Goal: Feedback & Contribution: Contribute content

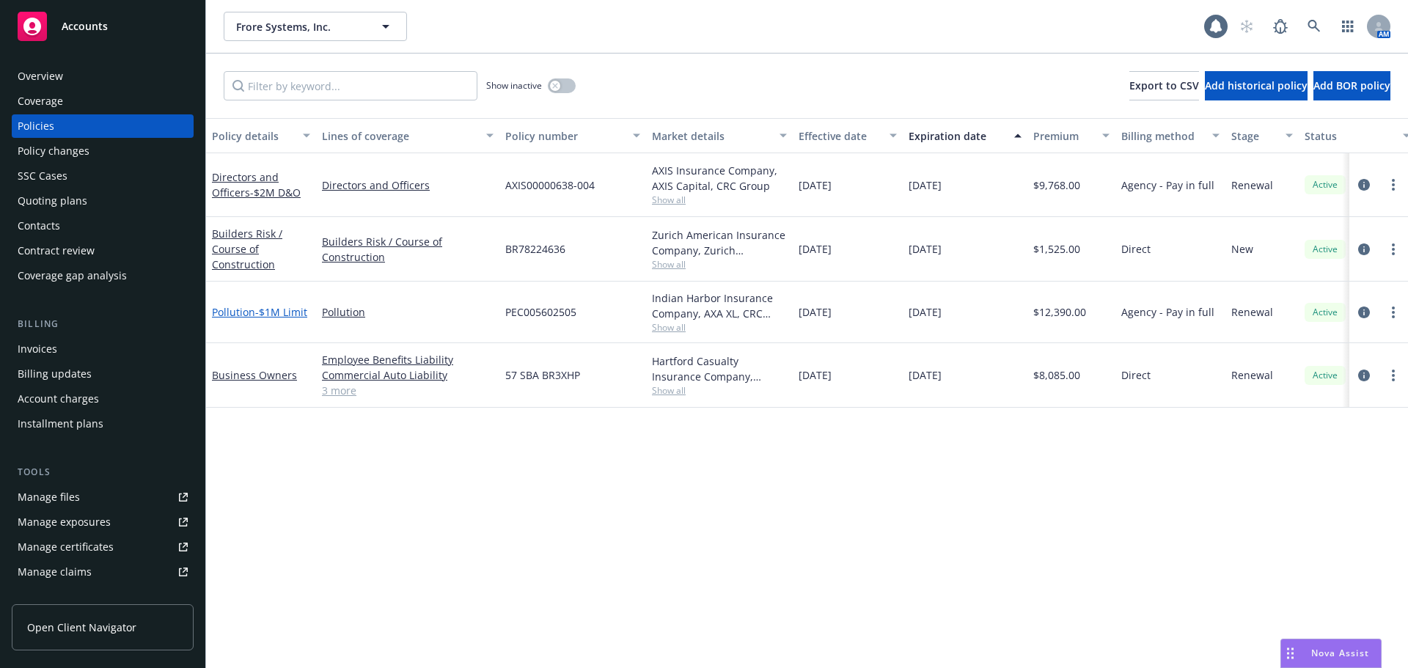
click at [254, 305] on link "Pollution - $1M Limit" at bounding box center [259, 312] width 95 height 14
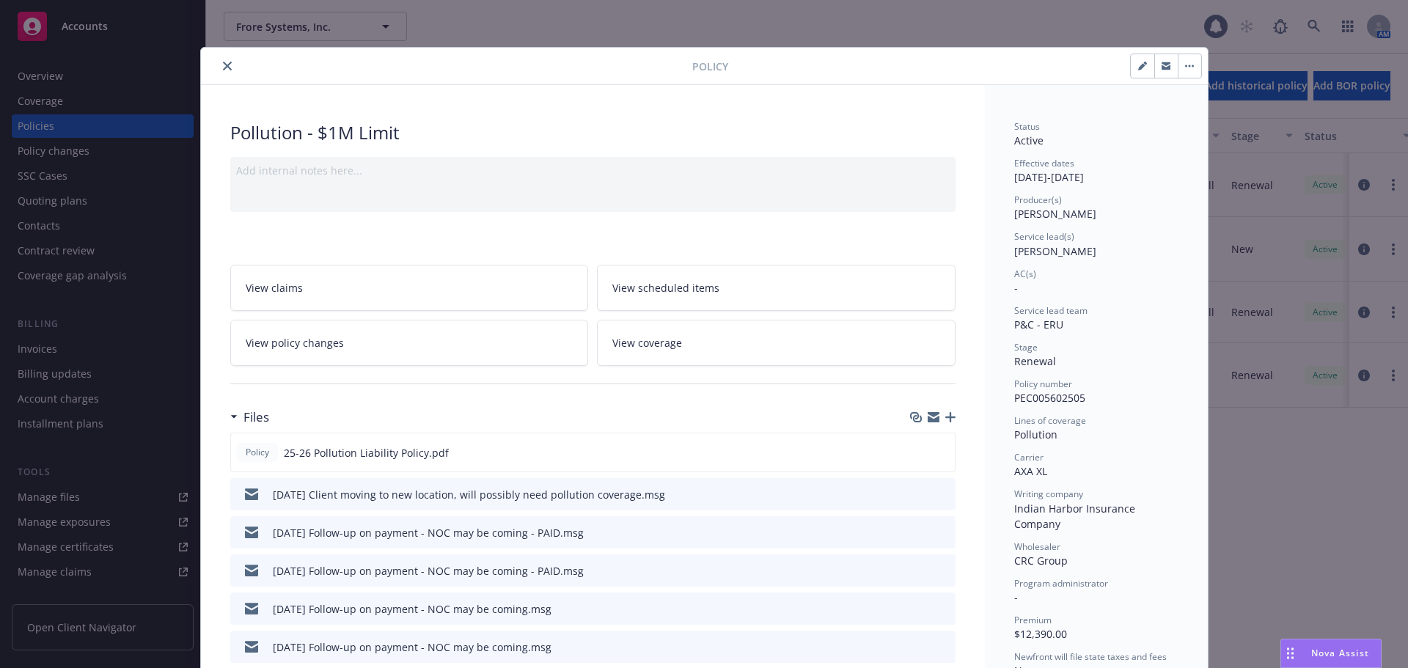
scroll to position [73, 0]
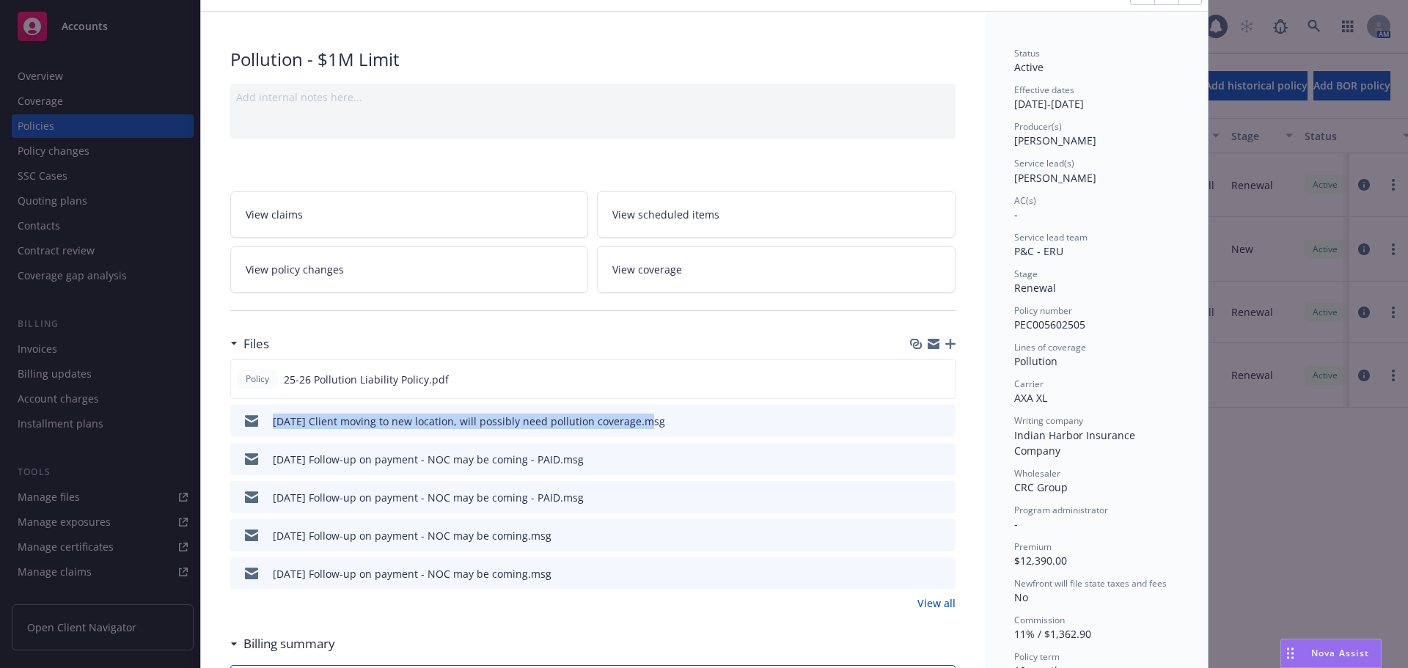
drag, startPoint x: 266, startPoint y: 428, endPoint x: 634, endPoint y: 439, distance: 368.3
click at [634, 439] on div "Policy 25-26 Pollution Liability Policy.pdf 08/14/25 Client moving to new locat…" at bounding box center [592, 474] width 725 height 230
copy div "08/14/25 Client moving to new location, will possibly need pollution coverage"
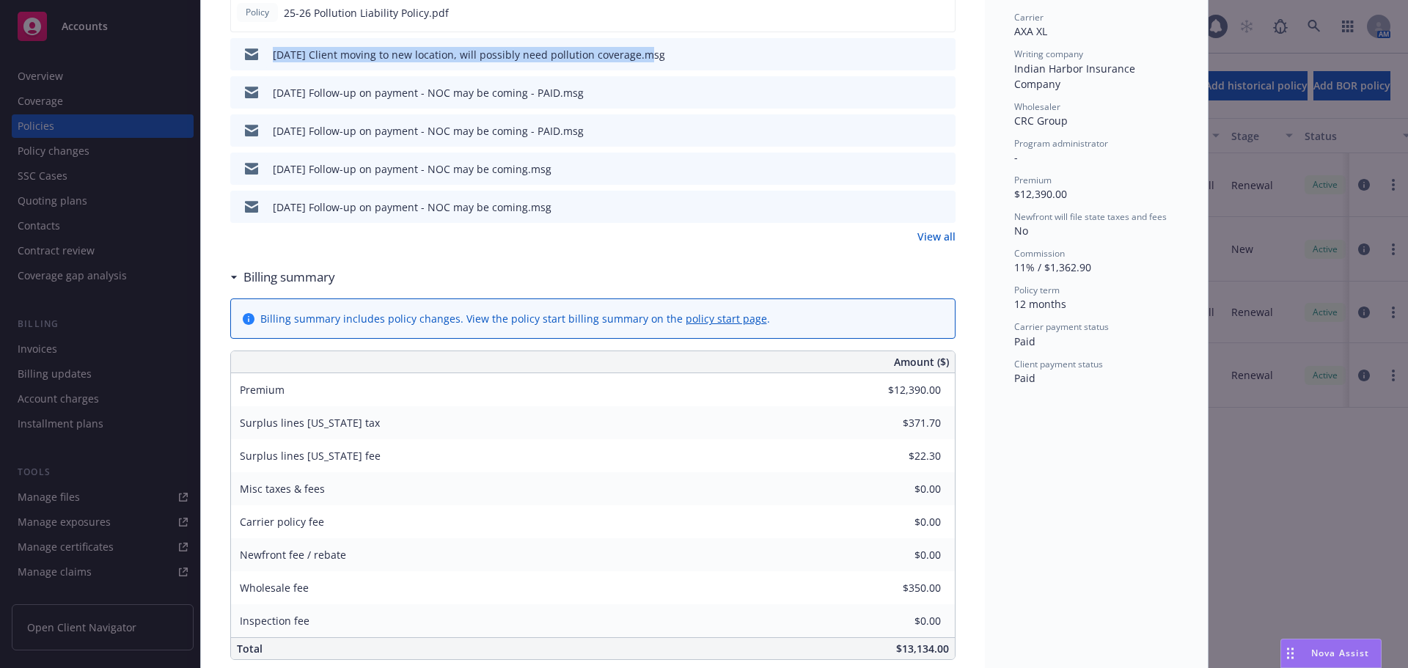
scroll to position [0, 0]
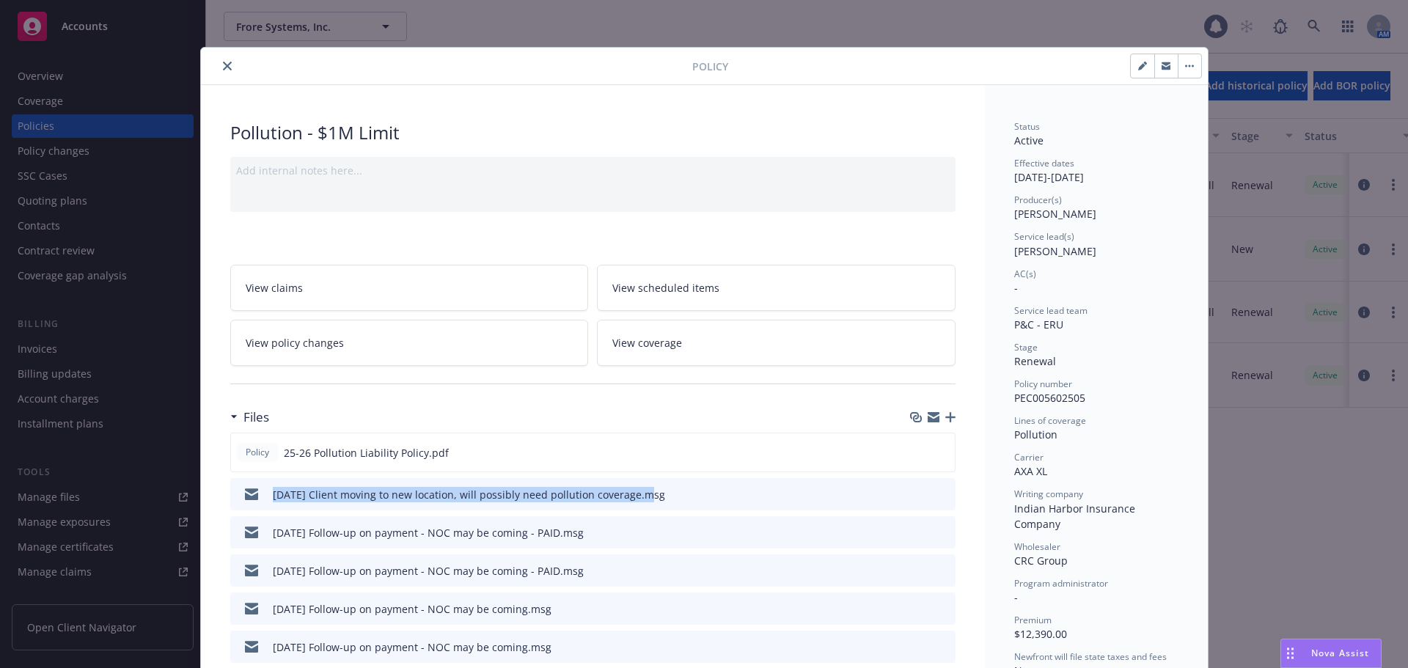
click at [945, 419] on icon "button" at bounding box center [950, 417] width 10 height 10
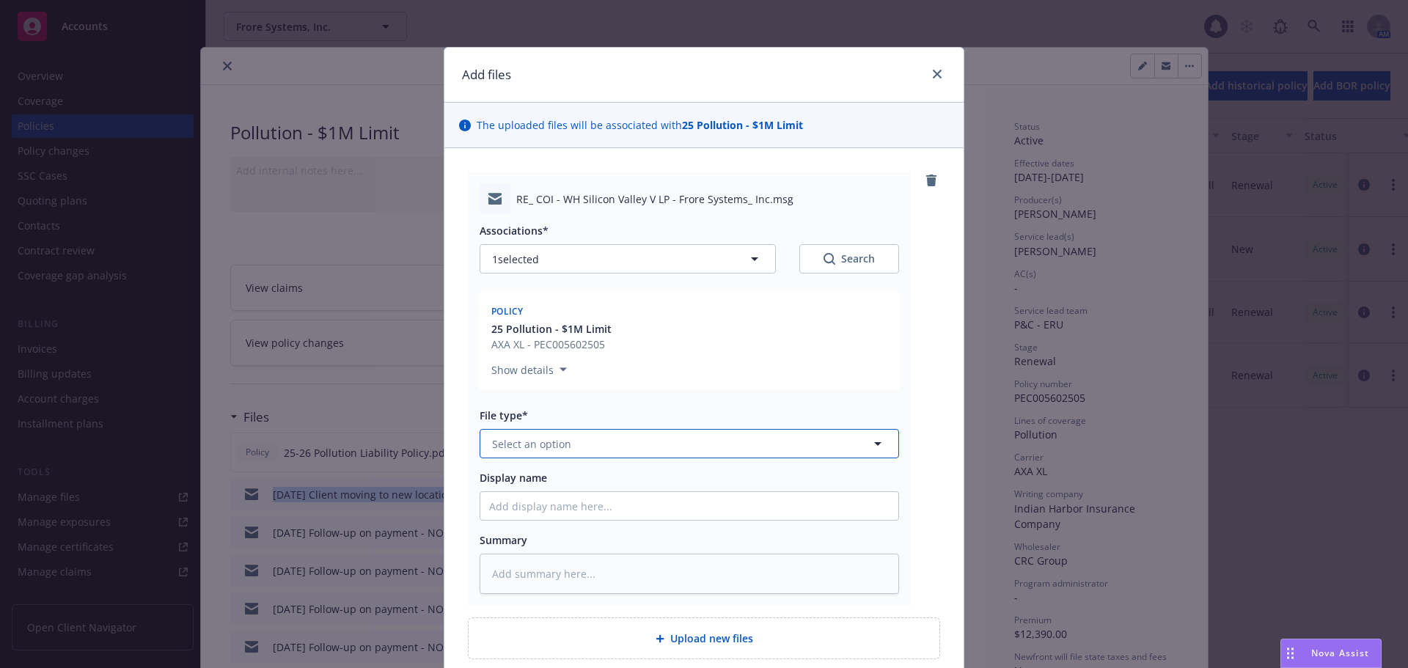
click at [571, 453] on button "Select an option" at bounding box center [689, 443] width 419 height 29
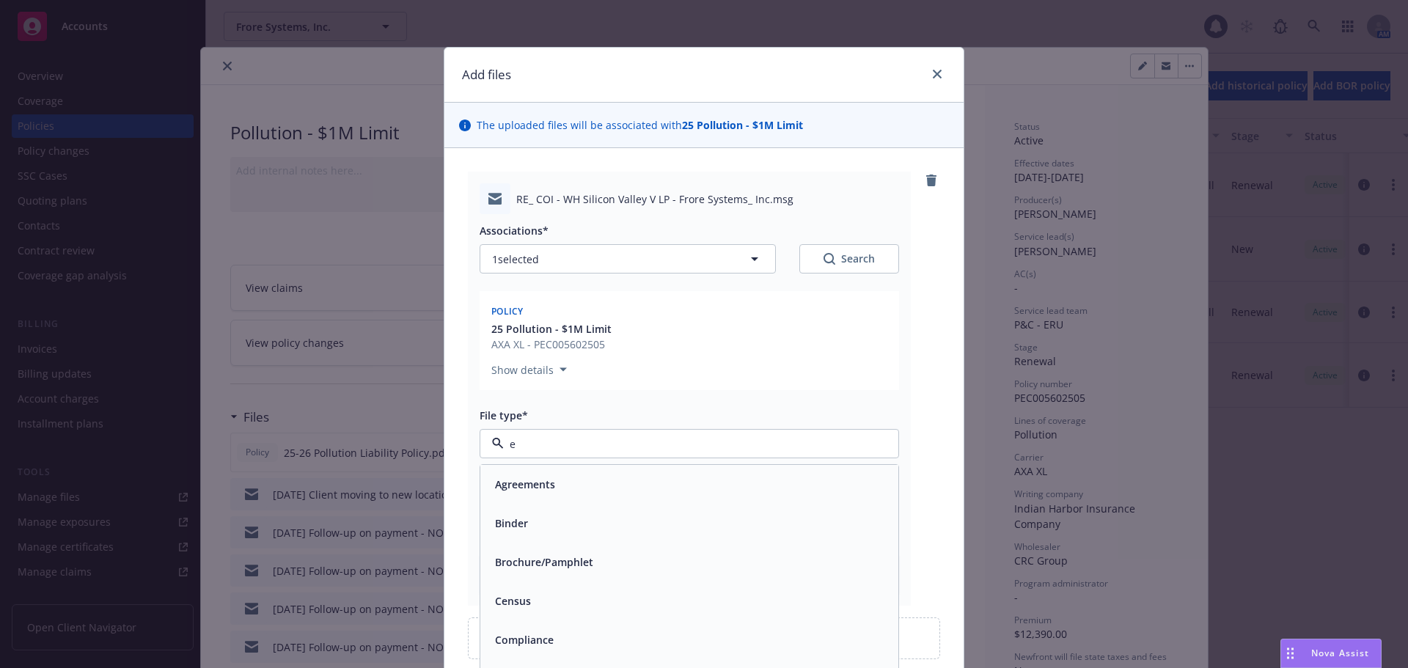
type input "em"
click at [542, 527] on div "Email" at bounding box center [689, 523] width 400 height 21
click at [559, 508] on input "Display name" at bounding box center [689, 506] width 418 height 28
paste input "08/14/25 Client moving to new location, will possibly need pollution coverage"
type textarea "x"
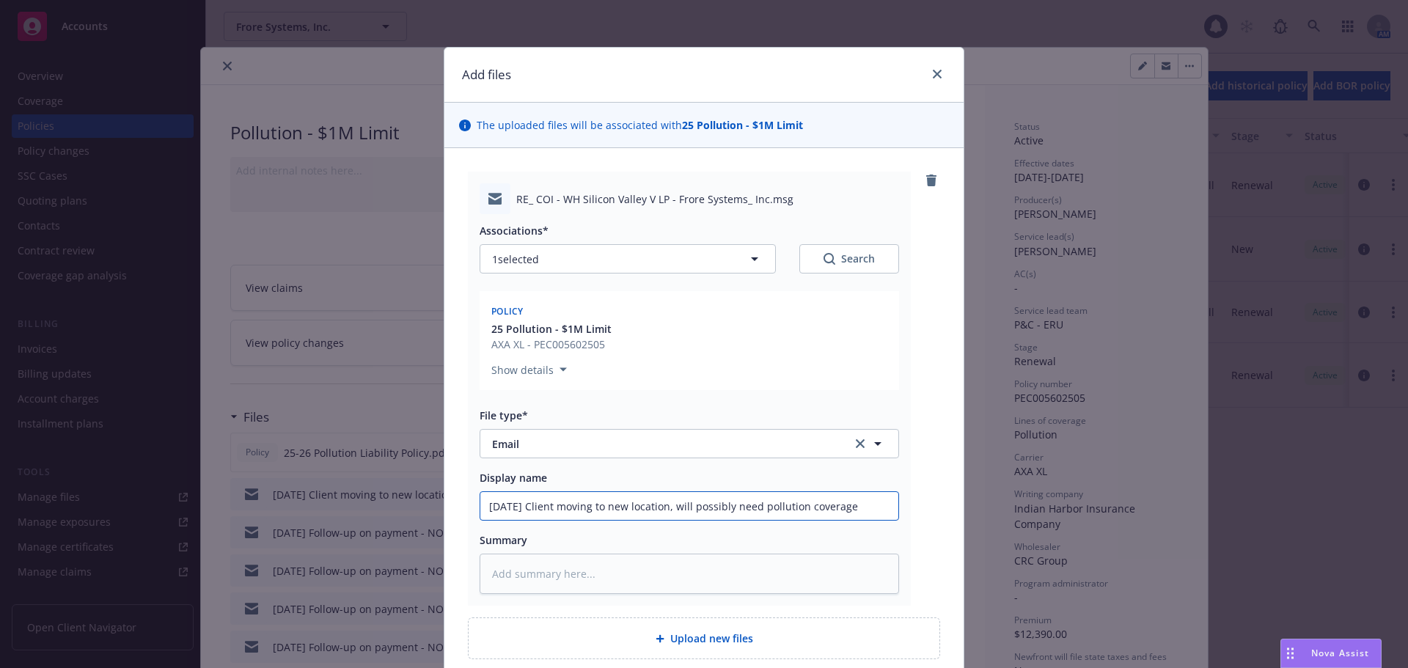
type input "08/14/25 Client moving to new location, will possibly need pollution coverage"
type textarea "x"
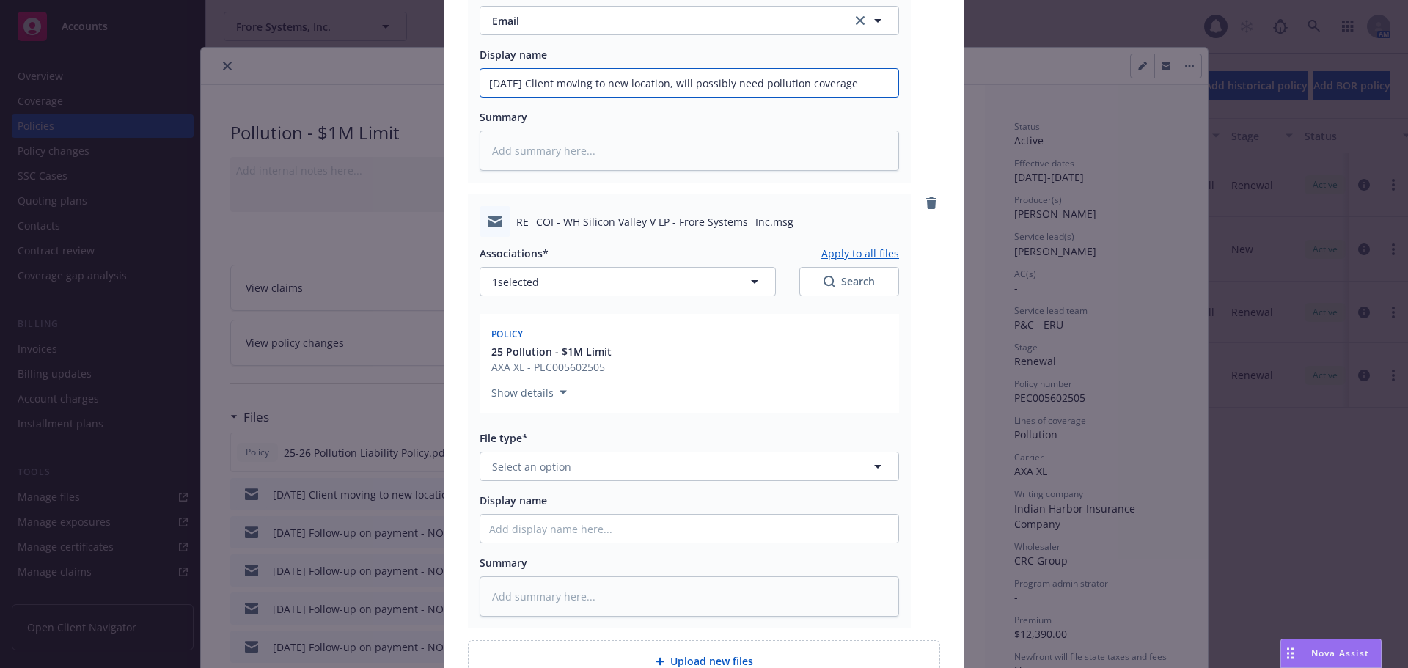
scroll to position [440, 0]
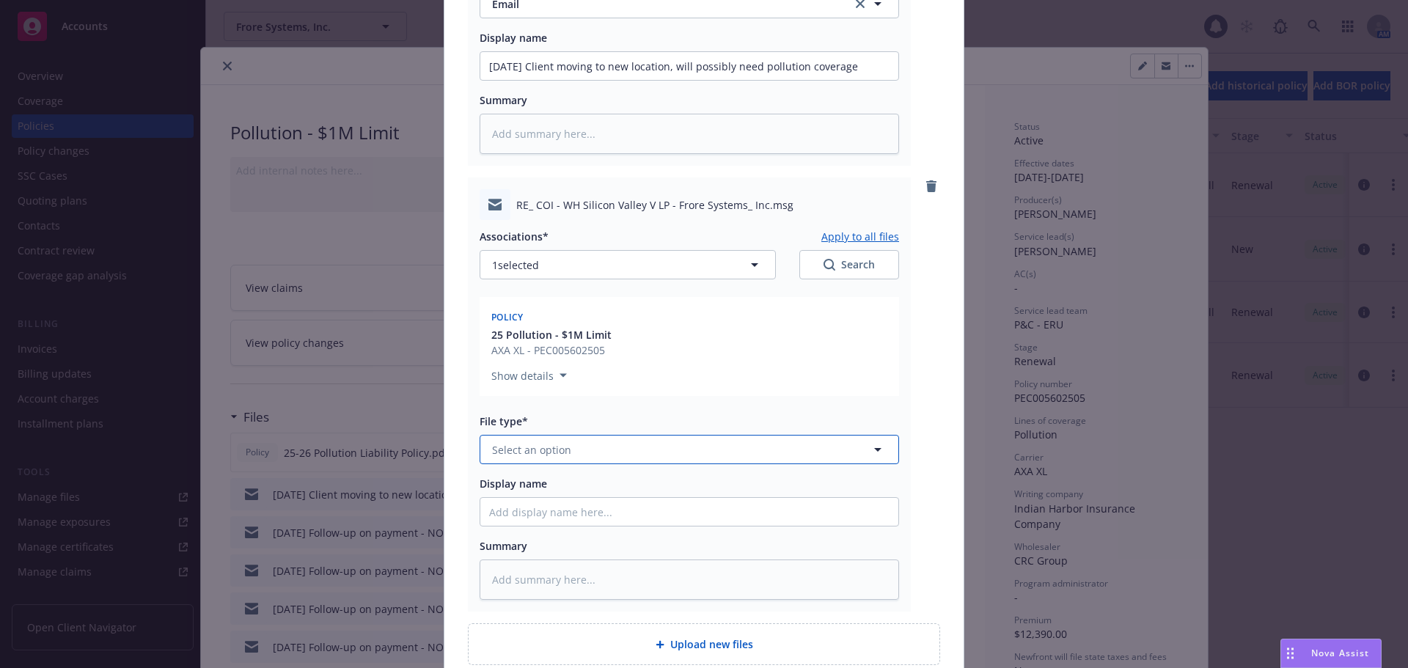
click at [532, 444] on span "Select an option" at bounding box center [531, 449] width 79 height 15
type input "em"
click at [527, 533] on div "Email" at bounding box center [689, 528] width 400 height 21
click at [546, 80] on input "Display name" at bounding box center [689, 66] width 418 height 28
paste input "08/14/25 Client moving to new location, will possibly need pollution coverage"
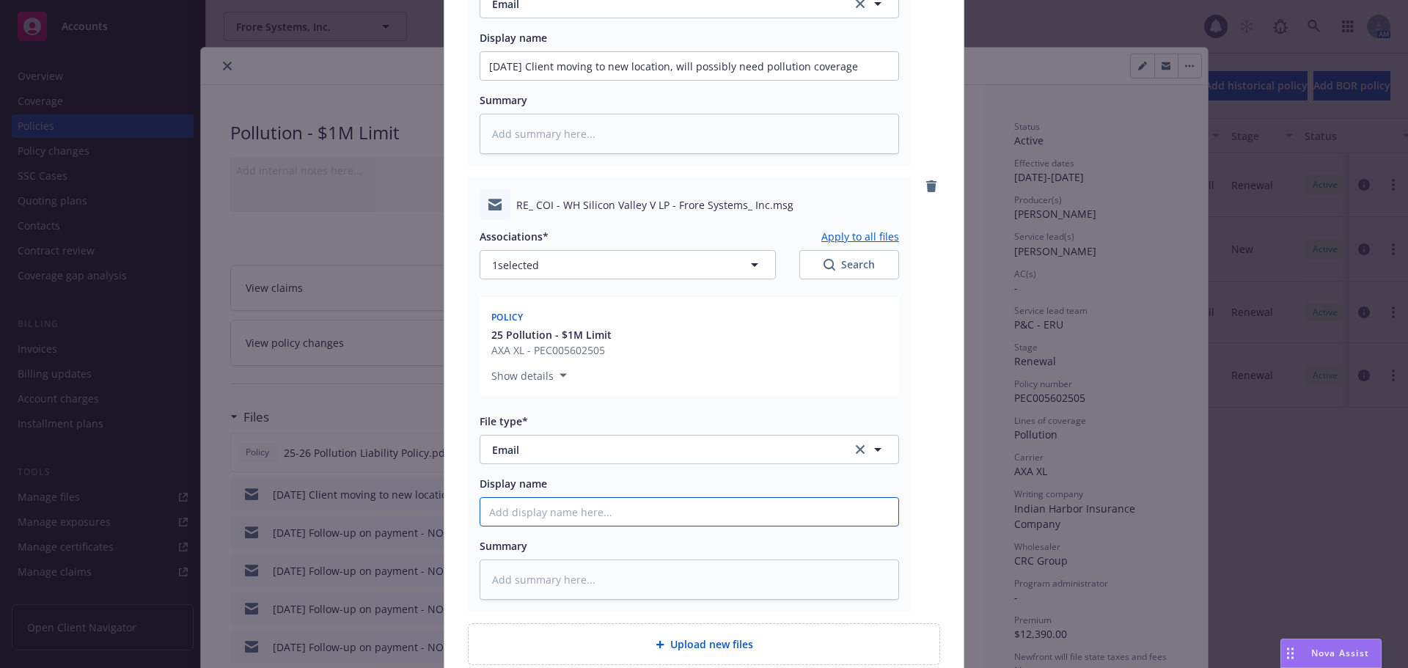
type textarea "x"
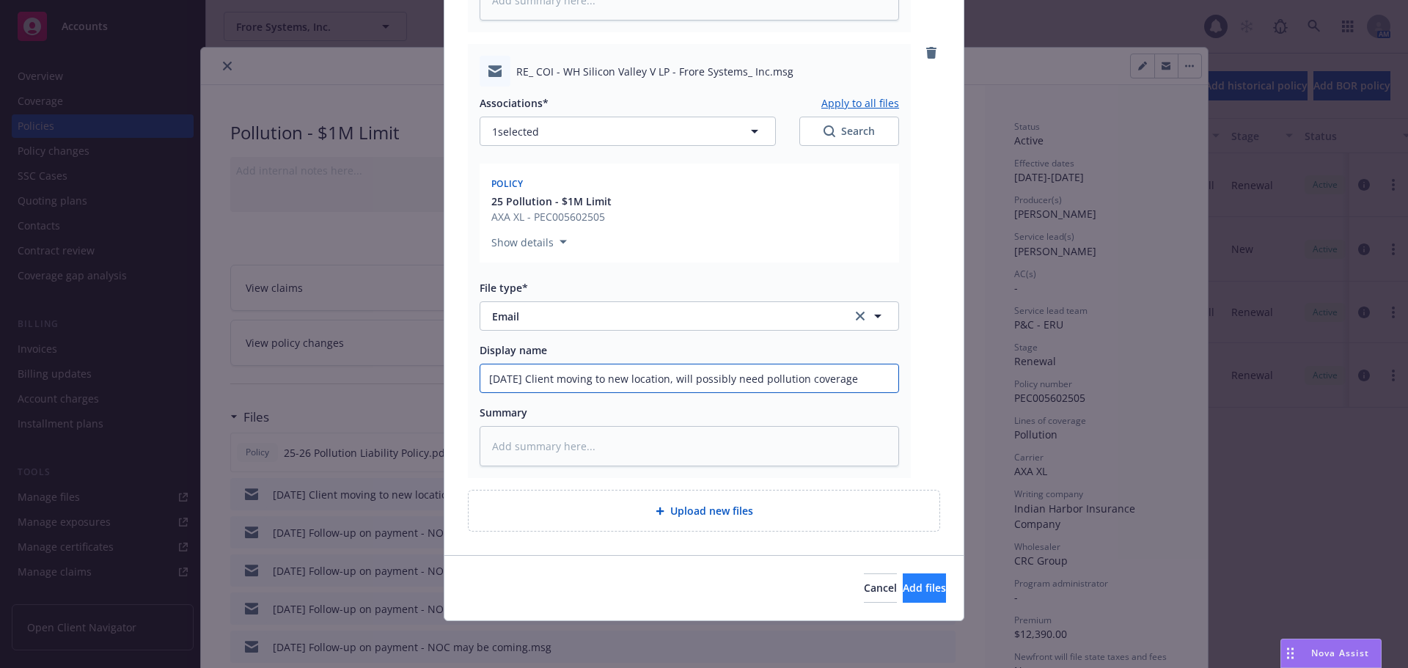
type input "08/14/25 Client moving to new location, will possibly need pollution coverage"
click at [914, 579] on button "Add files" at bounding box center [924, 587] width 43 height 29
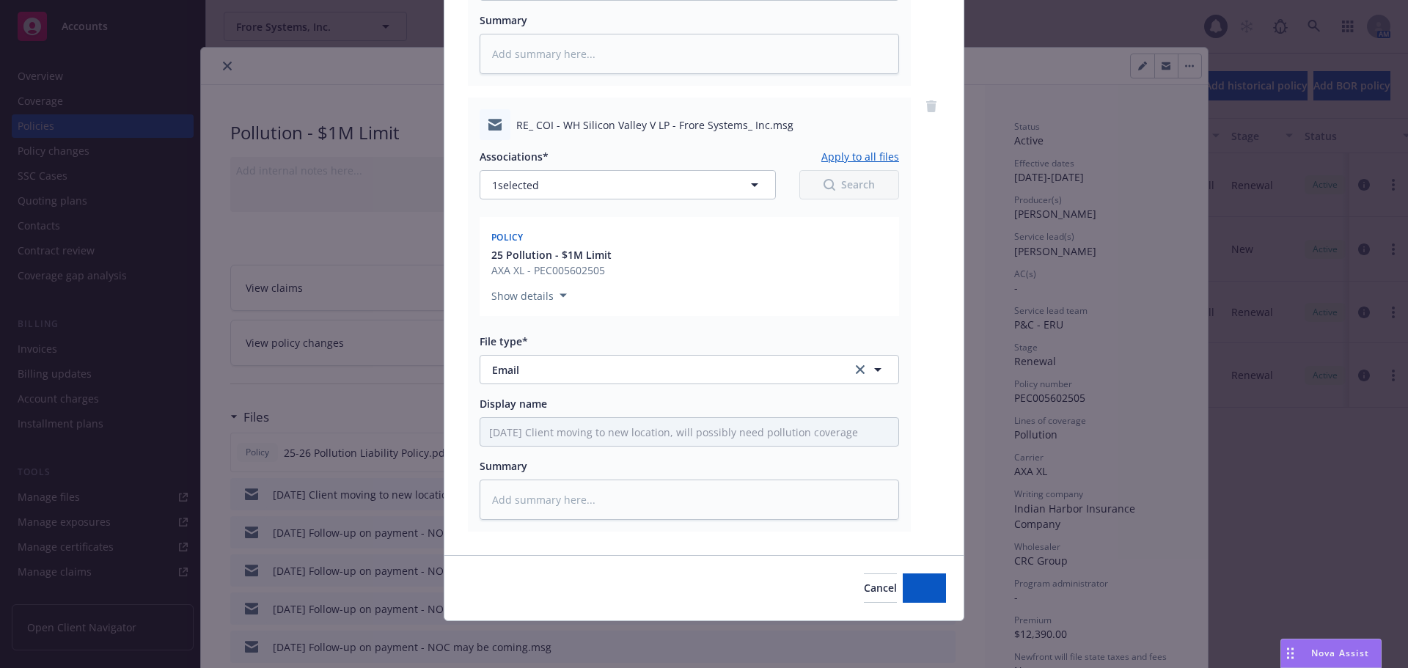
scroll to position [520, 0]
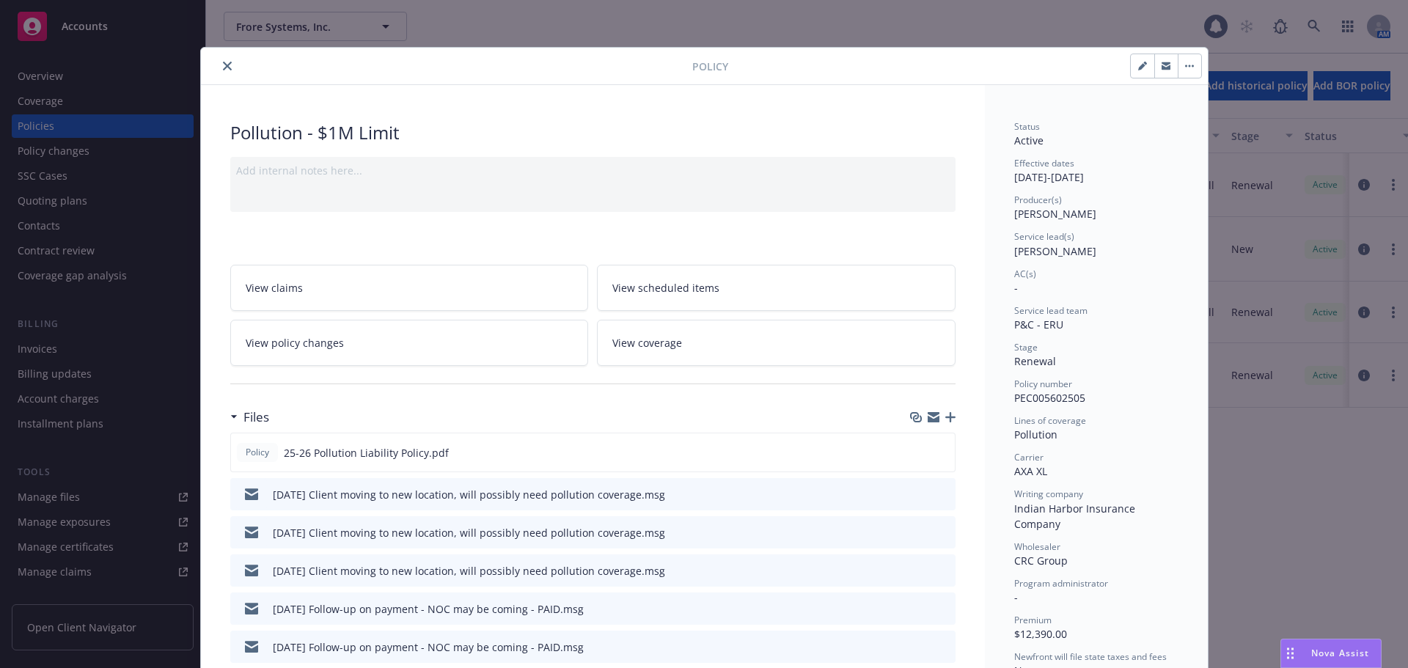
click at [223, 65] on icon "close" at bounding box center [227, 66] width 9 height 9
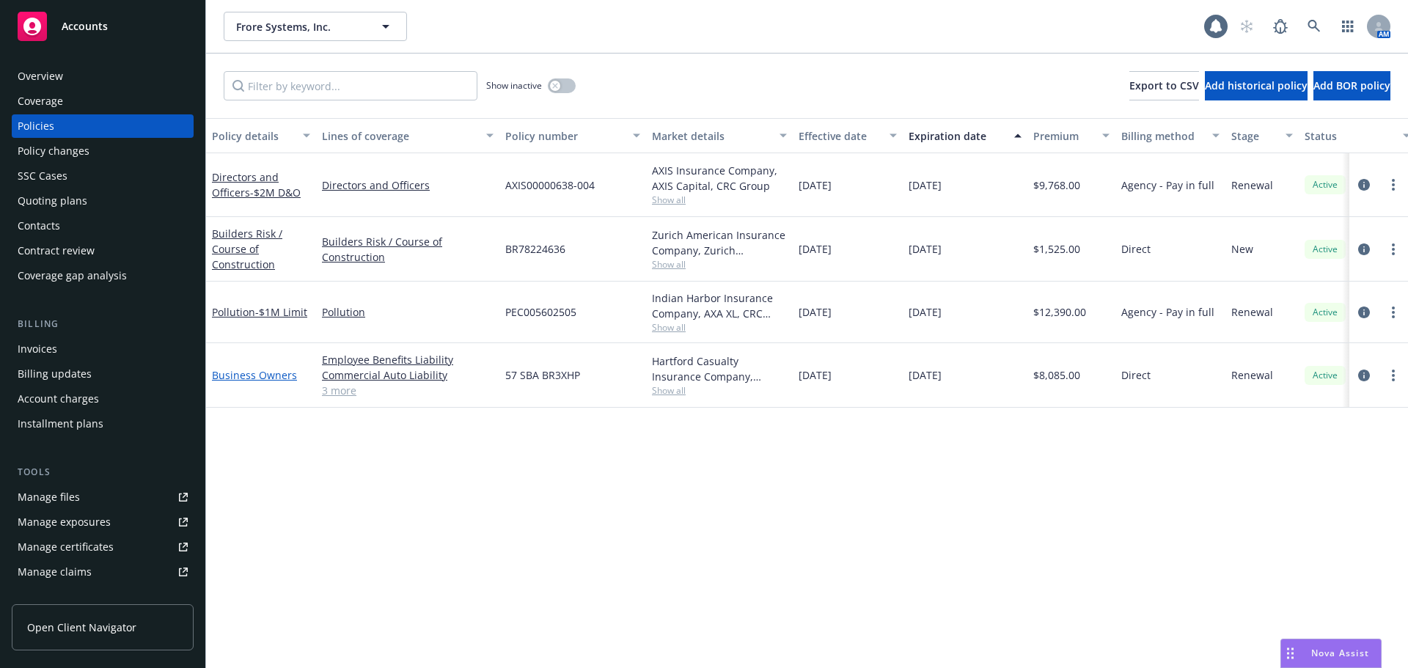
click at [243, 376] on link "Business Owners" at bounding box center [254, 375] width 85 height 14
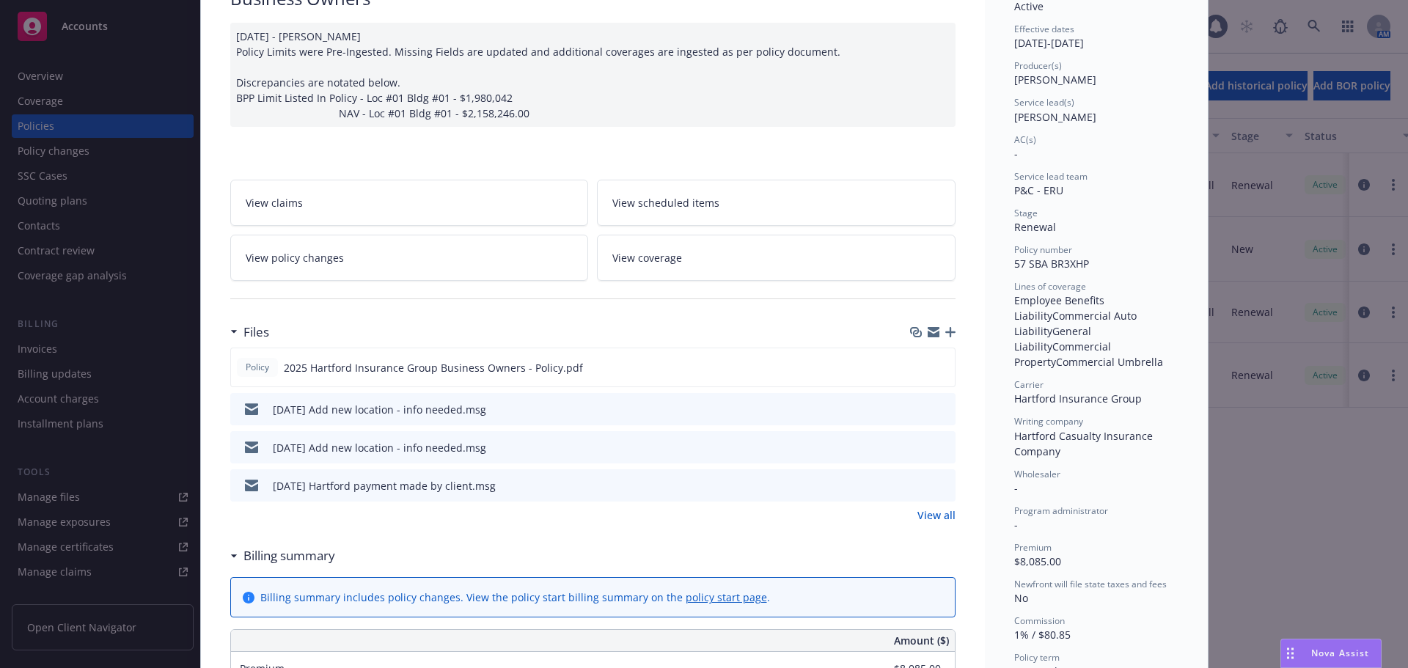
scroll to position [147, 0]
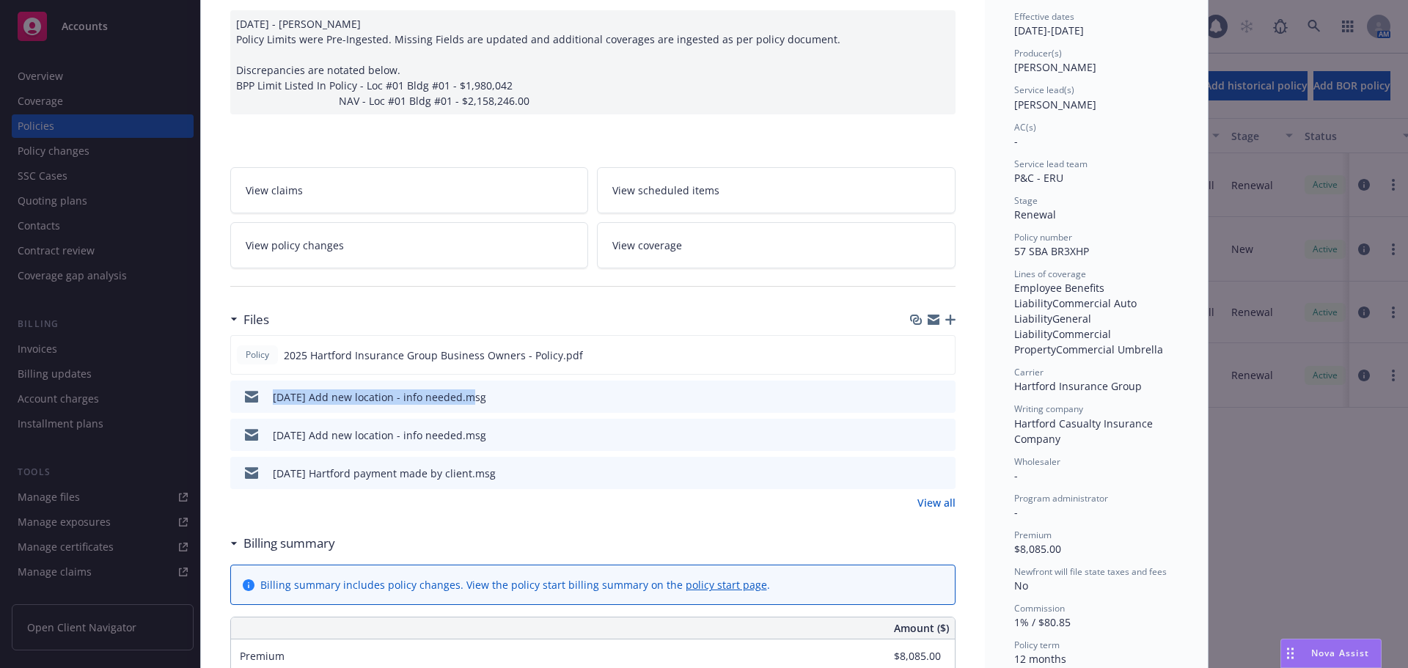
drag, startPoint x: 245, startPoint y: 401, endPoint x: 460, endPoint y: 413, distance: 215.2
click at [460, 413] on div "07/30/25 Add new location - info needed.msg" at bounding box center [592, 397] width 725 height 32
copy div "07/30/25 Add new location - info needed"
click at [946, 319] on icon "button" at bounding box center [950, 320] width 10 height 10
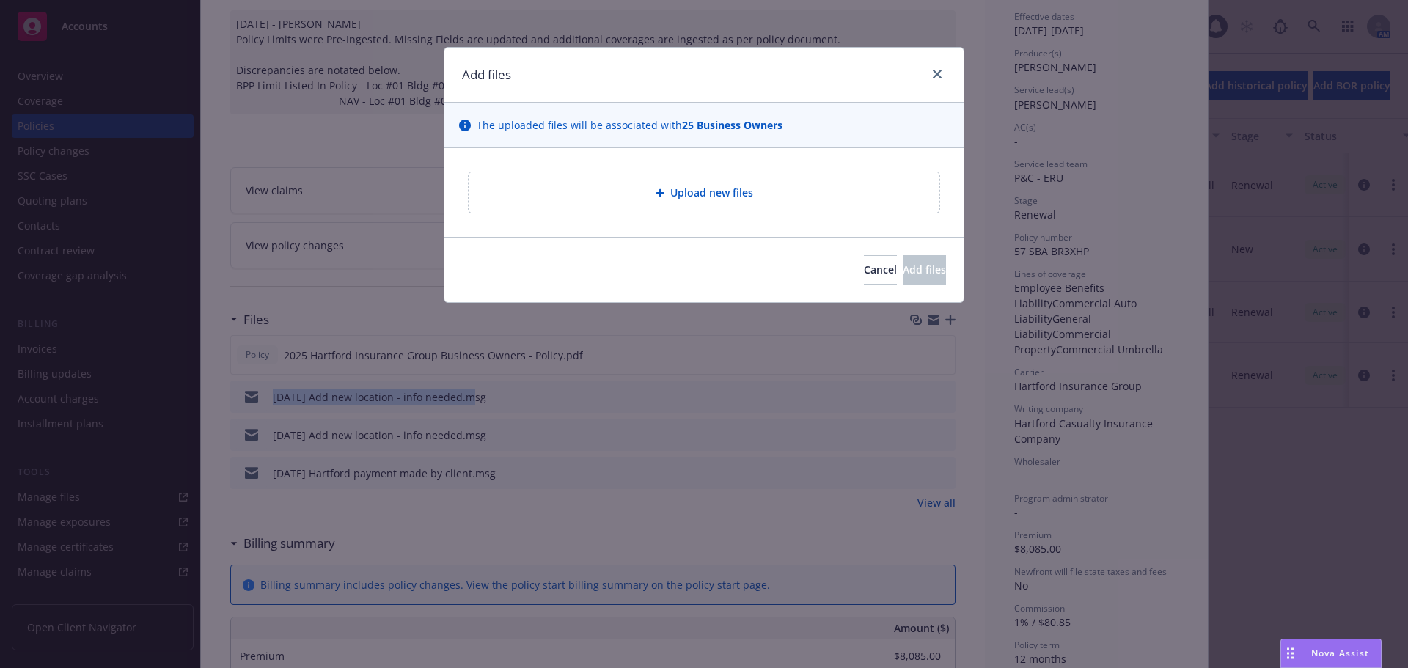
type textarea "x"
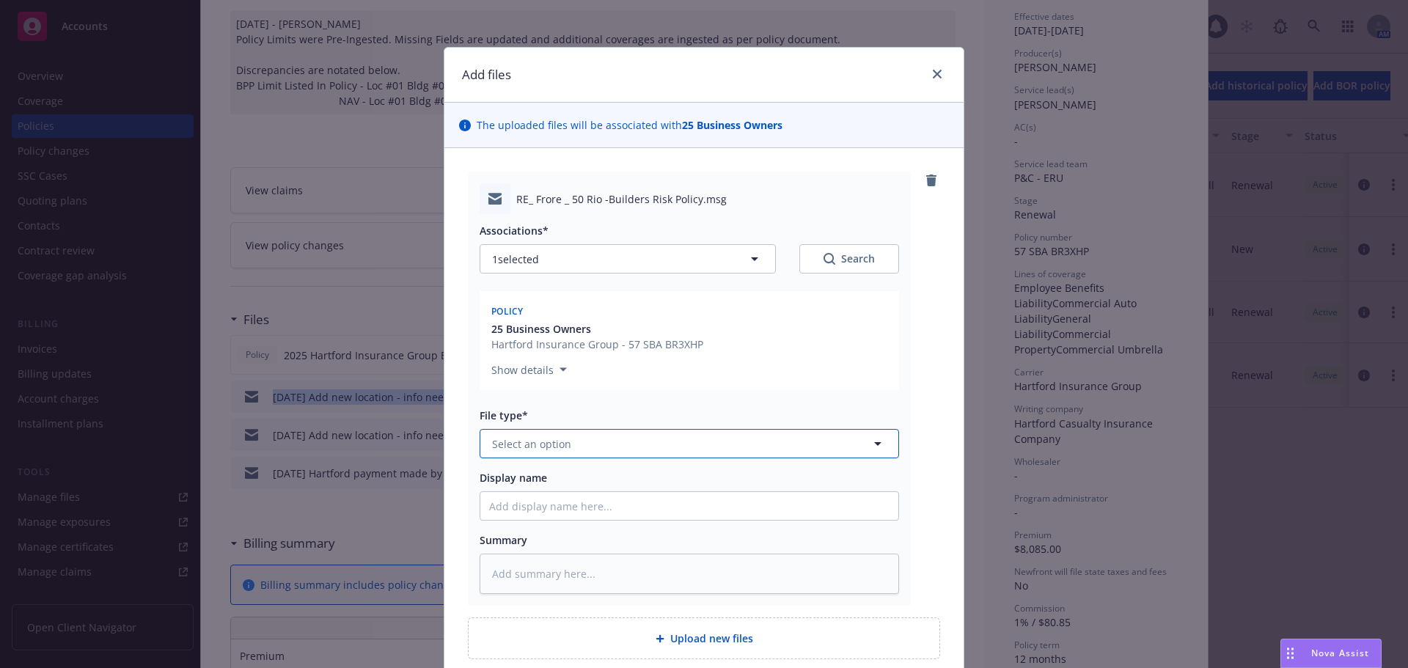
click at [561, 446] on span "Select an option" at bounding box center [531, 443] width 79 height 15
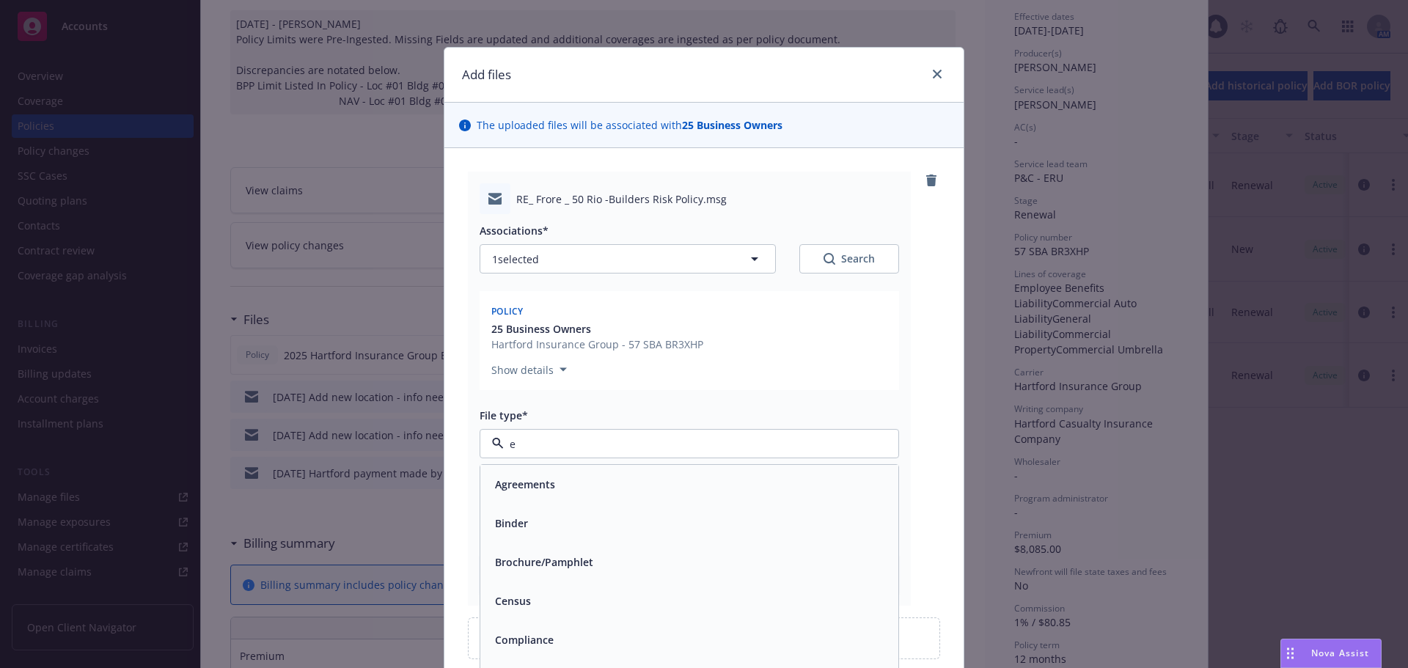
type input "em"
click at [531, 511] on div "Email" at bounding box center [689, 523] width 418 height 39
click at [546, 499] on input "Display name" at bounding box center [689, 506] width 418 height 28
paste input "07/30/25 Add new location - info needed"
type textarea "x"
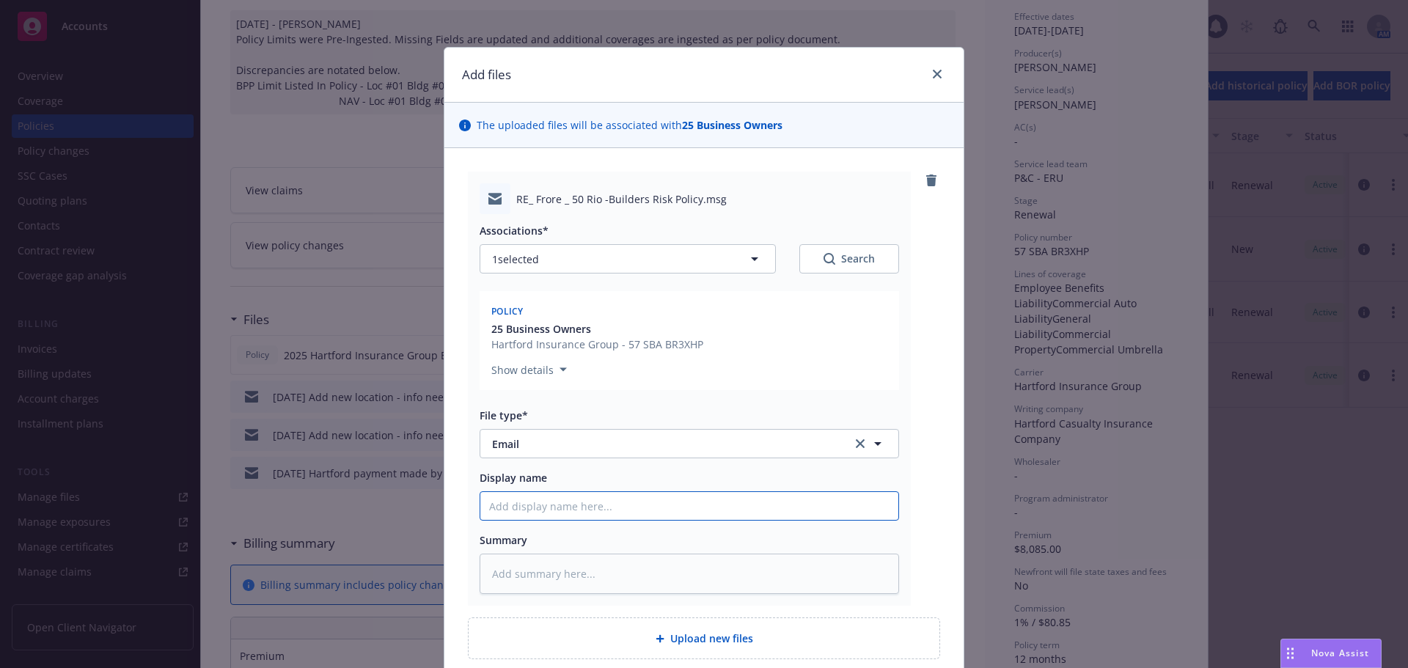
type input "07/30/25 Add new location - info needed"
drag, startPoint x: 510, startPoint y: 505, endPoint x: 396, endPoint y: 505, distance: 113.7
click at [397, 505] on div "Add files The uploaded files will be associated with 25 Business Owners RE_ Fro…" at bounding box center [704, 334] width 1408 height 668
type textarea "x"
type input "0/25 Add new location - info needed"
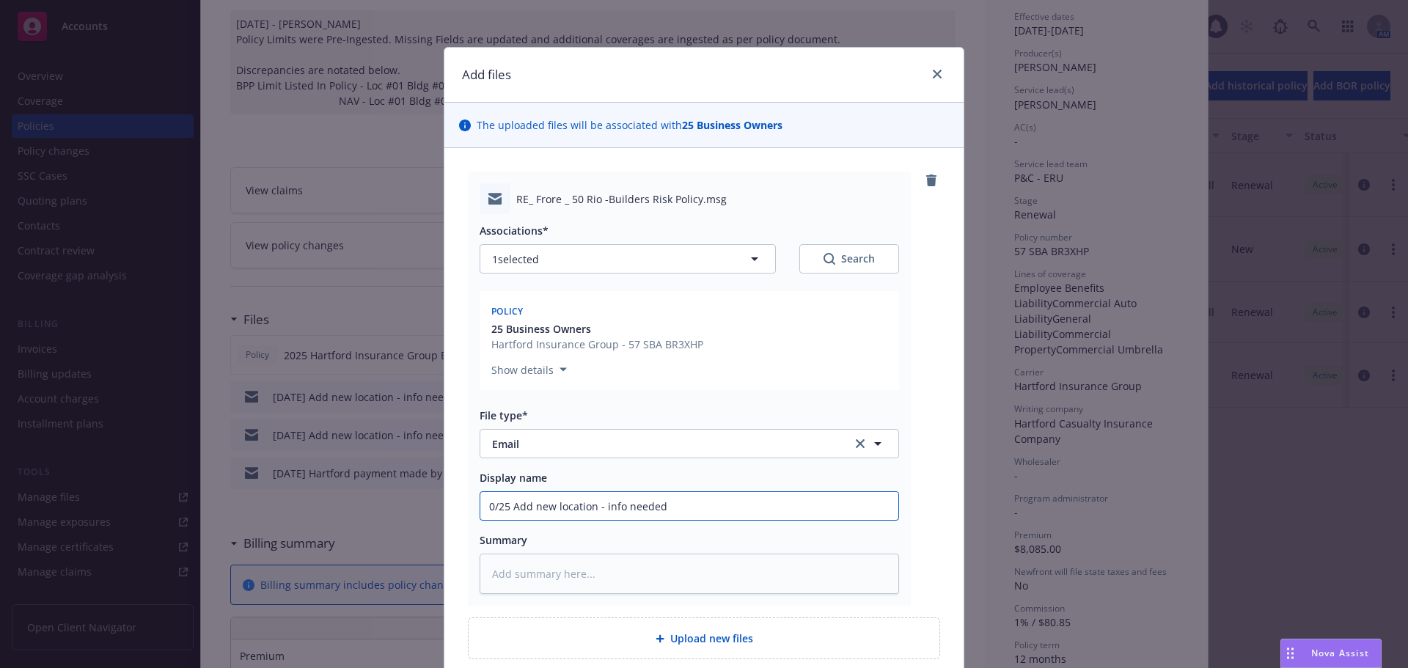
type textarea "x"
type input "08/25 Add new location - info needed"
type textarea "x"
type input "08//25 Add new location - info needed"
type textarea "x"
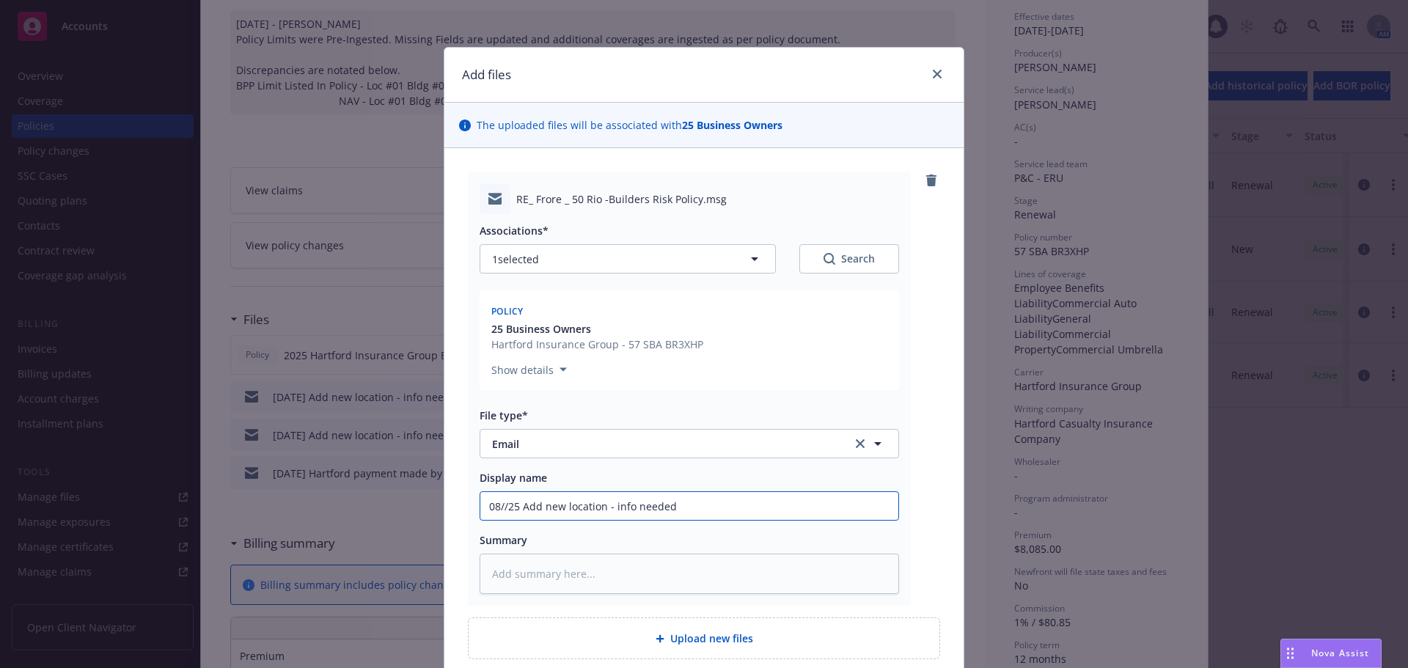
type input "08/1/25 Add new location - info needed"
type textarea "x"
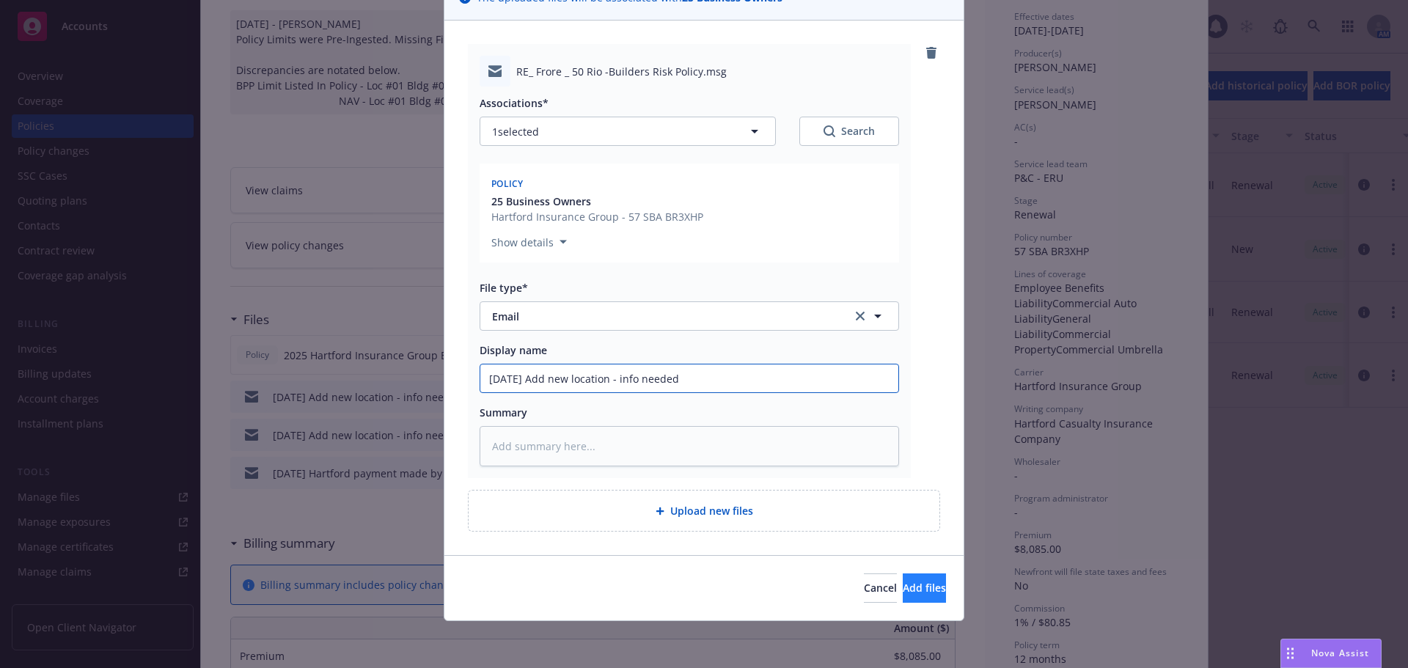
type input "08/14/25 Add new location - info needed"
click at [910, 579] on button "Add files" at bounding box center [924, 587] width 43 height 29
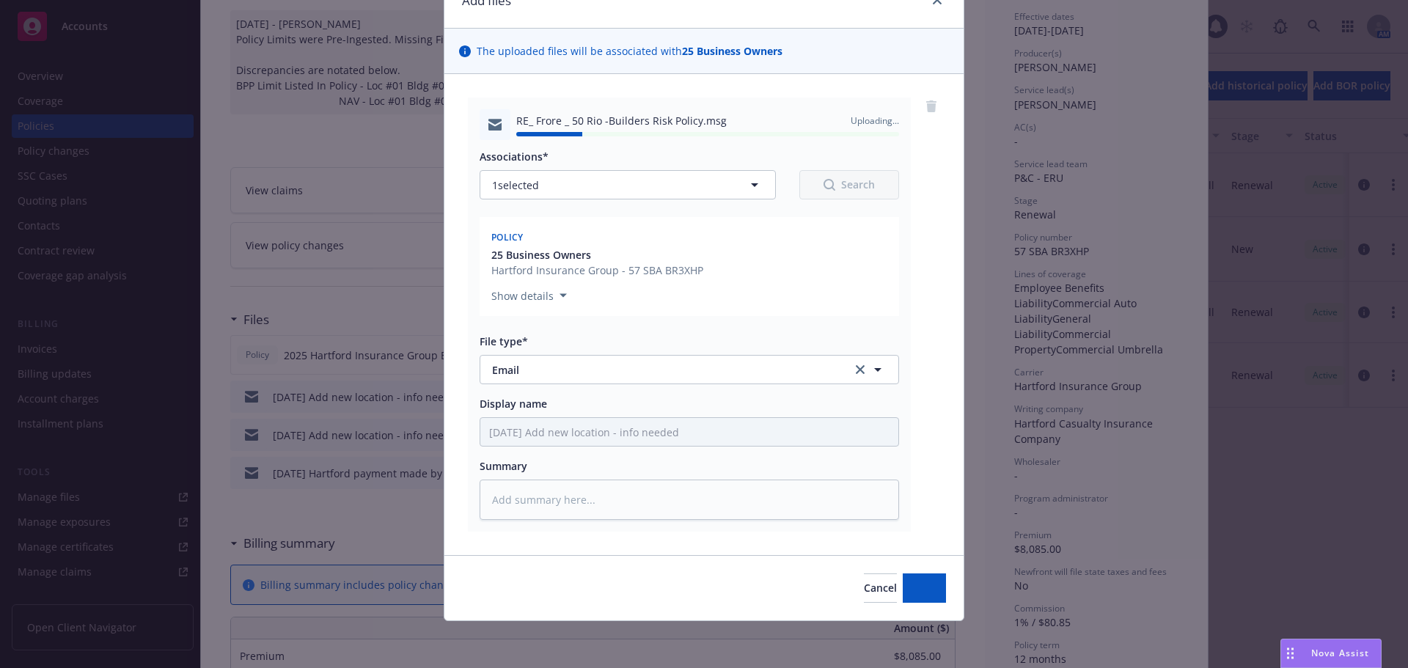
type textarea "x"
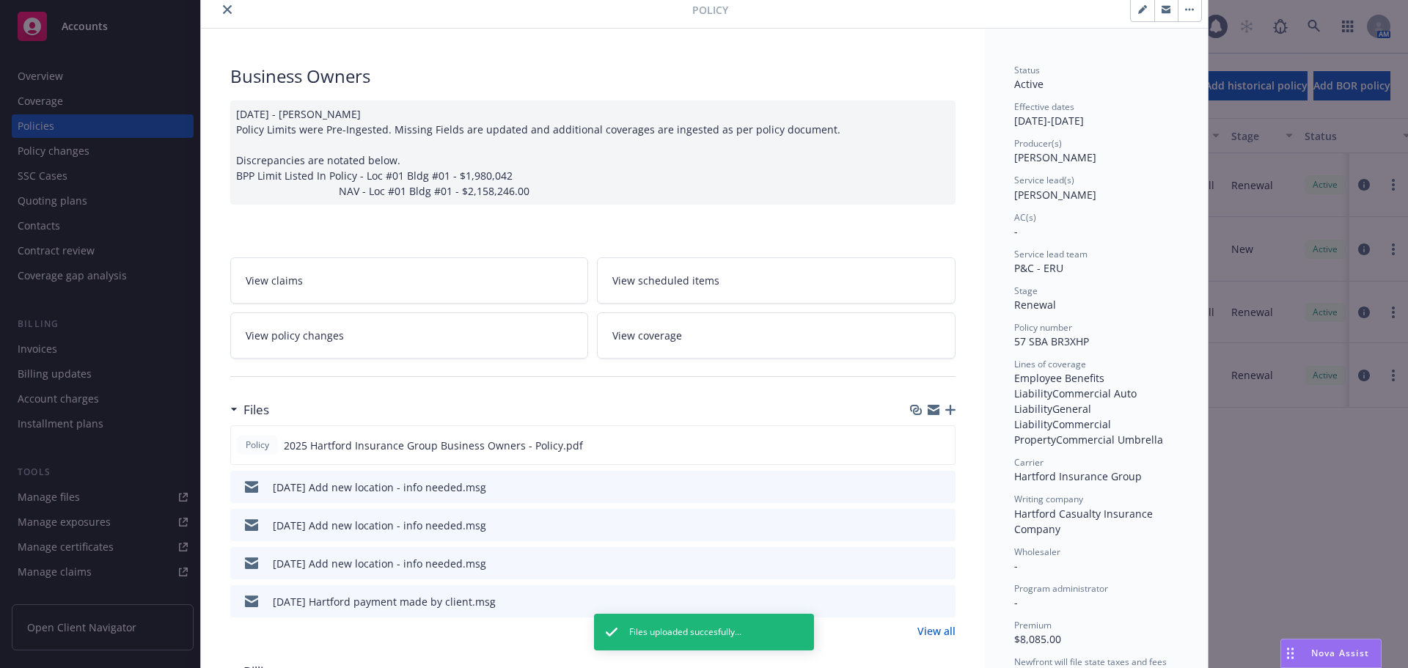
scroll to position [0, 0]
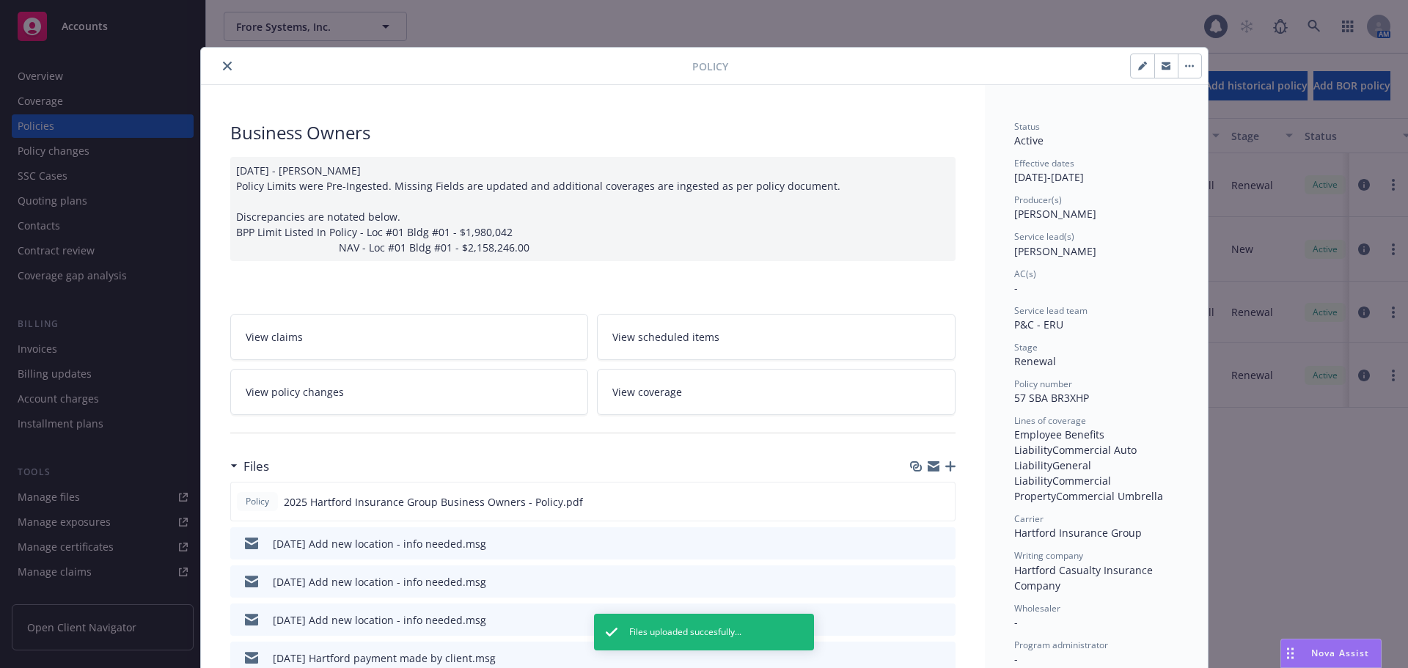
click at [223, 68] on icon "close" at bounding box center [227, 66] width 9 height 9
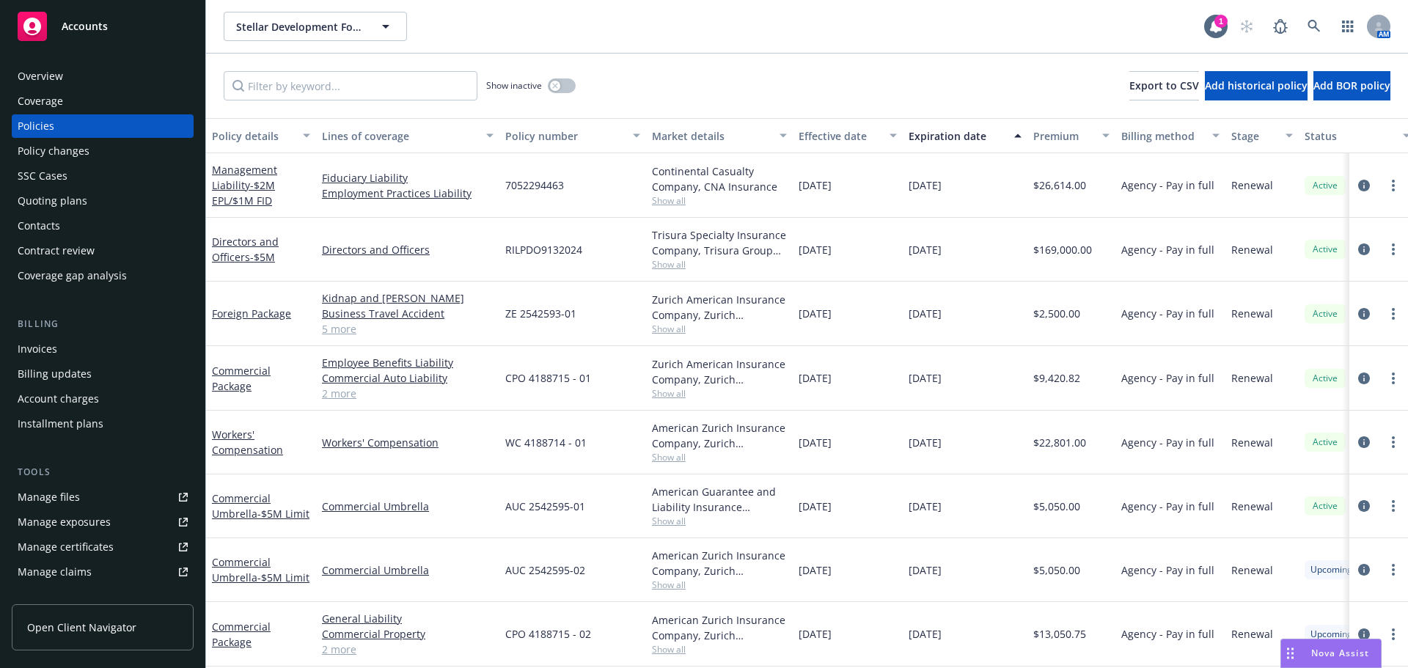
click at [865, 143] on div "Effective date" at bounding box center [840, 135] width 82 height 15
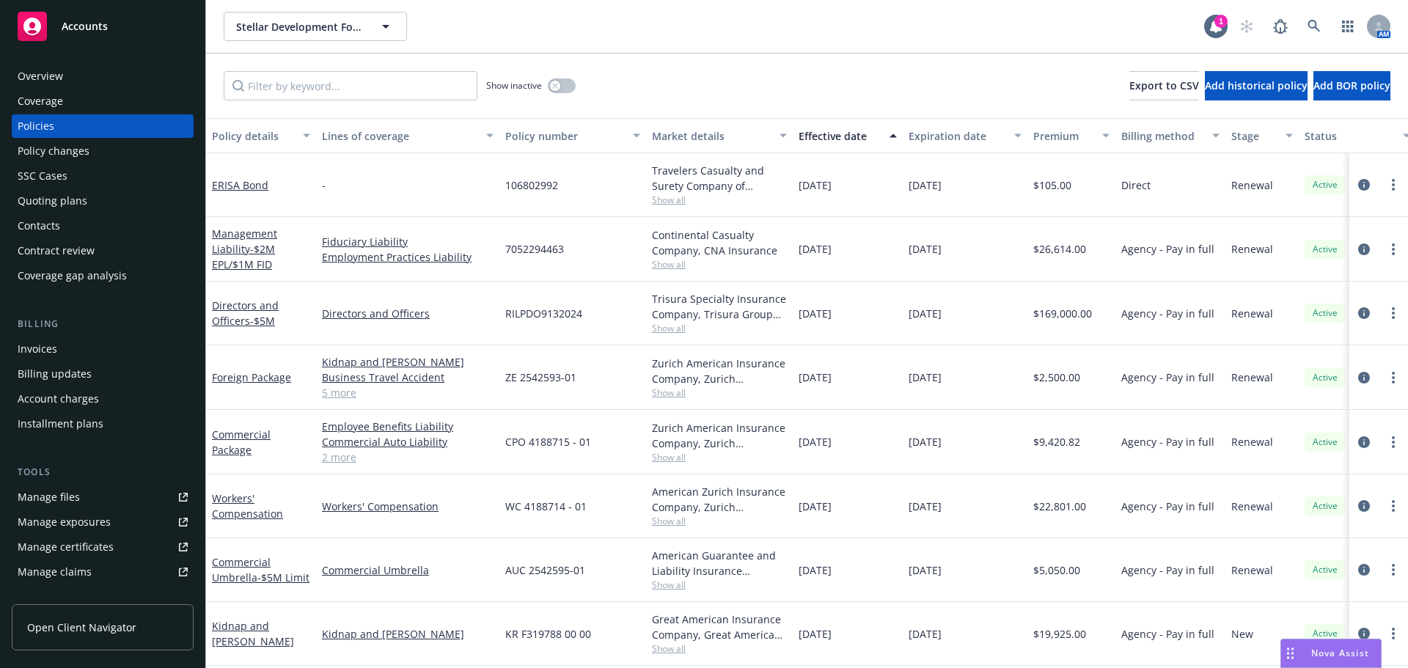
click at [864, 140] on div "Effective date" at bounding box center [840, 135] width 82 height 15
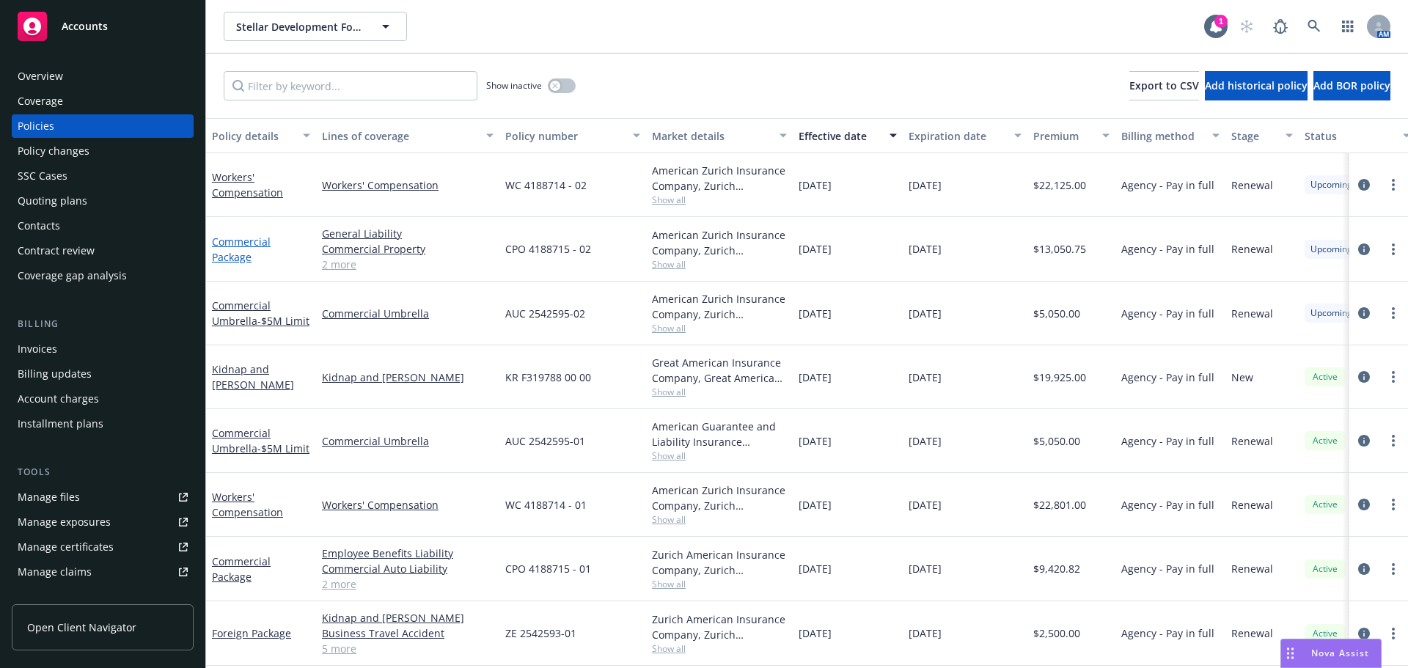
click at [237, 260] on link "Commercial Package" at bounding box center [241, 249] width 59 height 29
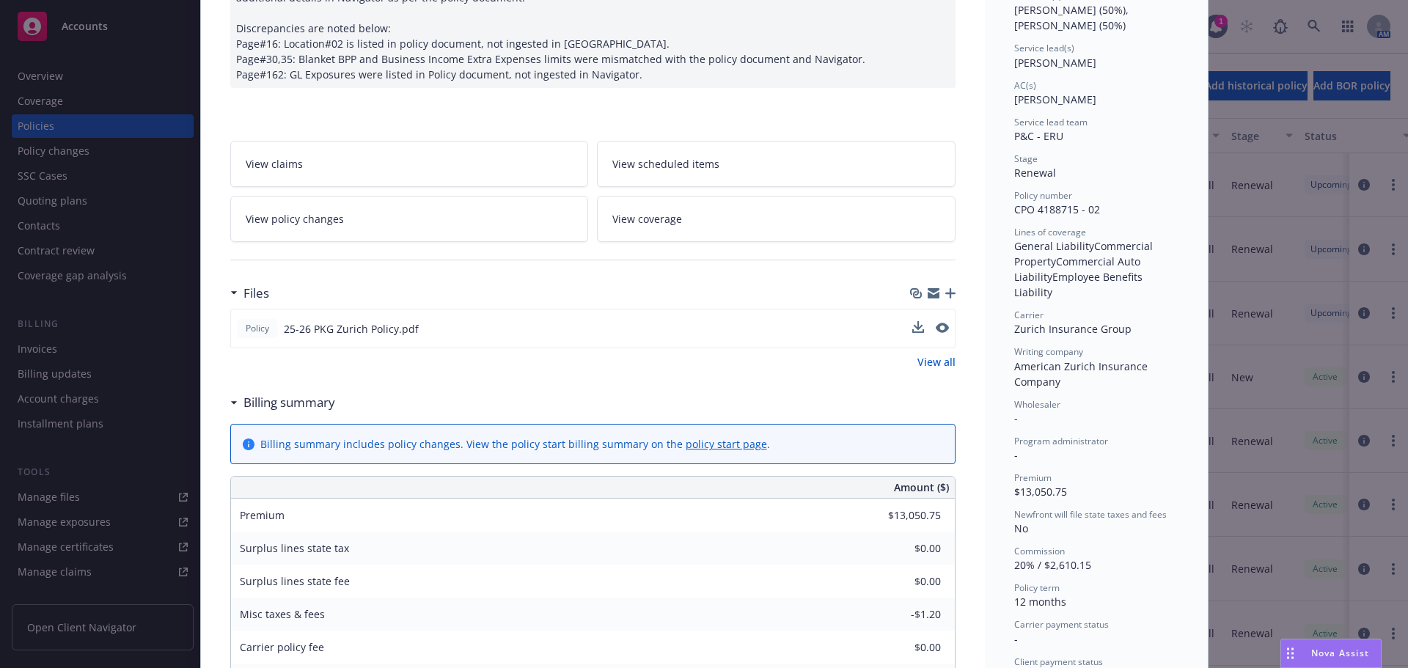
scroll to position [220, 0]
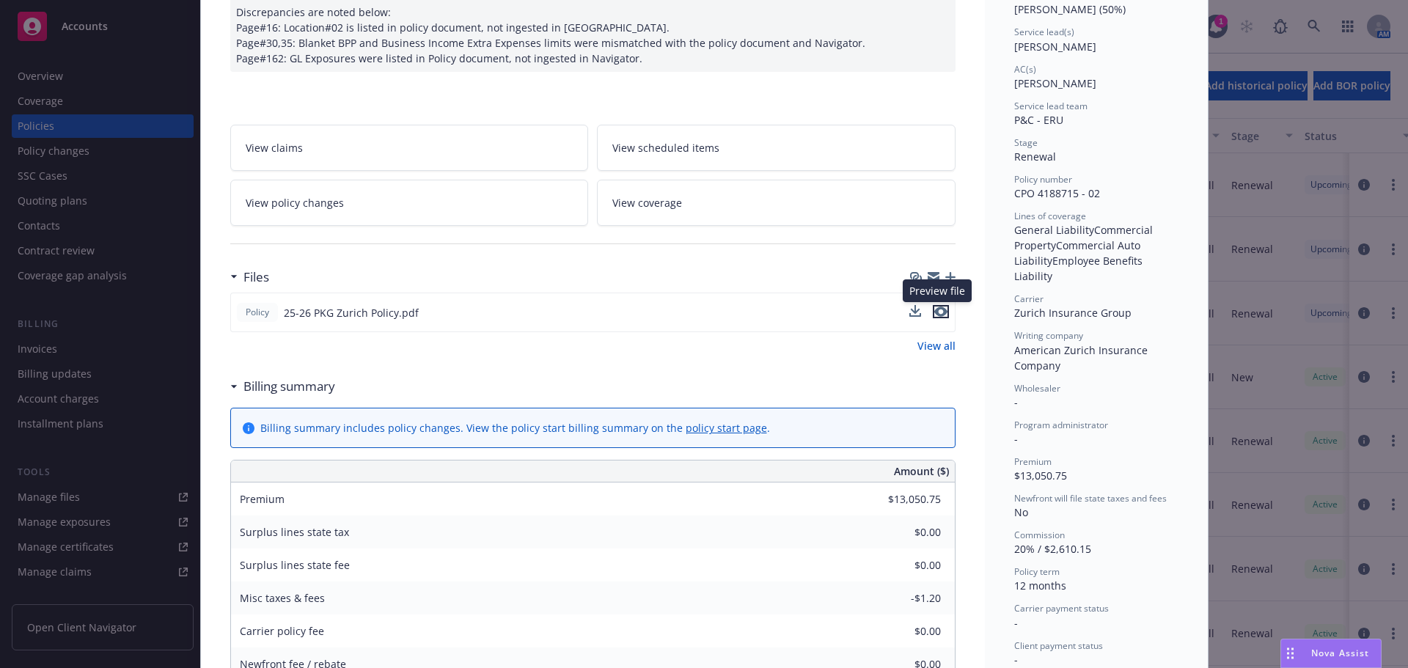
click at [936, 312] on icon "preview file" at bounding box center [940, 312] width 13 height 10
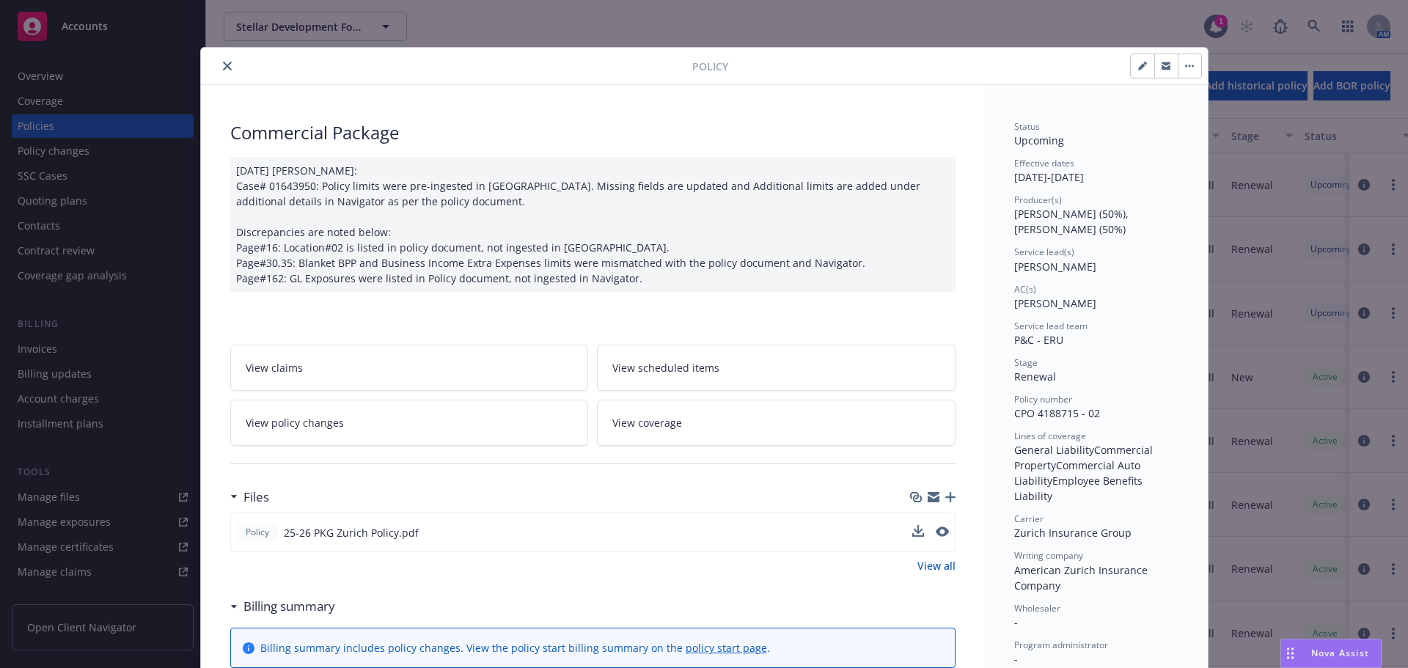
click at [223, 65] on icon "close" at bounding box center [227, 66] width 9 height 9
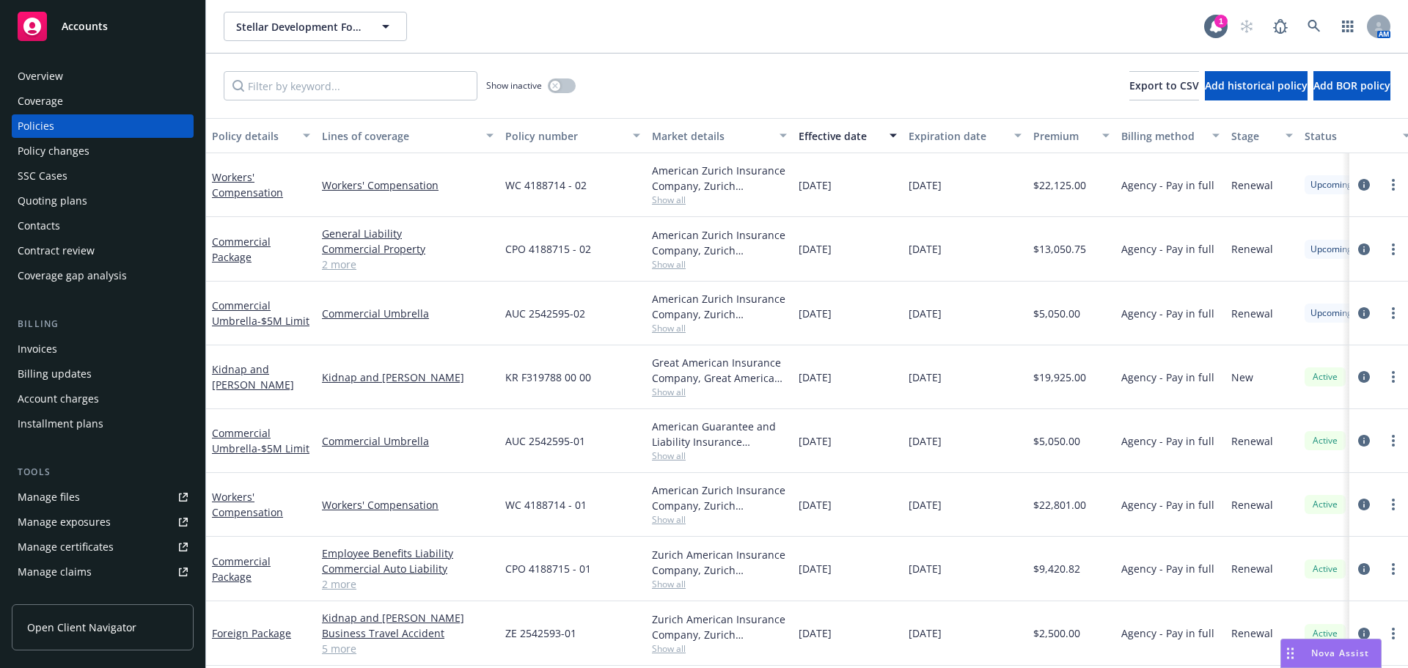
click at [67, 206] on div "Quoting plans" at bounding box center [53, 200] width 70 height 23
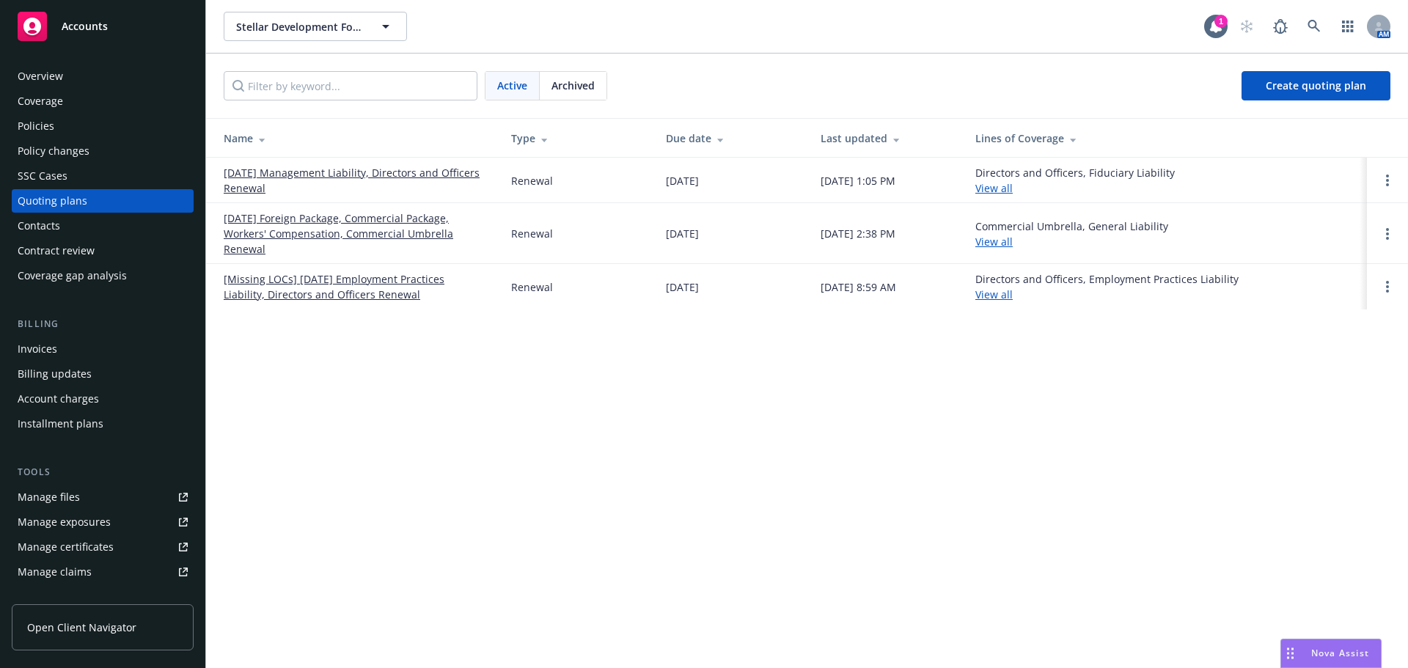
click at [359, 235] on link "08/20/25 Foreign Package, Commercial Package, Workers' Compensation, Commercial…" at bounding box center [356, 233] width 264 height 46
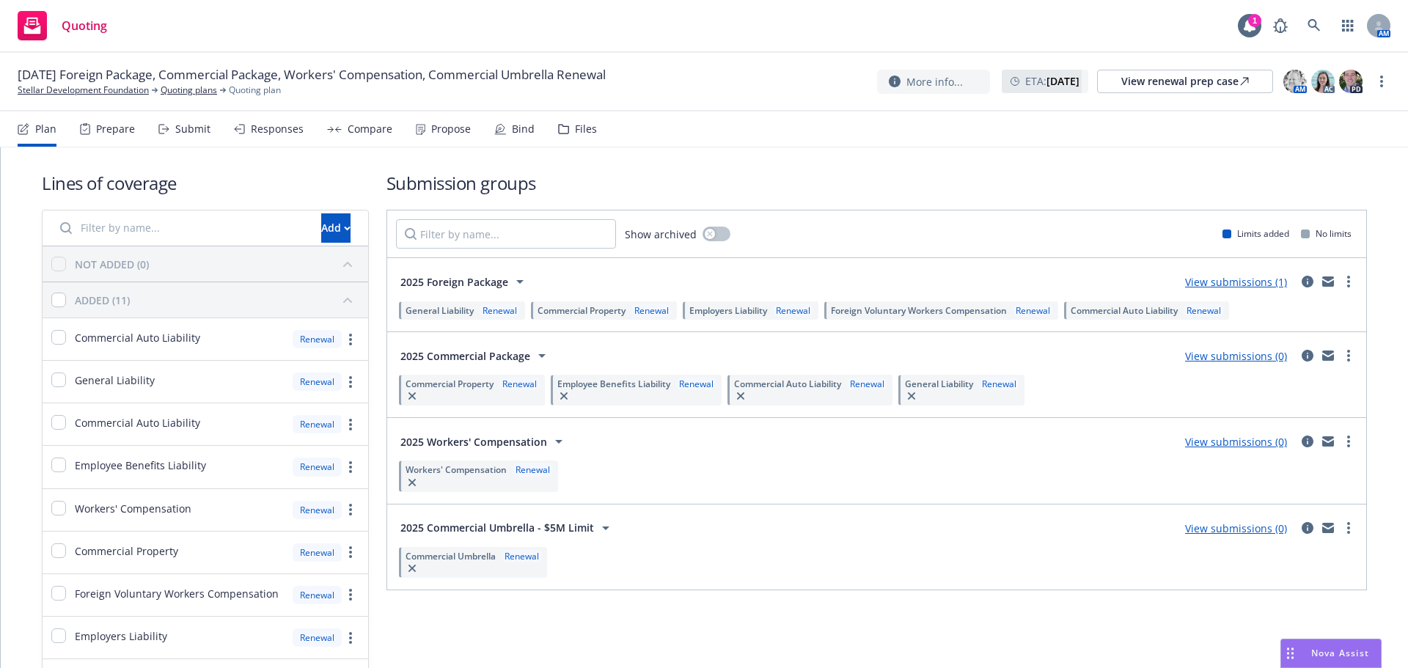
scroll to position [73, 0]
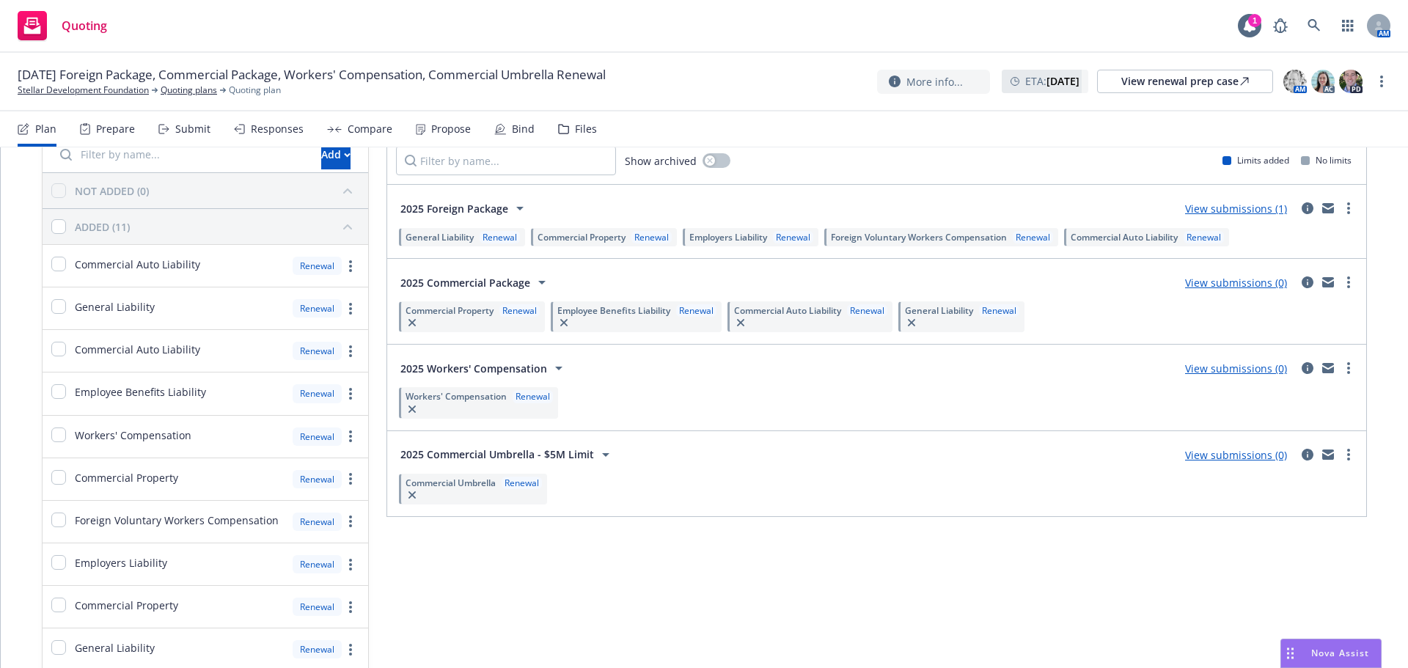
click at [986, 595] on div "Submission groups Show archived Limits added No limits 2025 Foreign Package Vie…" at bounding box center [876, 406] width 980 height 617
click at [70, 91] on link "Stellar Development Foundation" at bounding box center [83, 90] width 131 height 13
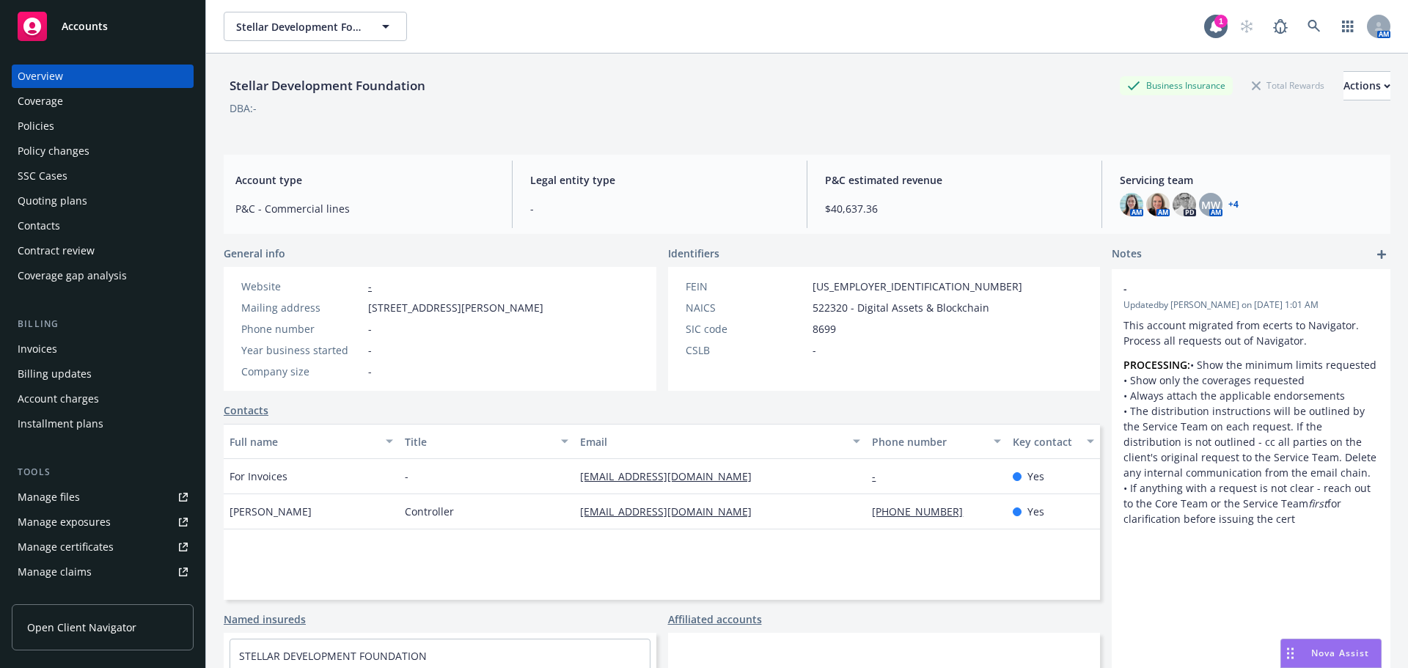
click at [107, 128] on div "Policies" at bounding box center [103, 125] width 170 height 23
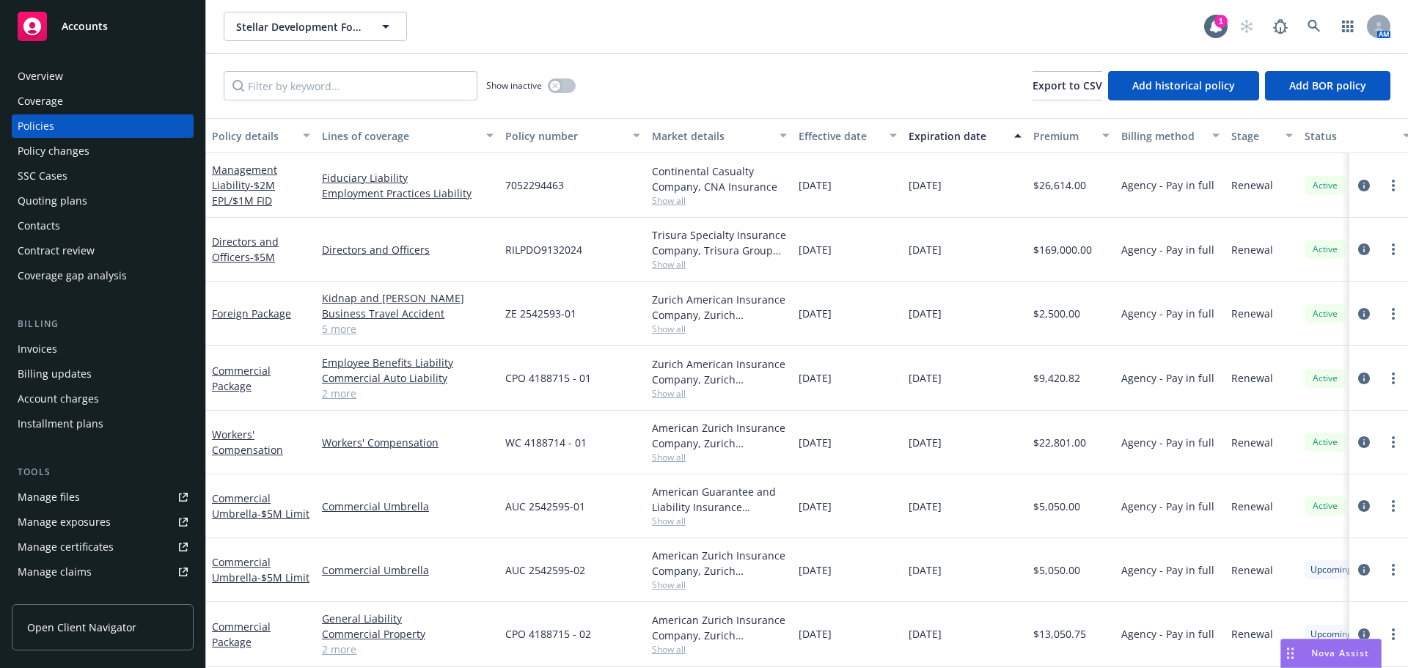
click at [114, 212] on div "Quoting plans" at bounding box center [103, 200] width 170 height 23
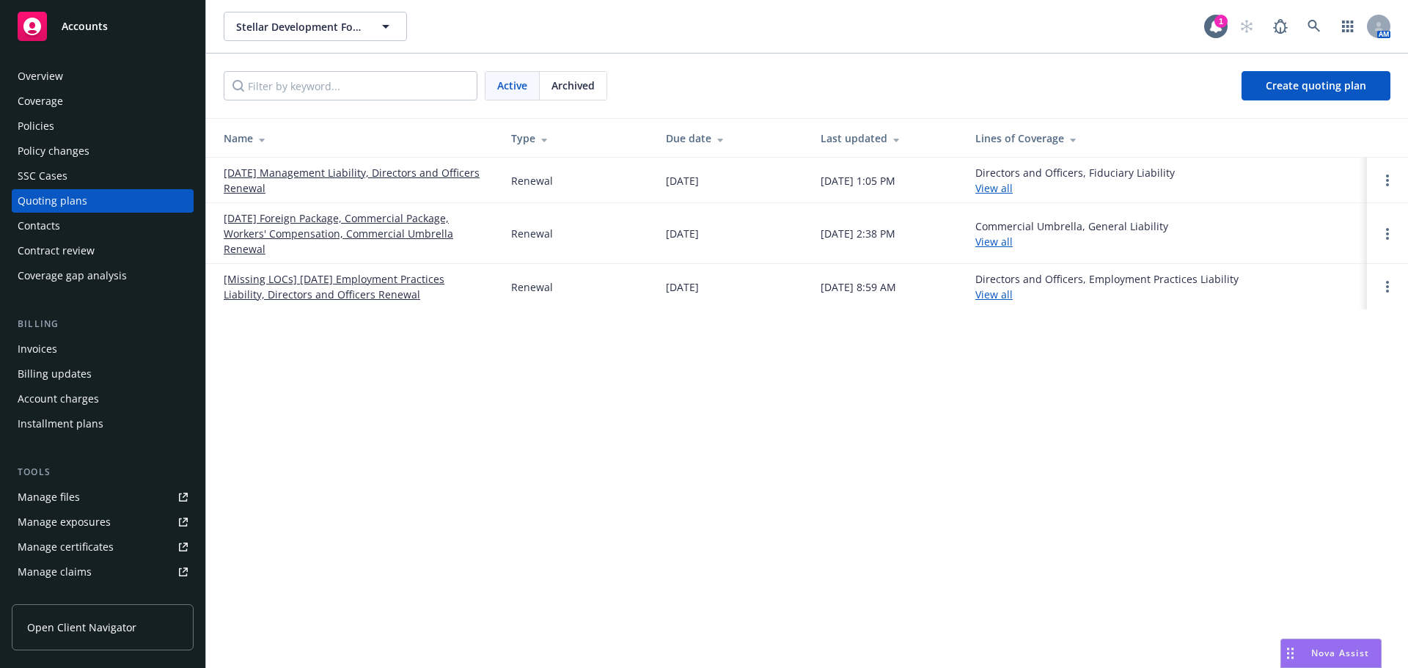
click at [311, 234] on link "[DATE] Foreign Package, Commercial Package, Workers' Compensation, Commercial U…" at bounding box center [356, 233] width 264 height 46
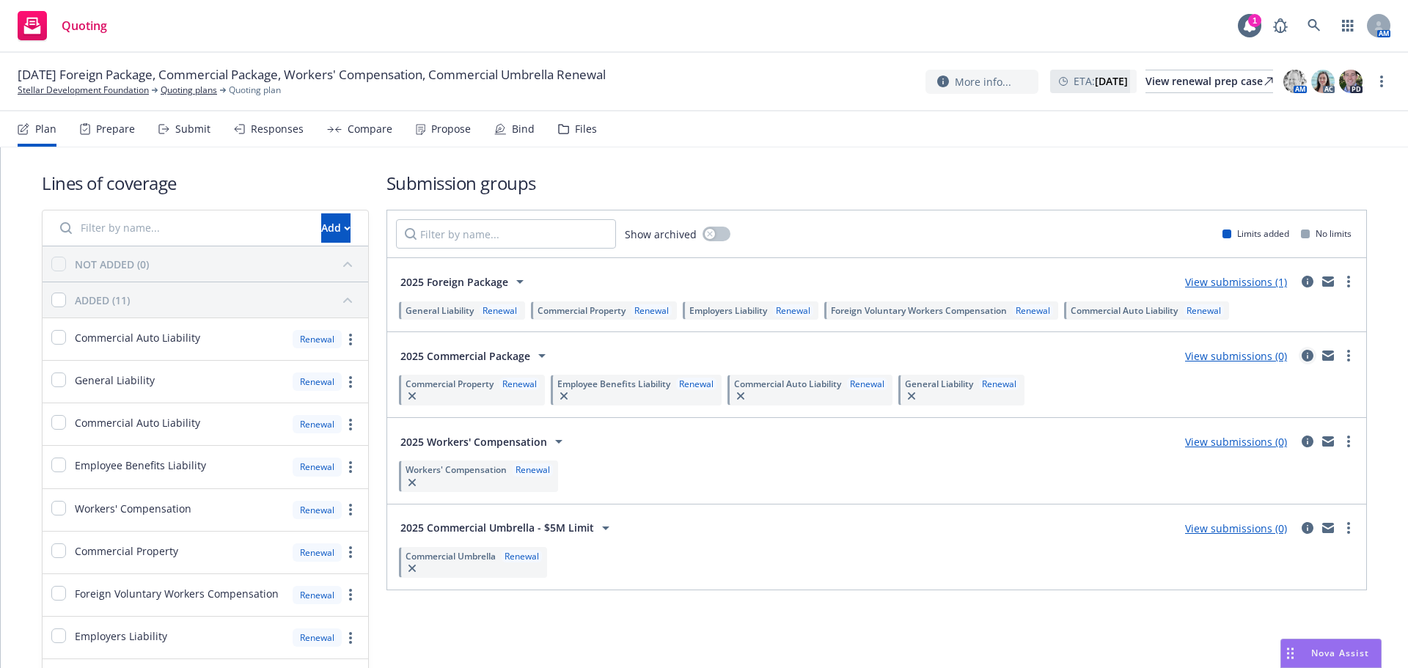
click at [1302, 356] on icon "circleInformation" at bounding box center [1308, 356] width 12 height 12
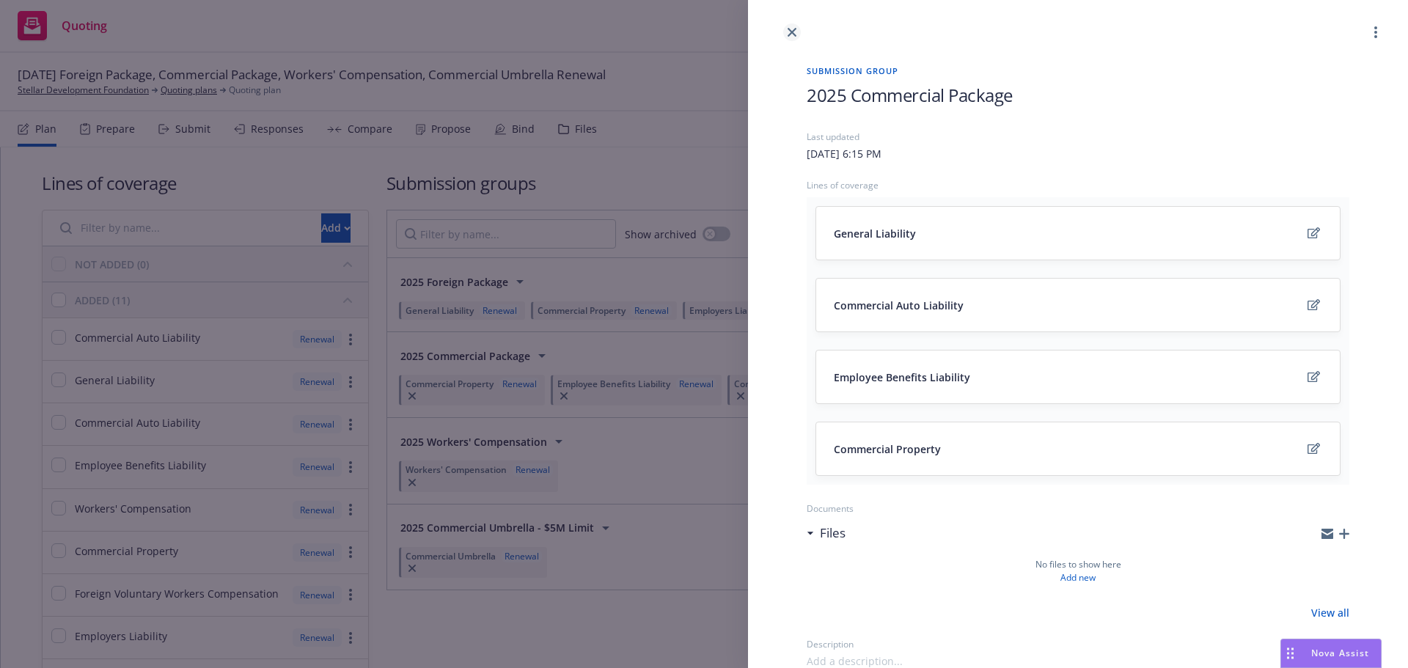
click at [787, 31] on link "close" at bounding box center [792, 32] width 18 height 18
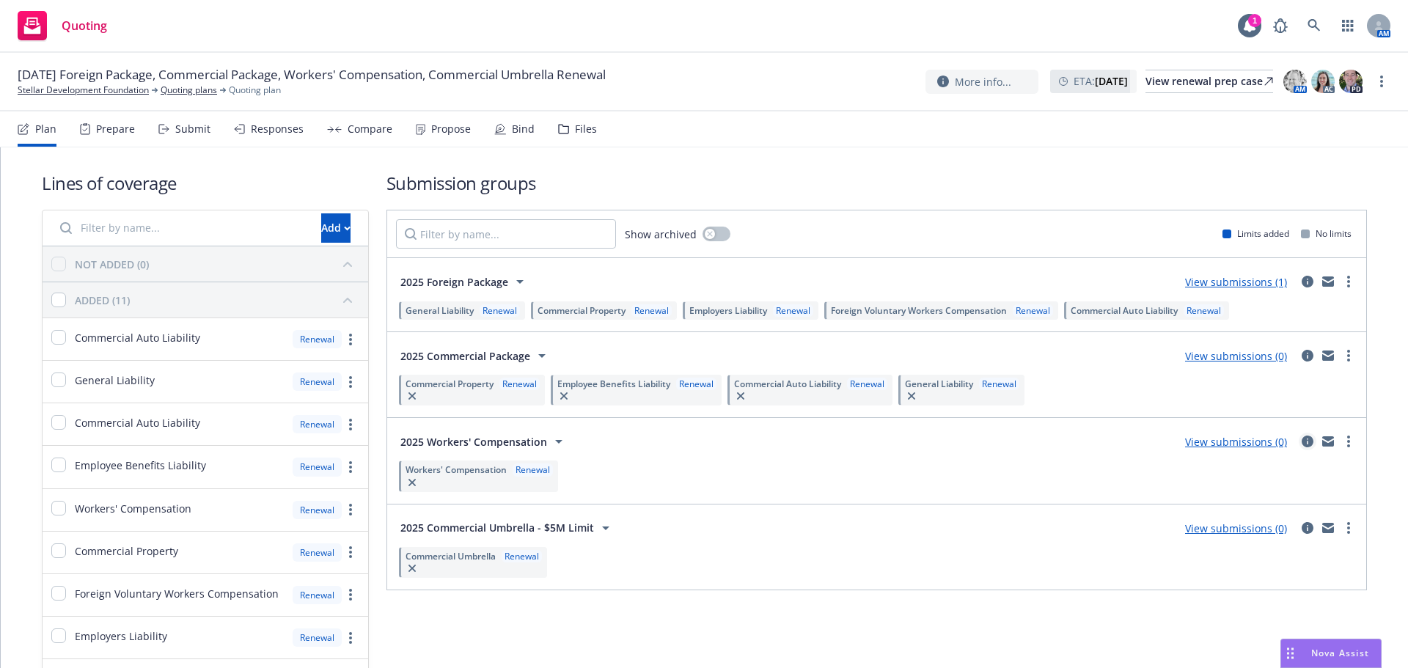
click at [1302, 441] on icon "circleInformation" at bounding box center [1308, 442] width 12 height 12
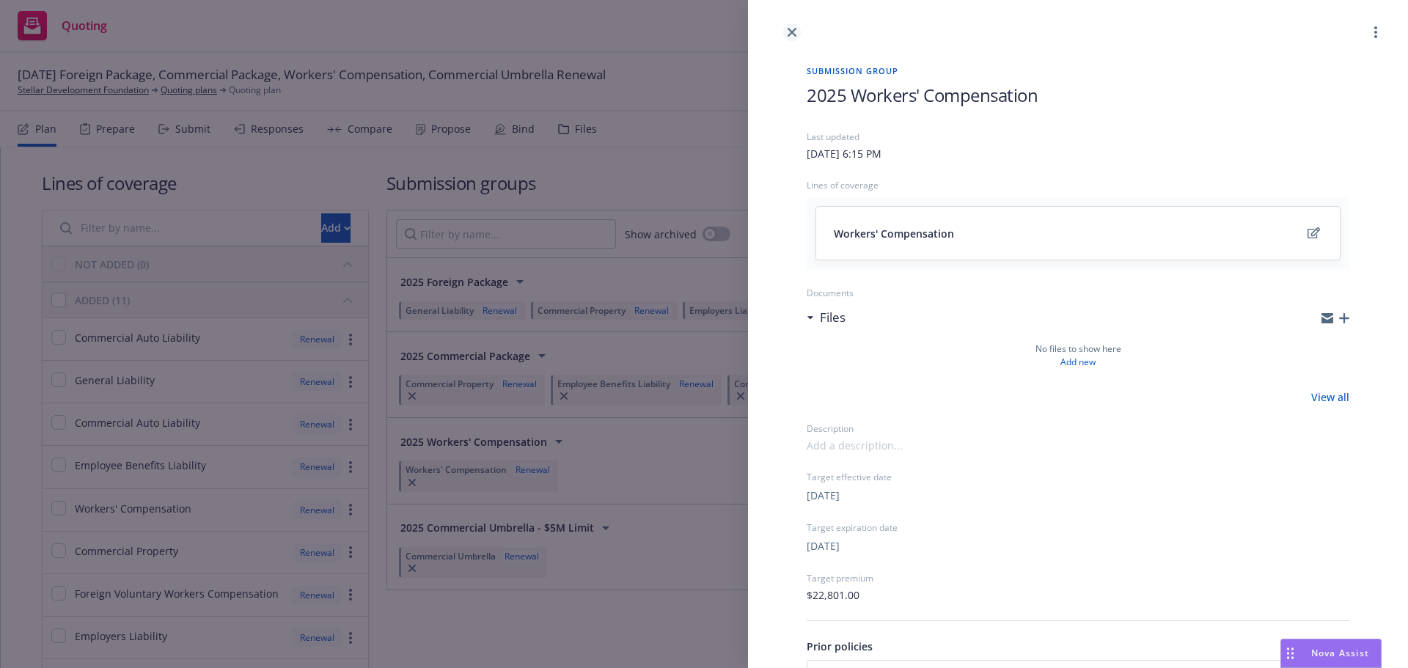
click at [793, 33] on icon "close" at bounding box center [792, 32] width 9 height 9
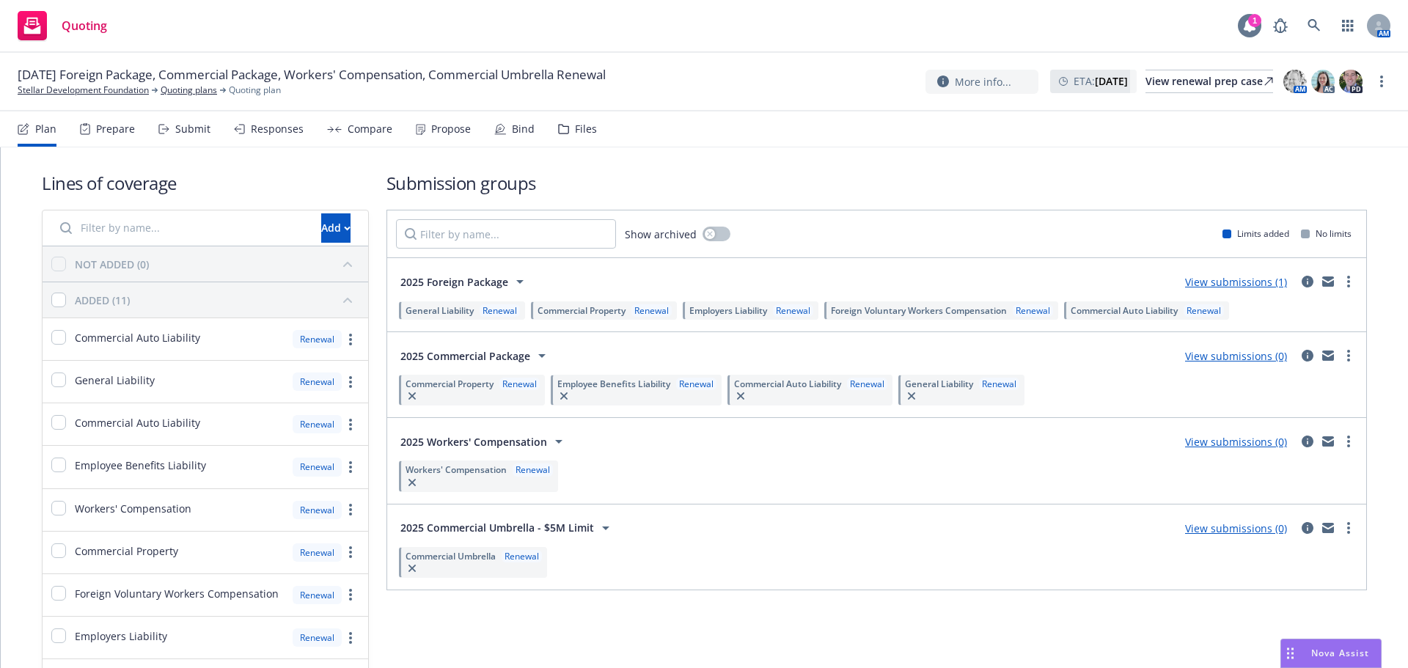
click at [1249, 26] on icon at bounding box center [1250, 25] width 12 height 13
click at [87, 93] on link "Stellar Development Foundation" at bounding box center [83, 90] width 131 height 13
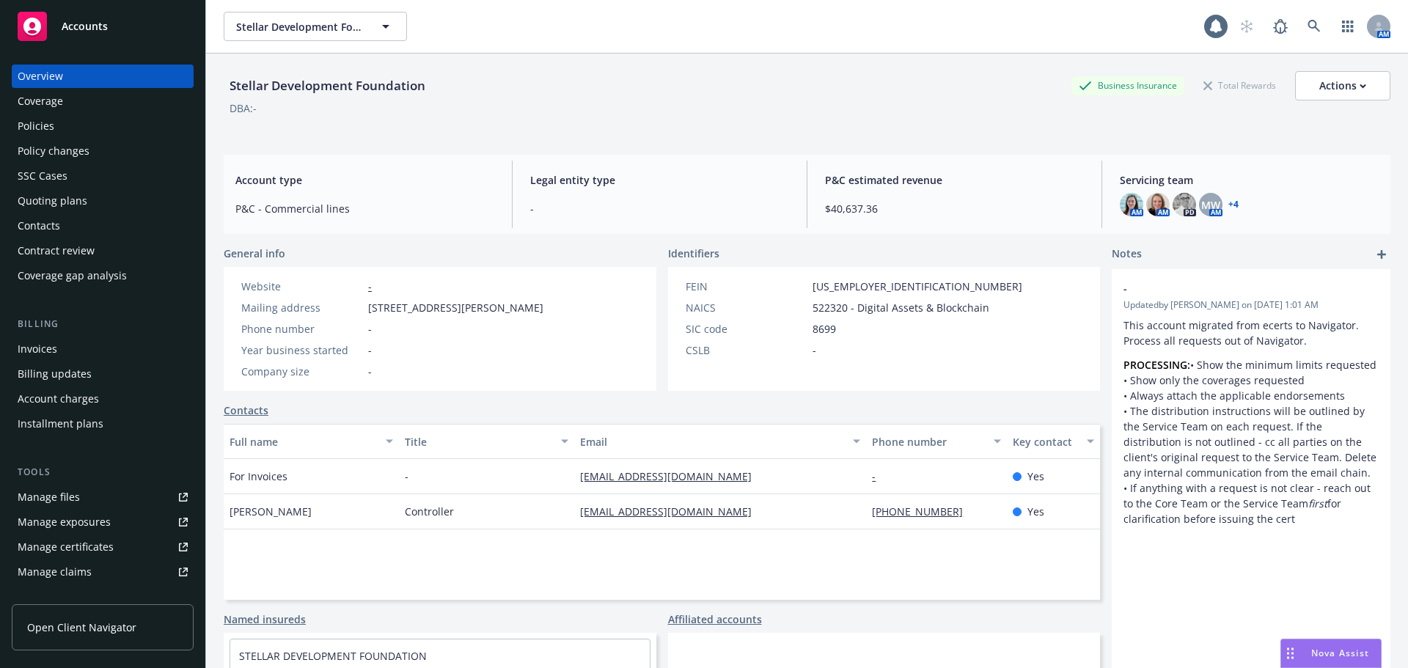
click at [110, 125] on div "Policies" at bounding box center [103, 125] width 170 height 23
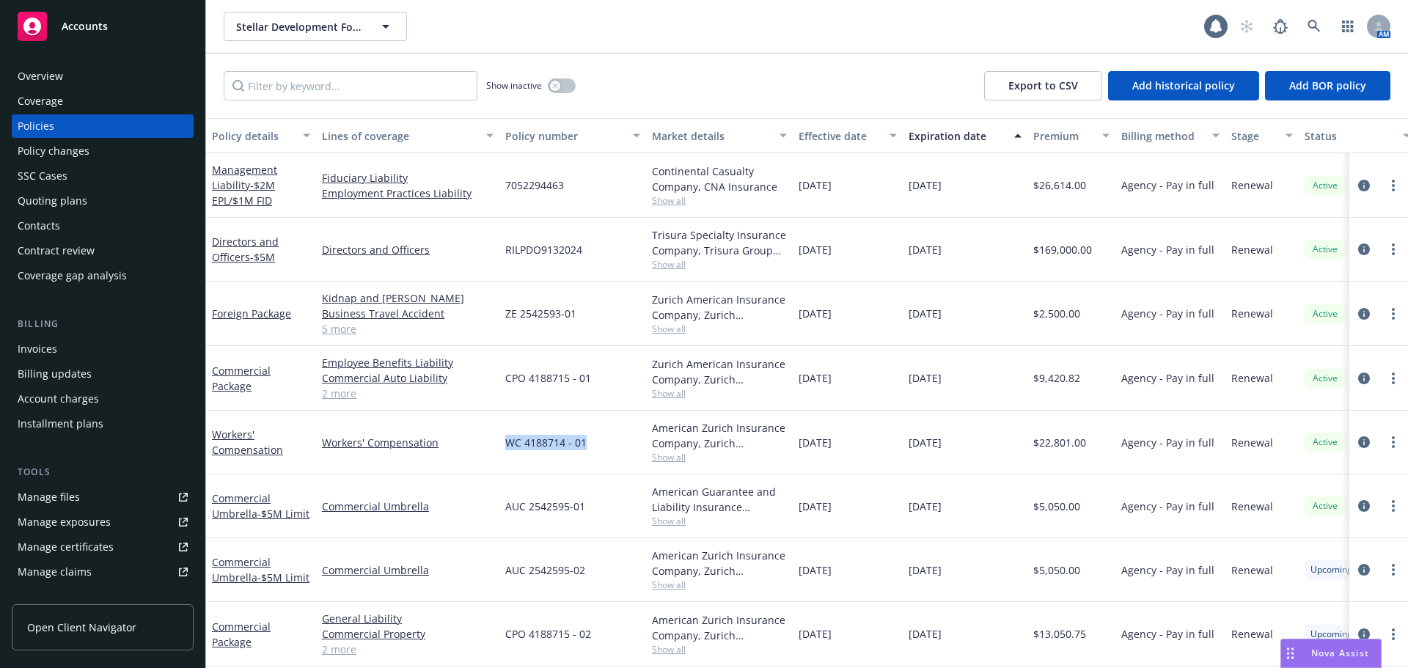
drag, startPoint x: 506, startPoint y: 444, endPoint x: 593, endPoint y: 443, distance: 87.3
click at [593, 443] on div "WC 4188714 - 01" at bounding box center [572, 443] width 147 height 64
click at [876, 226] on div "08/20/2024" at bounding box center [848, 250] width 110 height 64
click at [823, 133] on div "Effective date" at bounding box center [840, 135] width 82 height 15
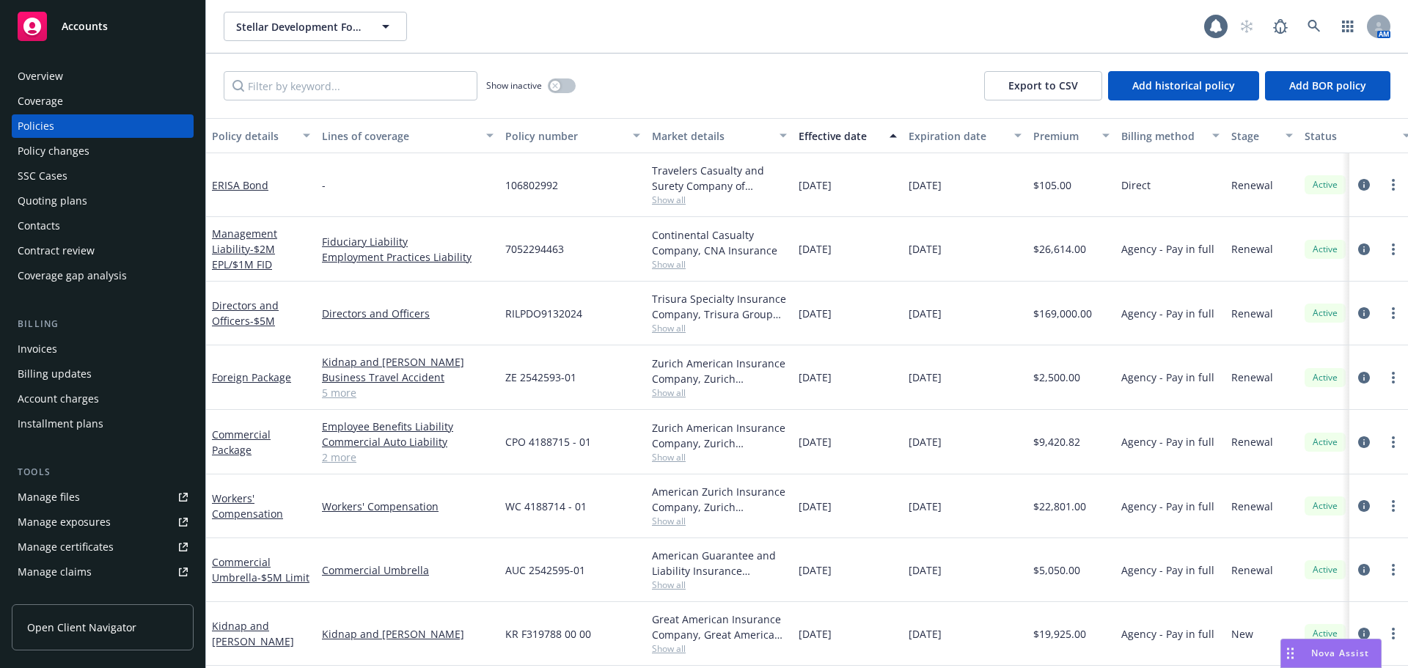
click at [823, 133] on div "Effective date" at bounding box center [840, 135] width 82 height 15
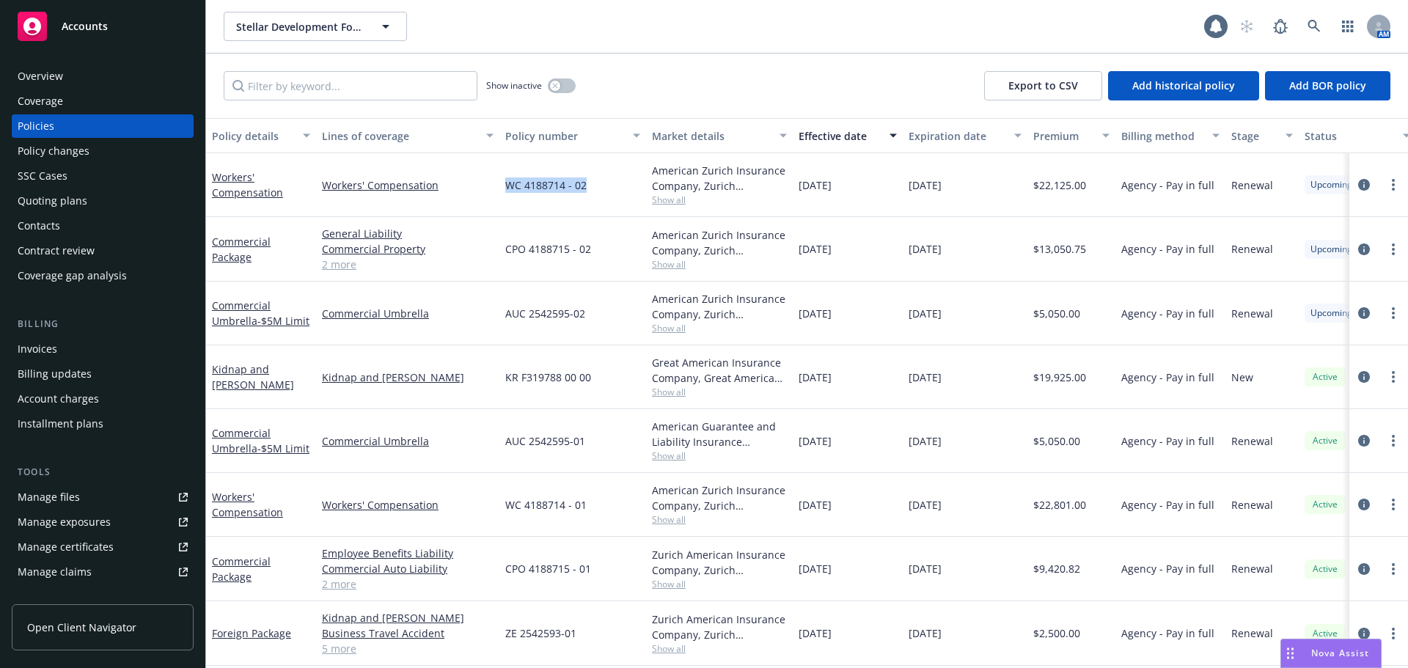
drag, startPoint x: 601, startPoint y: 188, endPoint x: 499, endPoint y: 192, distance: 102.0
click at [499, 192] on div "WC 4188714 - 02" at bounding box center [572, 185] width 147 height 64
copy span "WC 4188714 - 02"
drag, startPoint x: 590, startPoint y: 315, endPoint x: 502, endPoint y: 314, distance: 87.3
click at [502, 314] on div "AUC 2542595-02" at bounding box center [572, 314] width 147 height 64
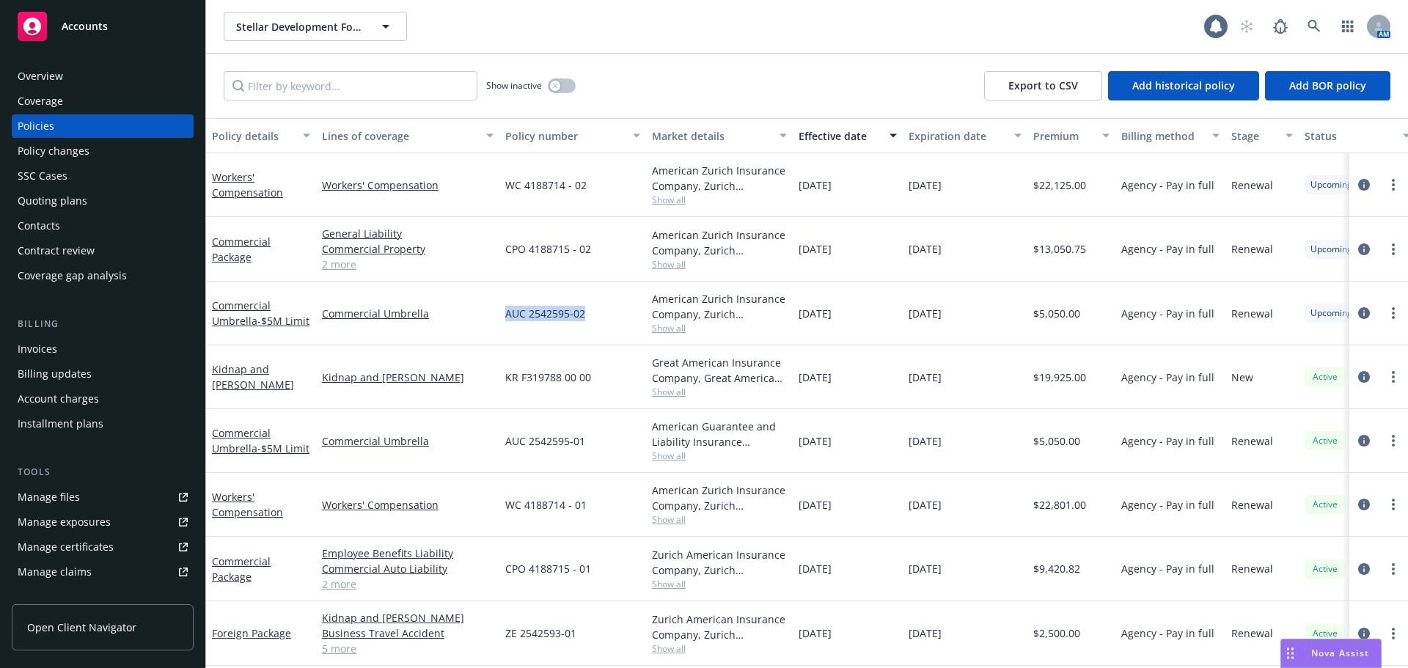
copy span "AUC 2542595-02"
click at [807, 384] on span "04/09/2025" at bounding box center [815, 377] width 33 height 15
click at [71, 496] on div "Manage files" at bounding box center [49, 496] width 62 height 23
click at [58, 142] on div "Policy changes" at bounding box center [54, 150] width 72 height 23
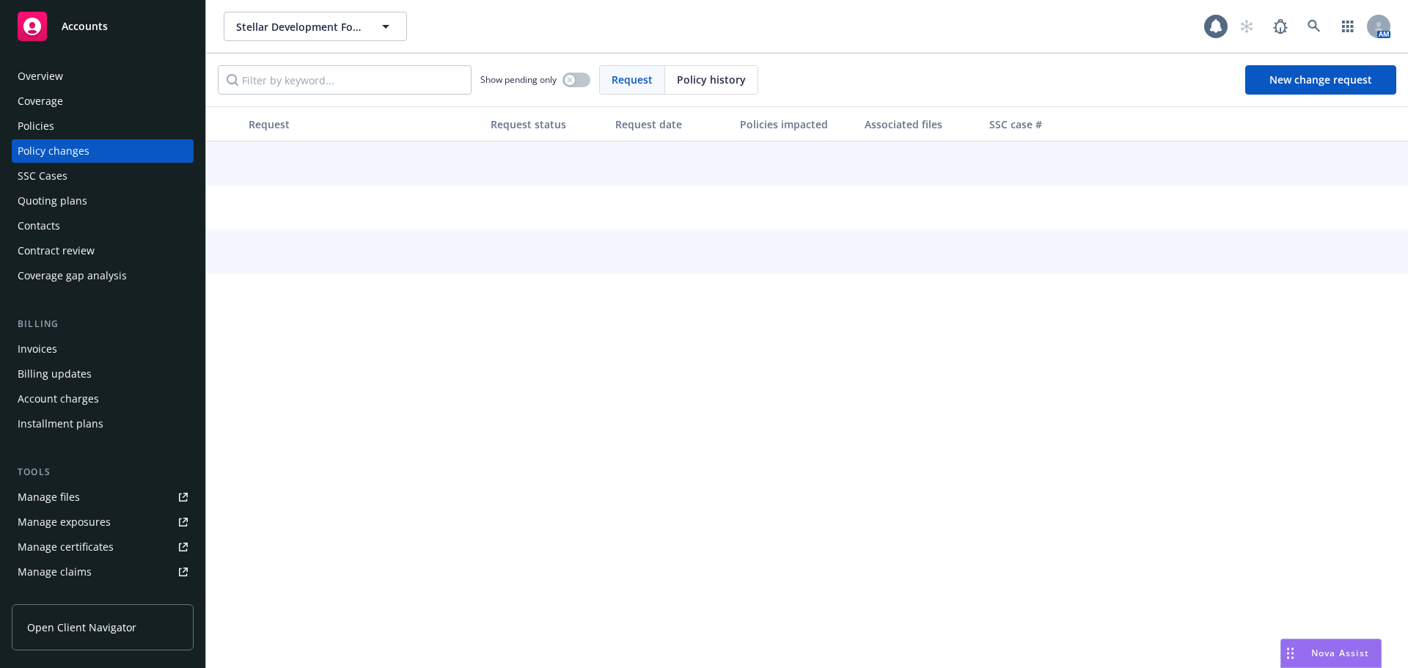
click at [67, 121] on div "Policies" at bounding box center [103, 125] width 170 height 23
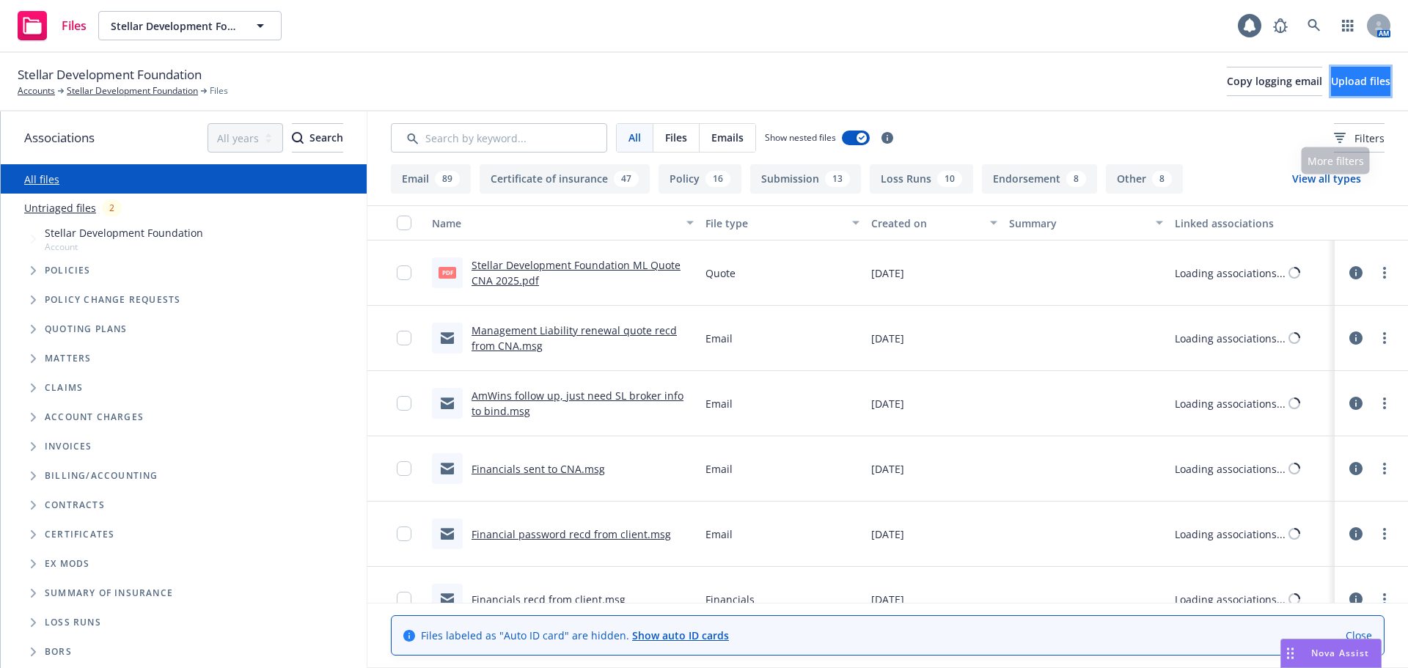
click at [1339, 76] on span "Upload files" at bounding box center [1360, 81] width 59 height 14
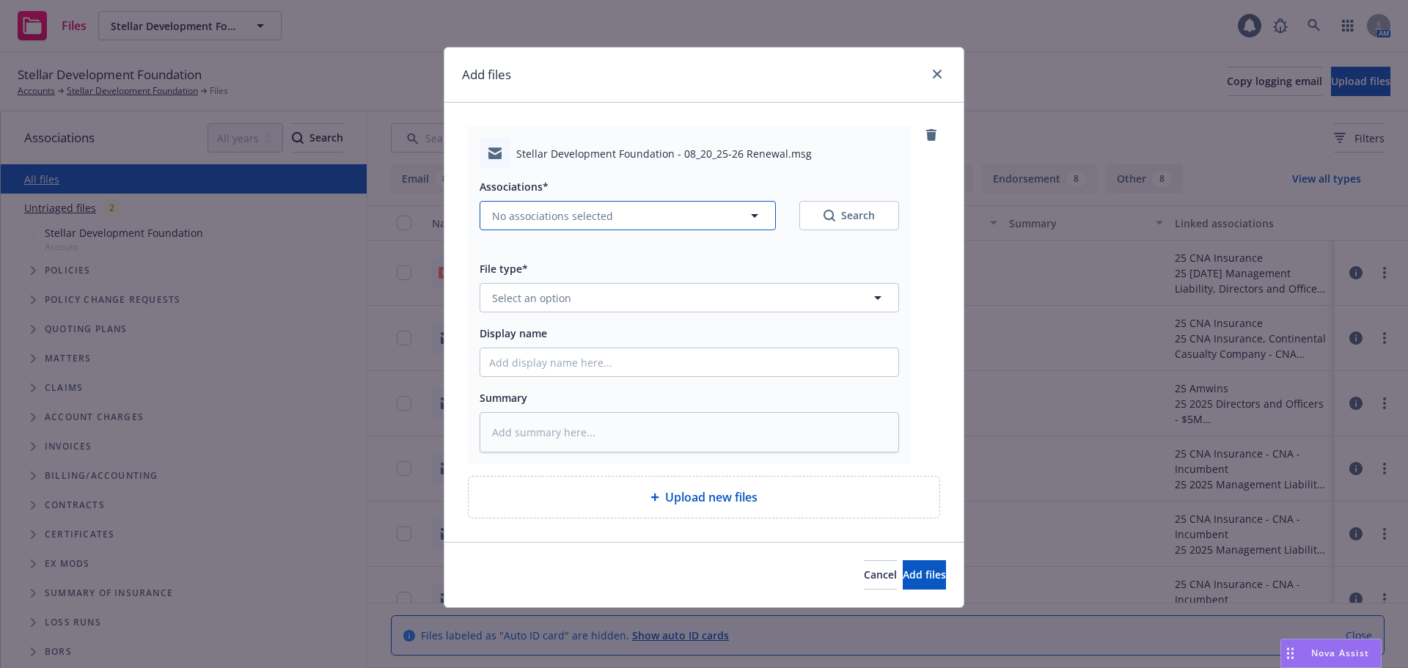
click at [492, 221] on span "No associations selected" at bounding box center [552, 215] width 121 height 15
type textarea "x"
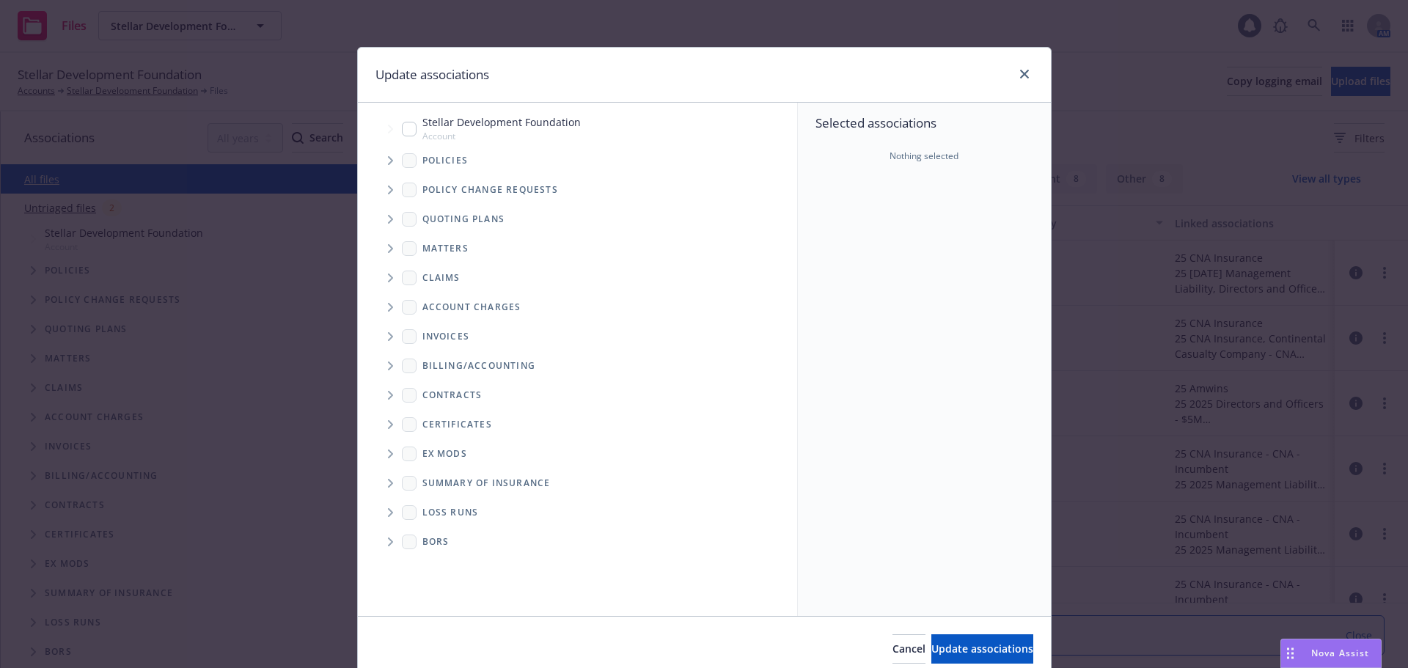
click at [378, 159] on span "Tree Example" at bounding box center [389, 160] width 23 height 23
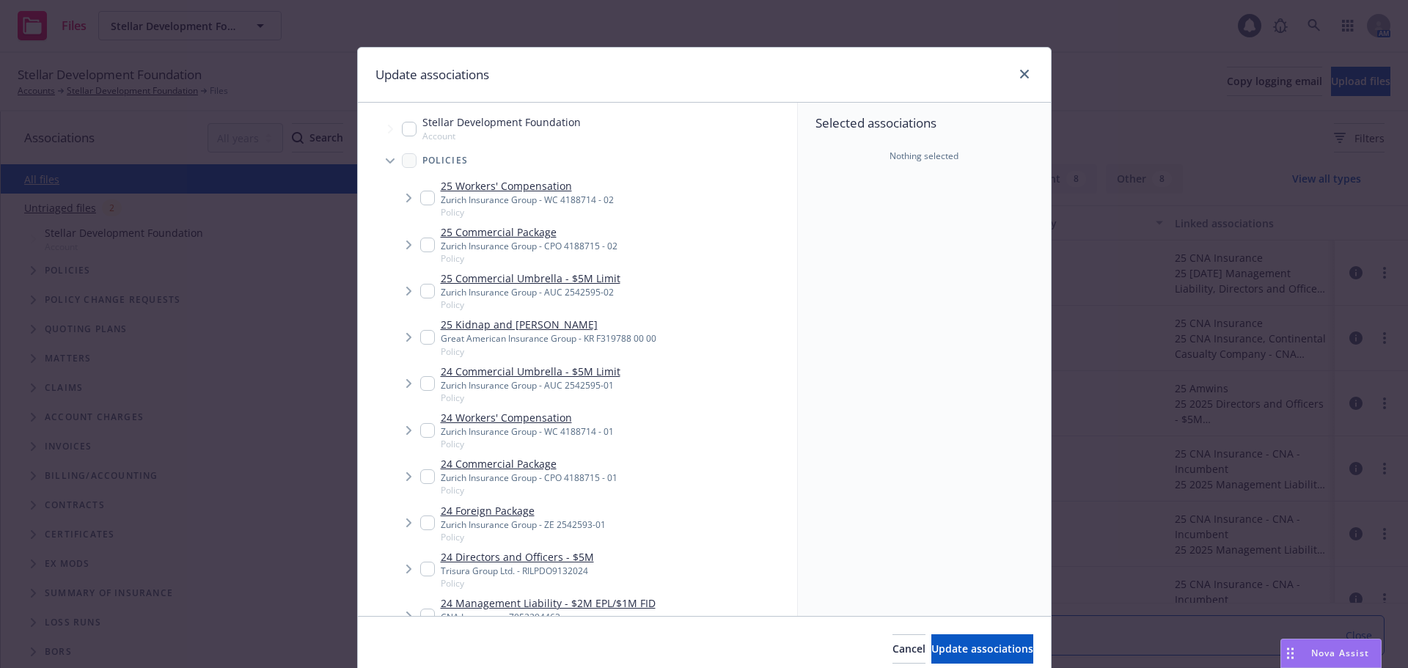
click at [421, 198] on input "Tree Example" at bounding box center [427, 198] width 15 height 15
checkbox input "true"
click at [420, 244] on input "Tree Example" at bounding box center [427, 245] width 15 height 15
checkbox input "true"
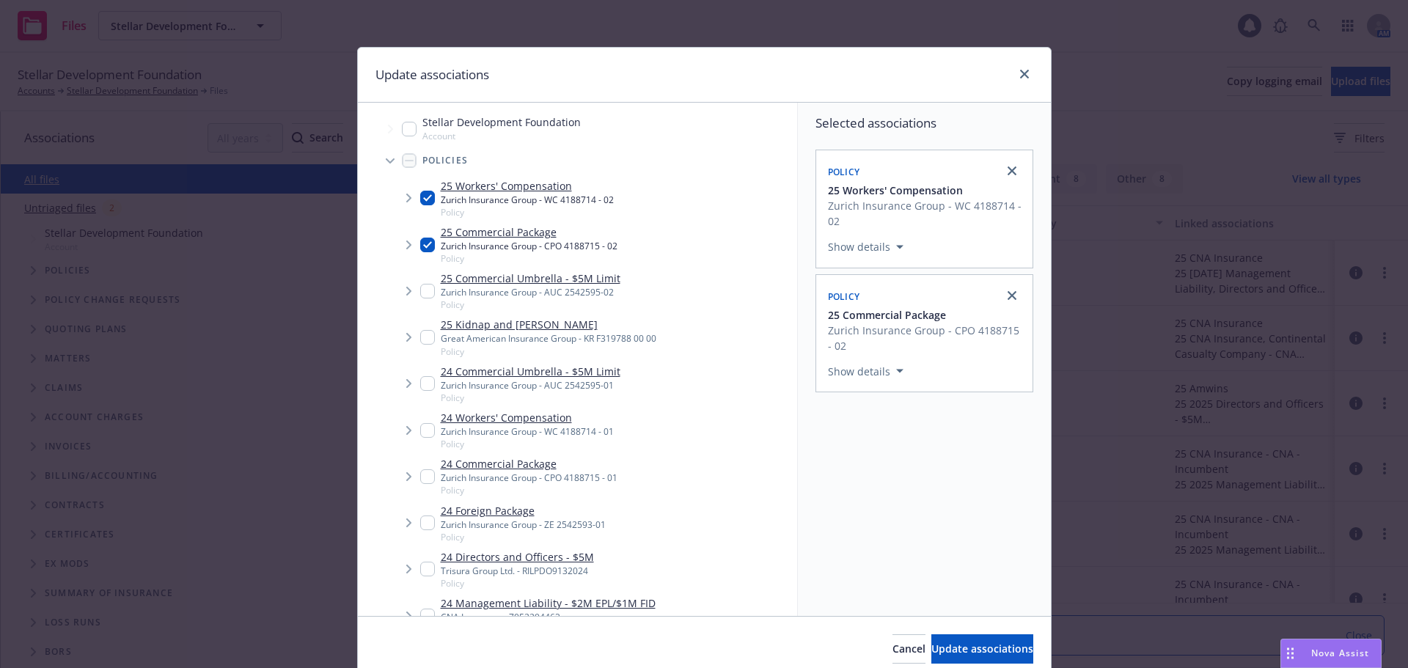
drag, startPoint x: 421, startPoint y: 293, endPoint x: 418, endPoint y: 302, distance: 9.3
click at [421, 293] on input "Tree Example" at bounding box center [427, 291] width 15 height 15
checkbox input "true"
click at [422, 385] on input "Tree Example" at bounding box center [427, 383] width 15 height 15
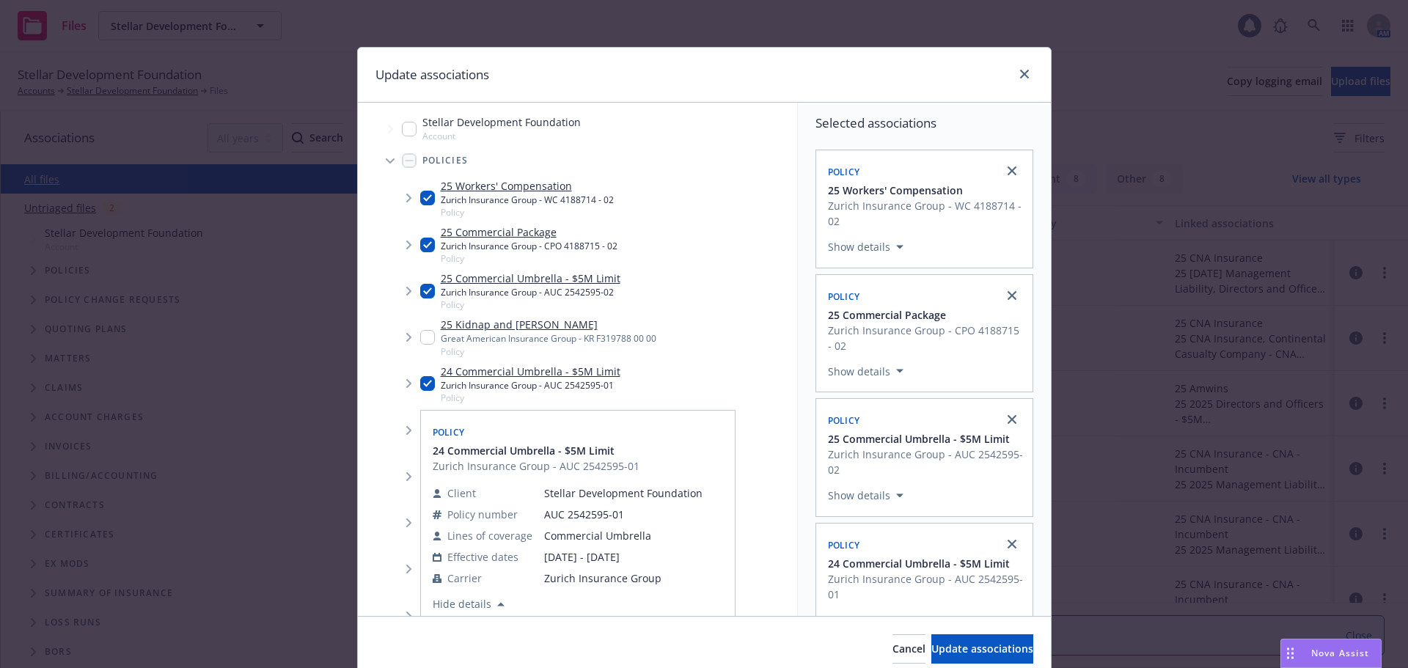
click at [420, 389] on input "Tree Example" at bounding box center [427, 383] width 15 height 15
checkbox input "false"
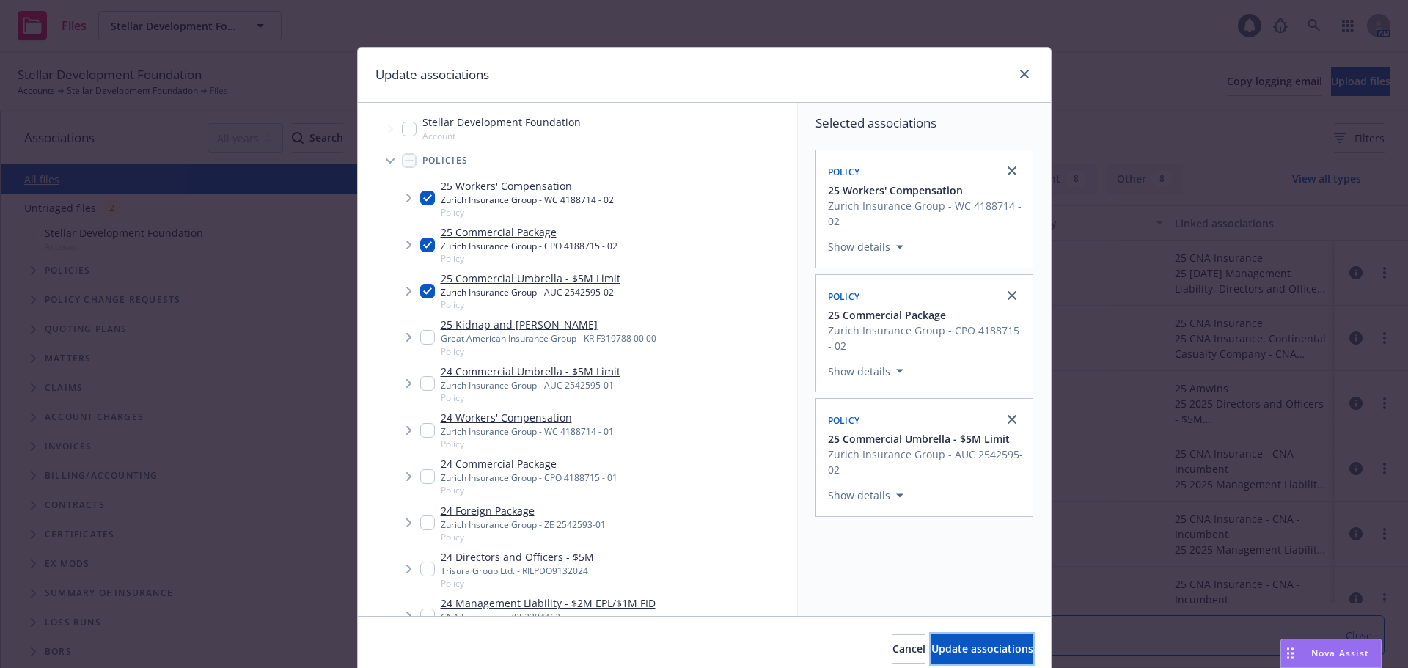
click at [970, 650] on span "Update associations" at bounding box center [982, 649] width 102 height 14
type textarea "x"
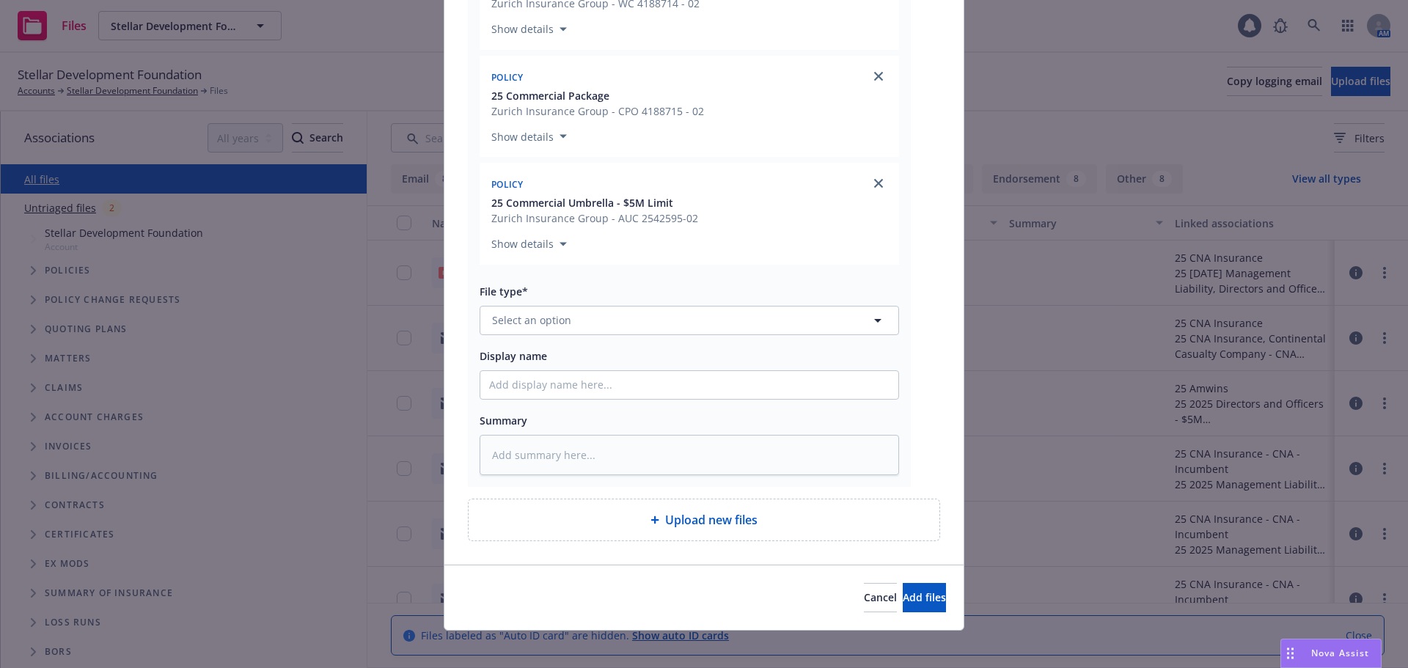
scroll to position [309, 0]
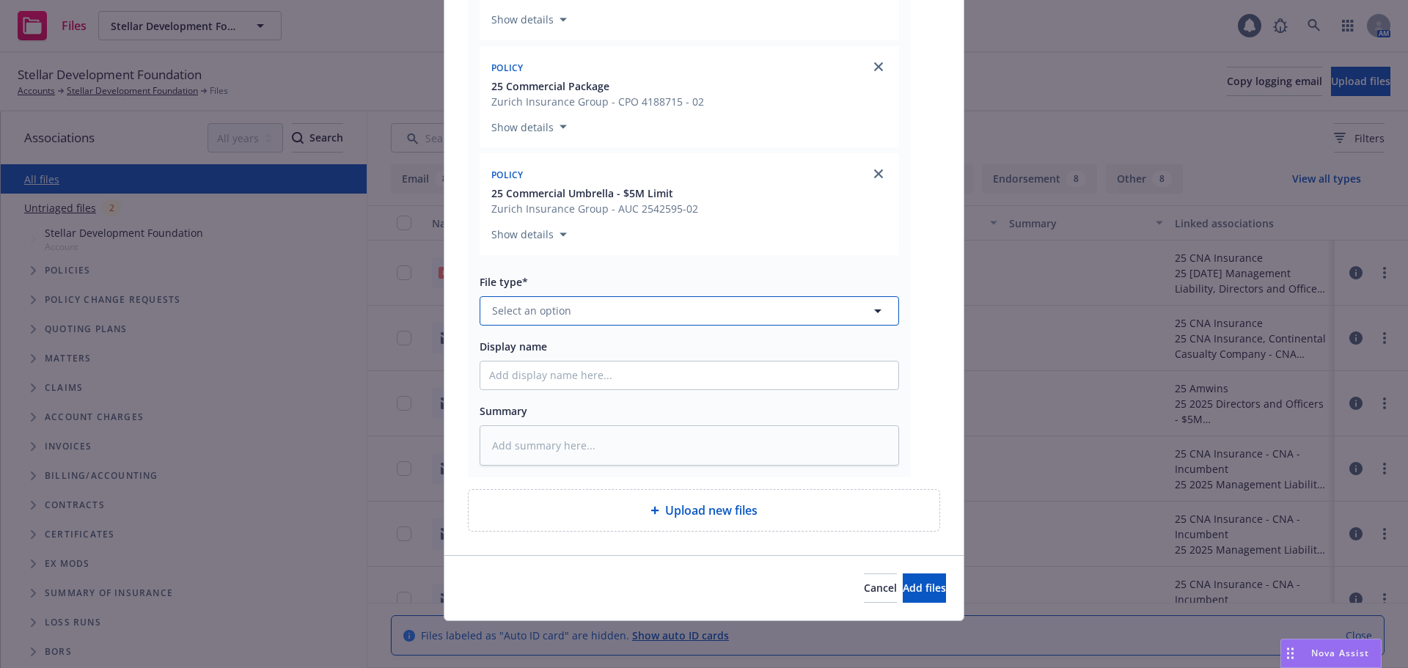
click at [587, 307] on button "Select an option" at bounding box center [689, 310] width 419 height 29
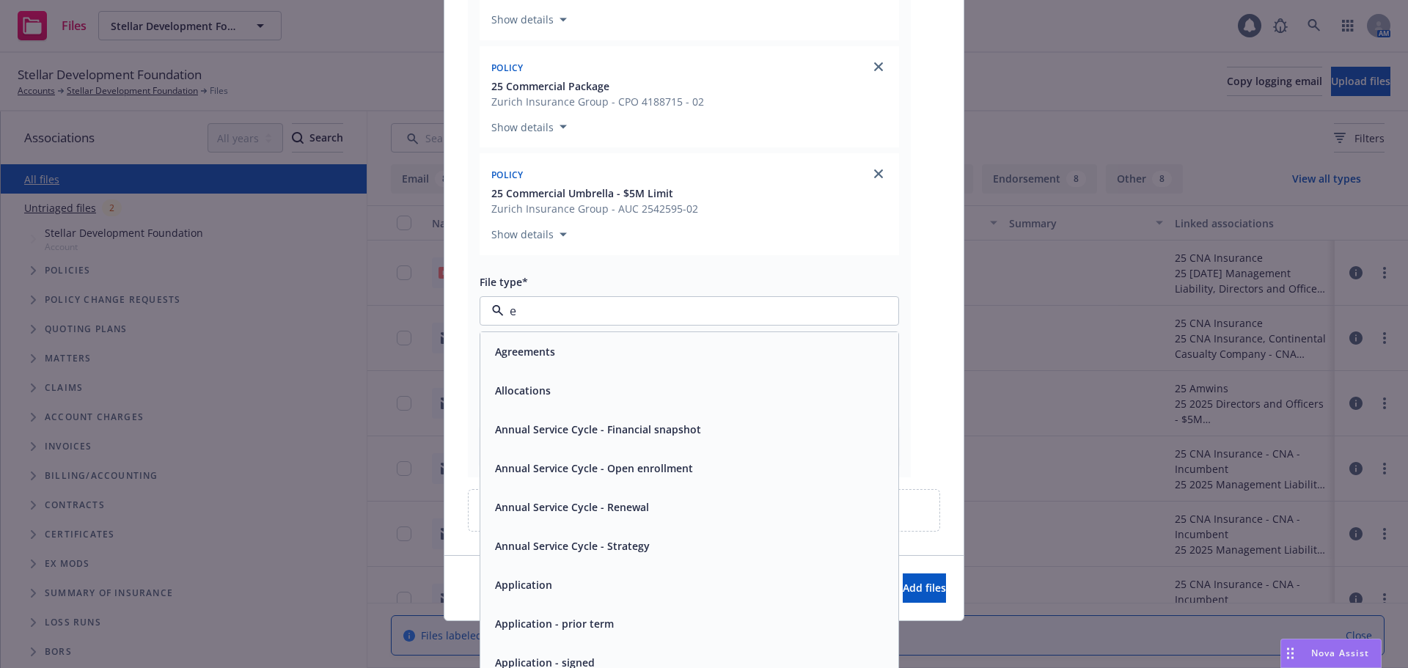
type input "em"
click at [599, 395] on div "Email" at bounding box center [689, 390] width 400 height 21
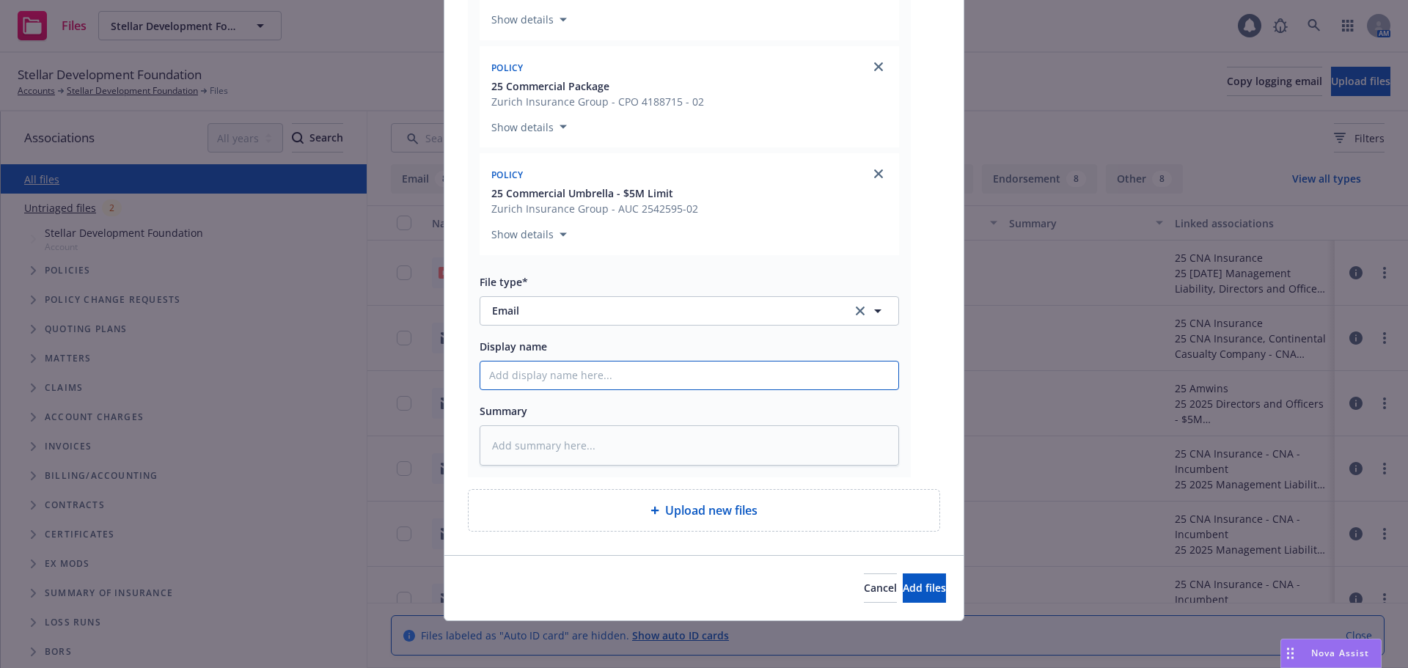
click at [597, 388] on input "Display name" at bounding box center [689, 376] width 418 height 28
type textarea "x"
type input "2"
type textarea "x"
type input "25"
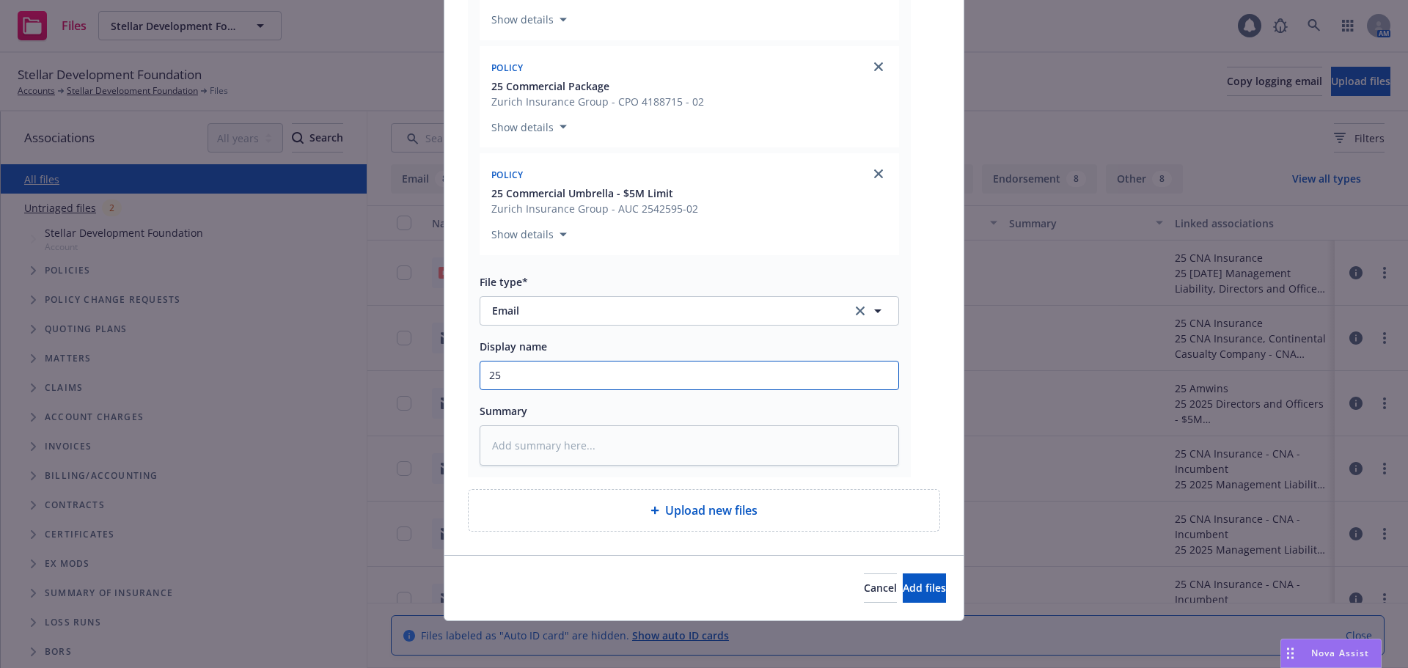
type textarea "x"
type input "25-"
type textarea "x"
type input "25-2"
type textarea "x"
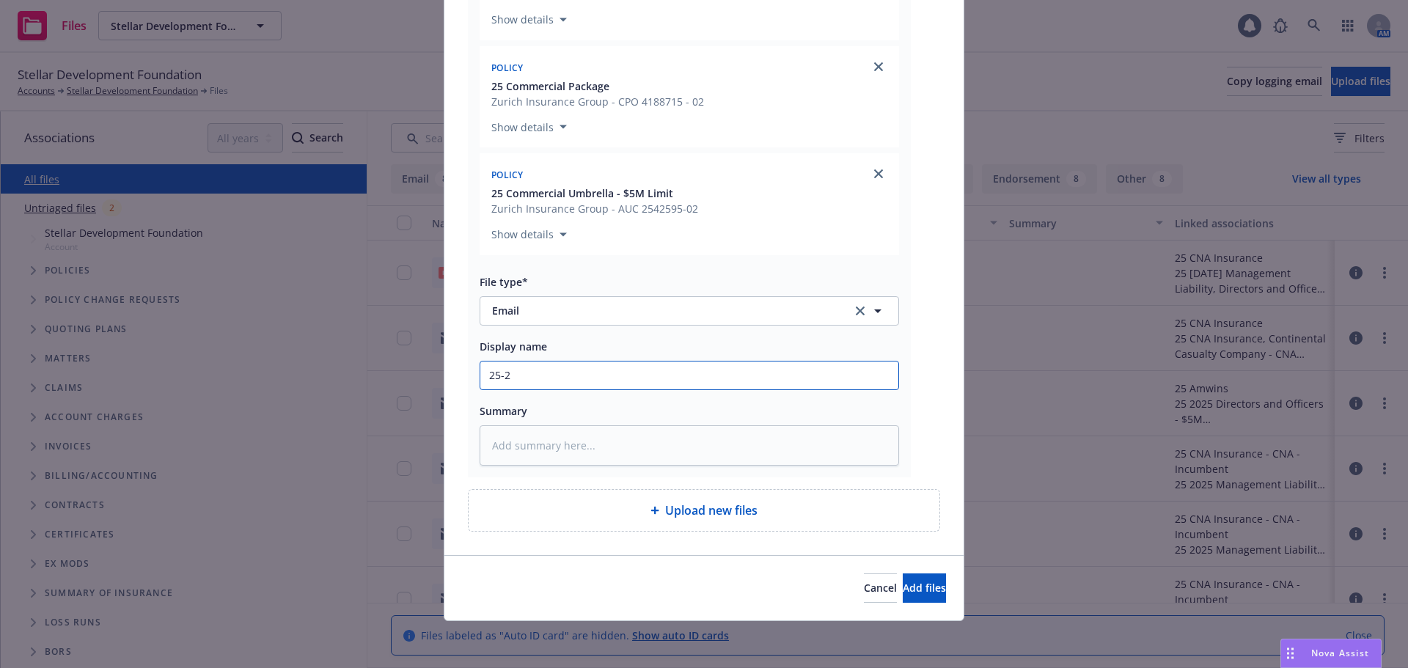
type input "25-26"
type textarea "x"
type input "25-26"
type textarea "x"
type input "25-26 Z"
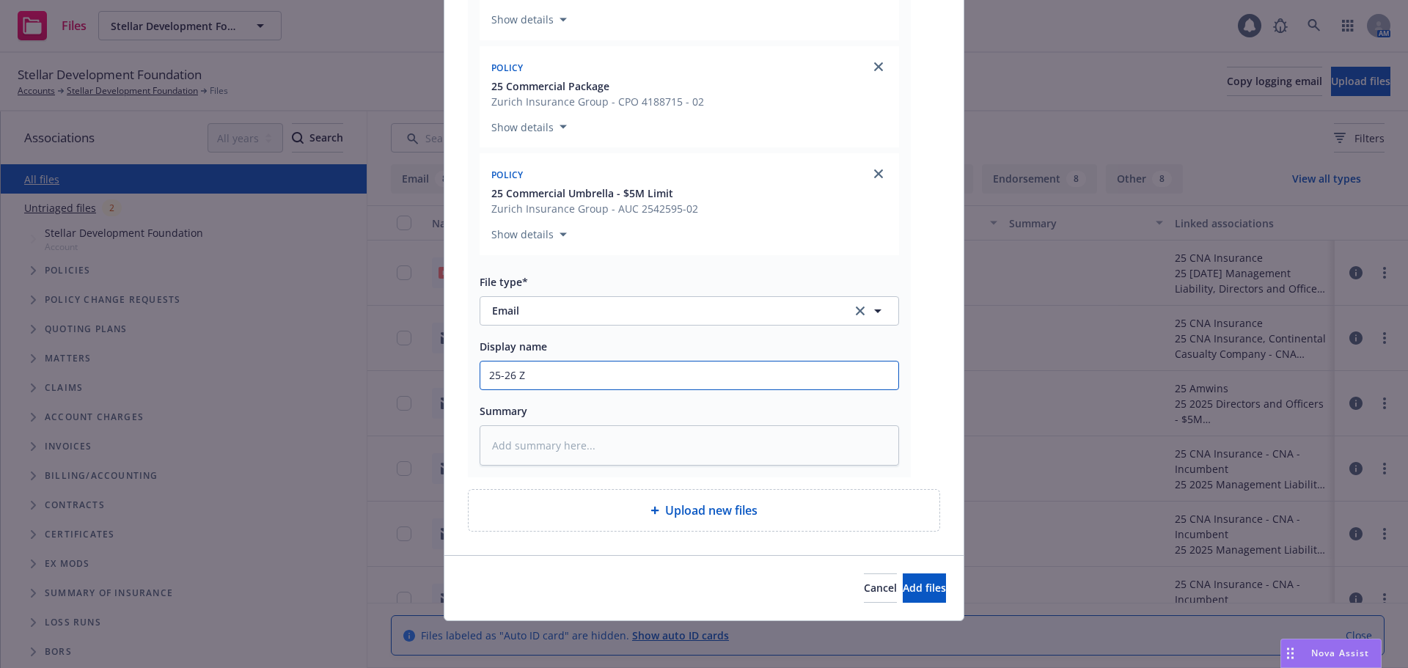
type textarea "x"
type input "25-26 Zu"
type textarea "x"
type input "25-26 Zur"
type textarea "x"
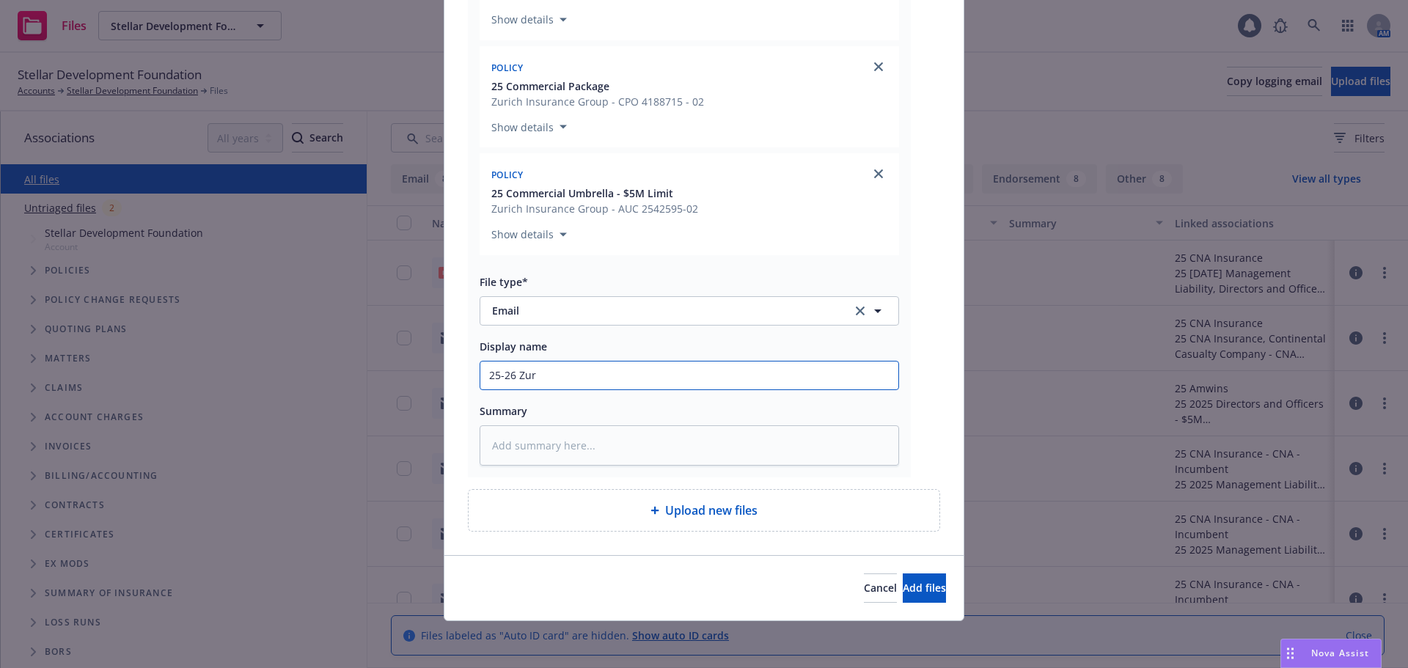
type input "25-26 Zuri"
type textarea "x"
type input "25-26 Zuric"
type textarea "x"
type input "25-26 [PERSON_NAME]"
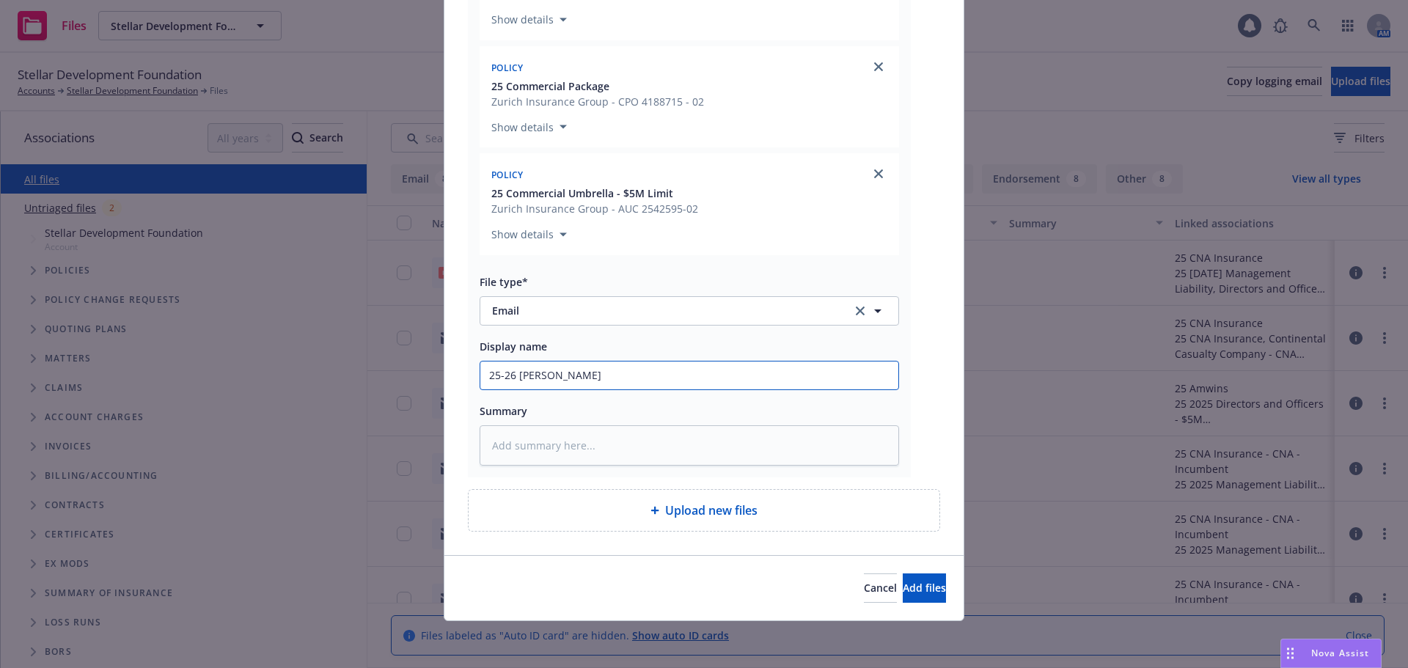
type textarea "x"
type input "25-26 Zuric"
type textarea "x"
type input "25-26 [GEOGRAPHIC_DATA]"
type textarea "x"
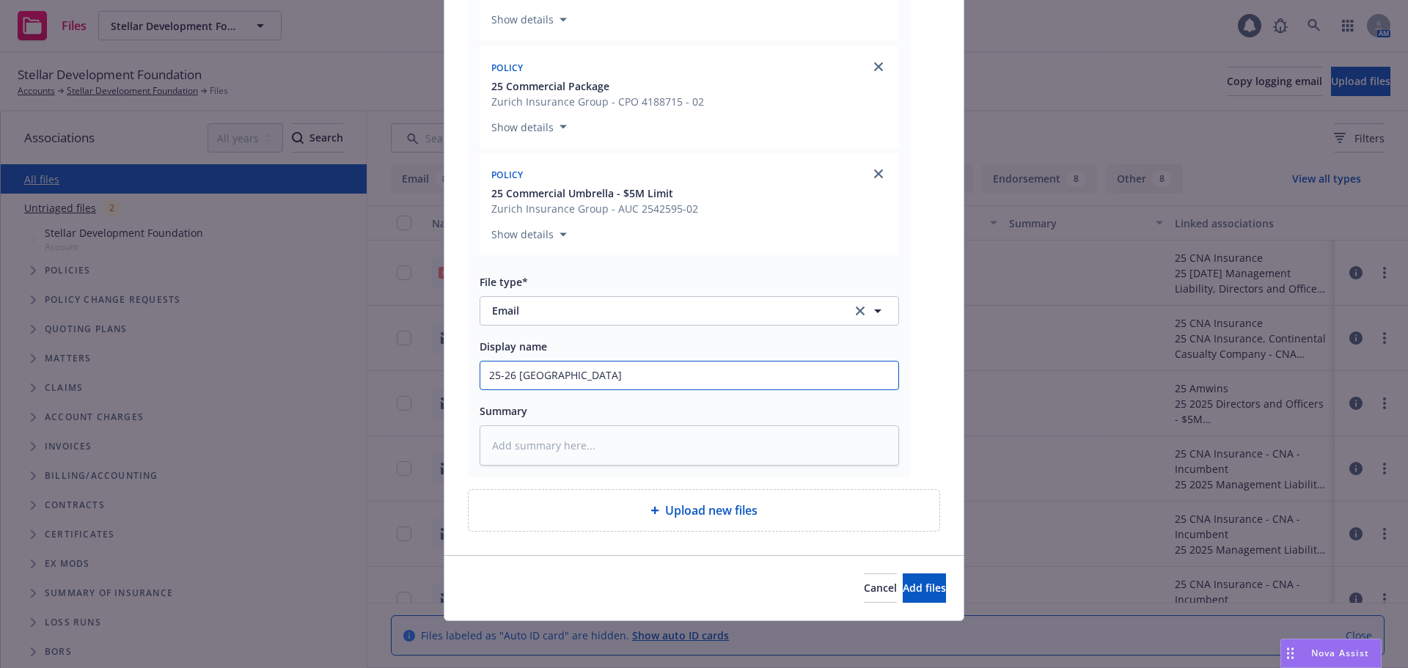
type input "25-26 [GEOGRAPHIC_DATA]"
type textarea "x"
type input "25-26 Zurich R"
type textarea "x"
type input "25-26 Zurich Re"
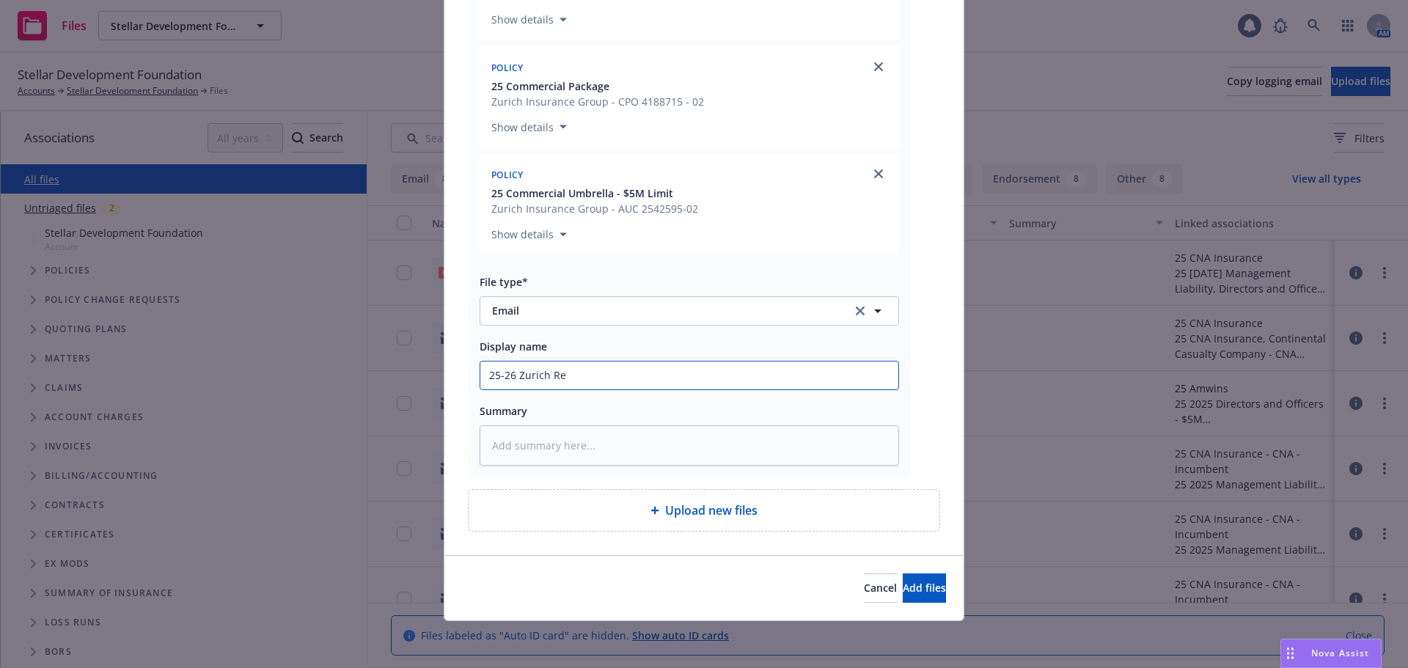
type textarea "x"
type input "25-26 Zurich [PERSON_NAME]"
type textarea "x"
type input "25-26 Zurich Renewa"
type textarea "x"
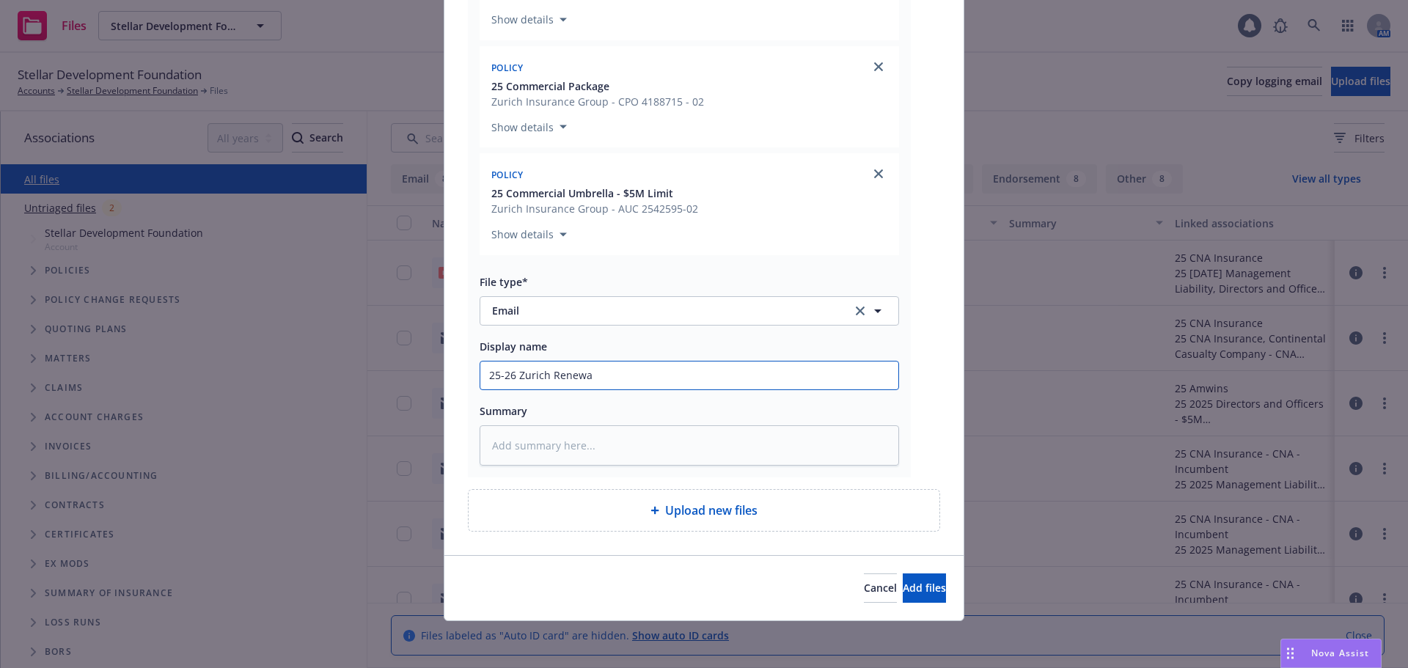
type input "25-26 Zurich Renewal"
type textarea "x"
type input "25-26 Zurich Renewal"
type textarea "x"
type input "25-26 Zurich Renewal P"
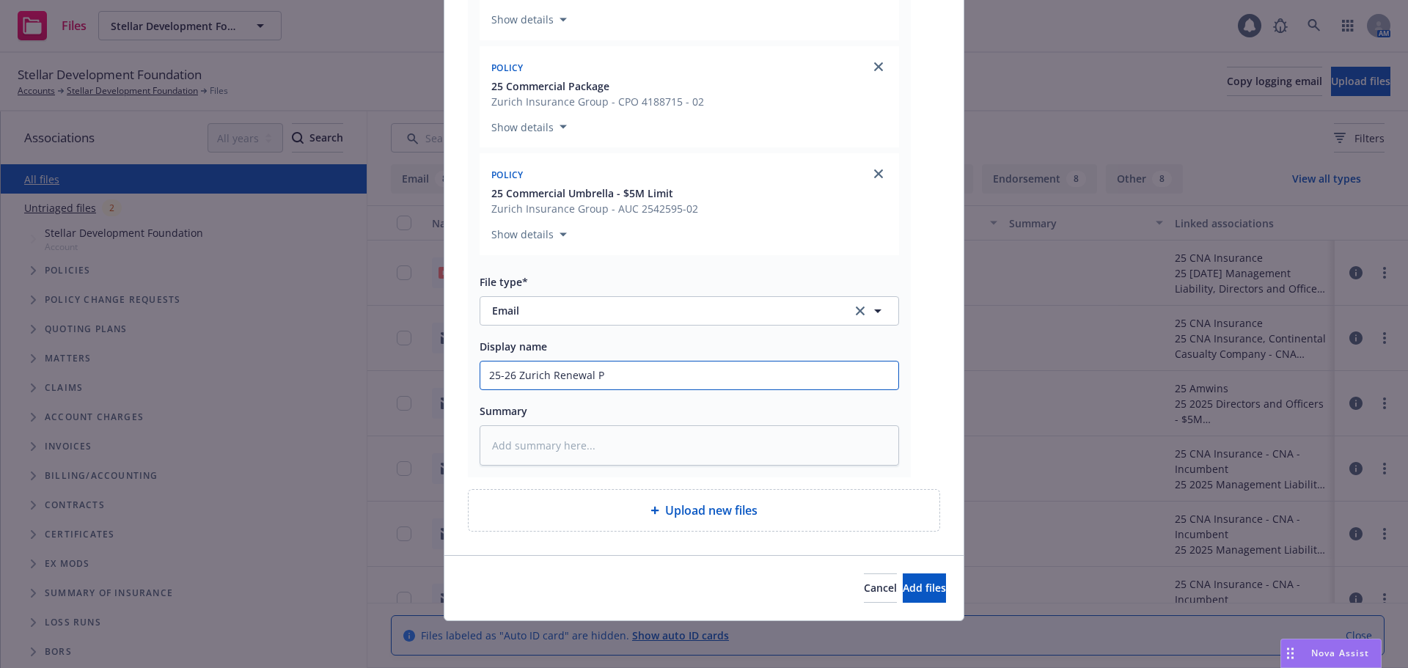
type textarea "x"
type input "25-26 Zurich [PERSON_NAME]"
type textarea "x"
type input "25-26 Zurich Renewal Pol"
type textarea "x"
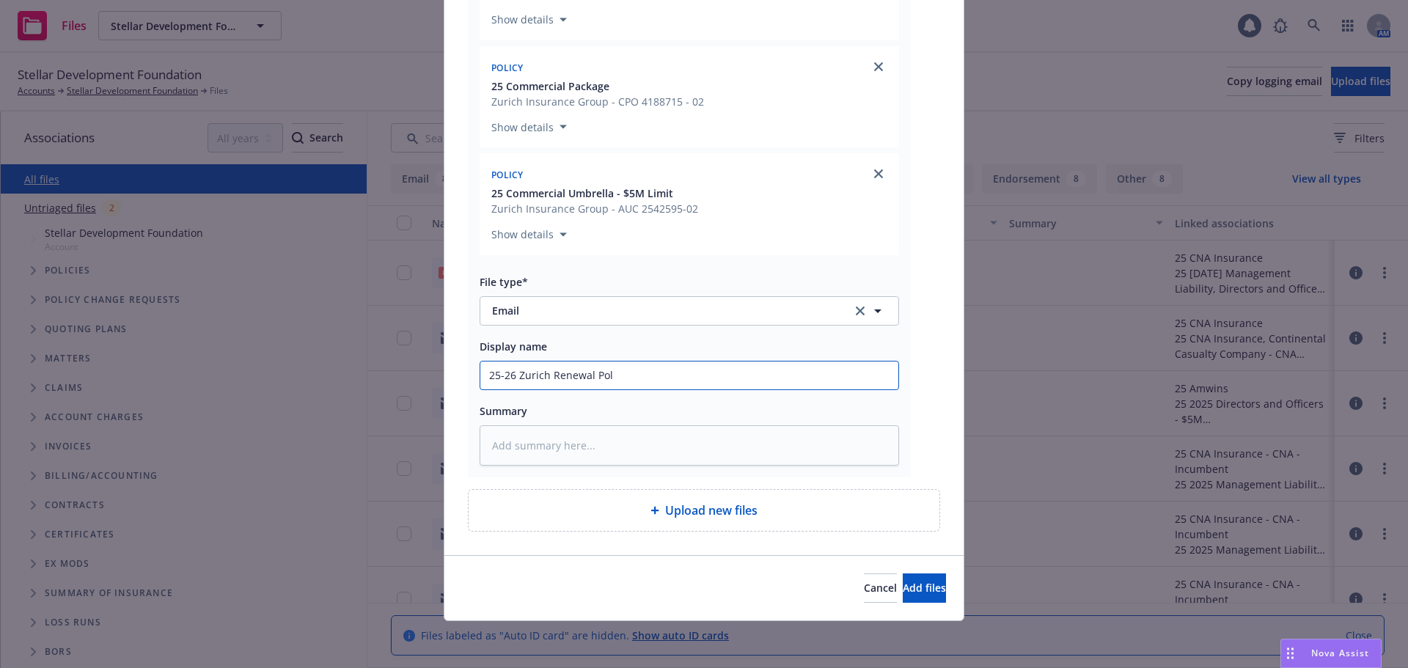
type input "25-26 Zurich Renewal Polc"
type textarea "x"
type input "25-26 Zurich Renewal Pol"
type textarea "x"
type input "25-26 Zurich [PERSON_NAME]"
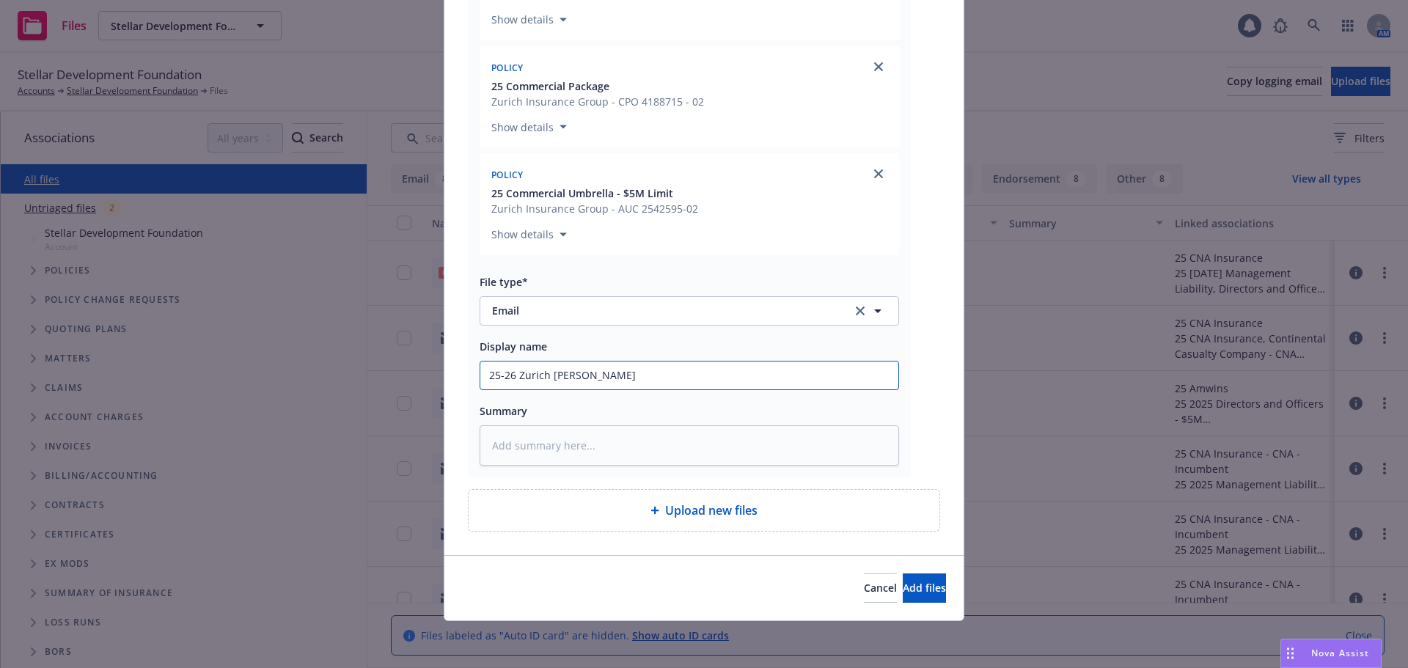
type textarea "x"
type input "25-26 Zurich [PERSON_NAME];"
type textarea "x"
type input "25-26 Zurich [PERSON_NAME];i"
type textarea "x"
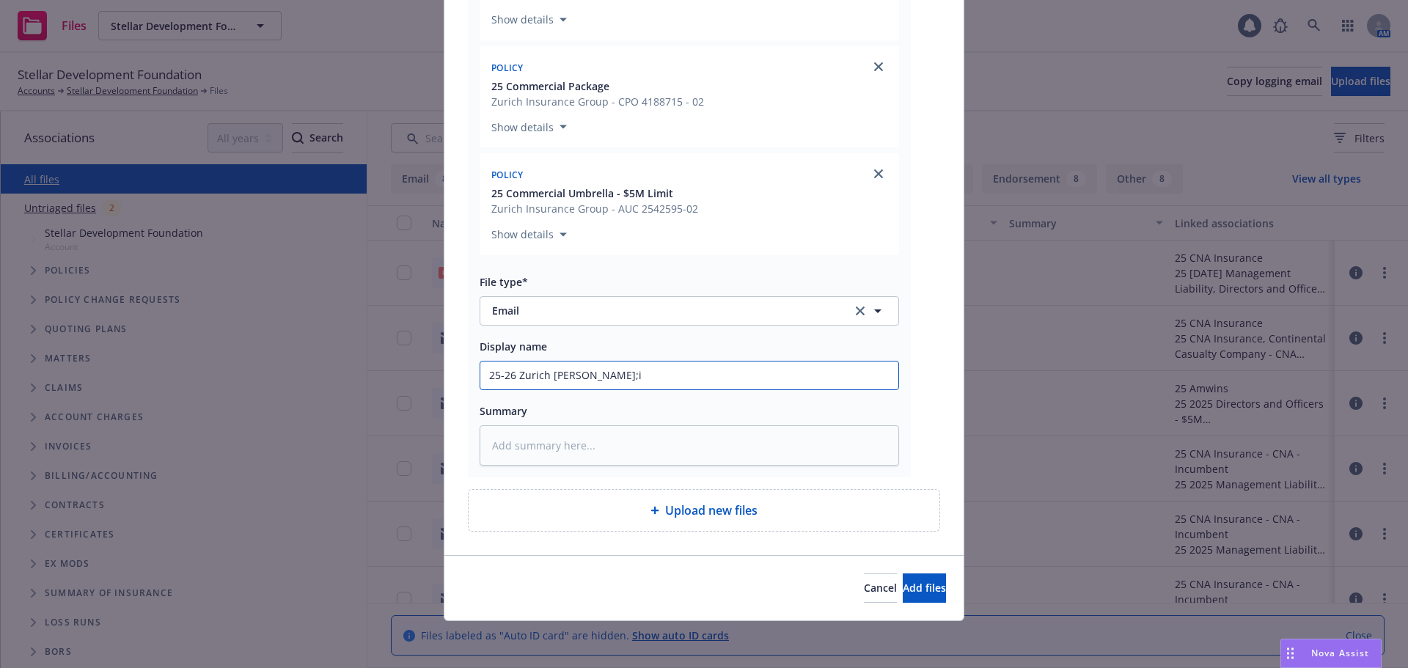
type input "25-26 Zurich Renewal Po;ic"
type textarea "x"
type input "25-26 Zurich Renewal Po;ici"
type textarea "x"
type input "25-26 Zurich Renewal Po;icie"
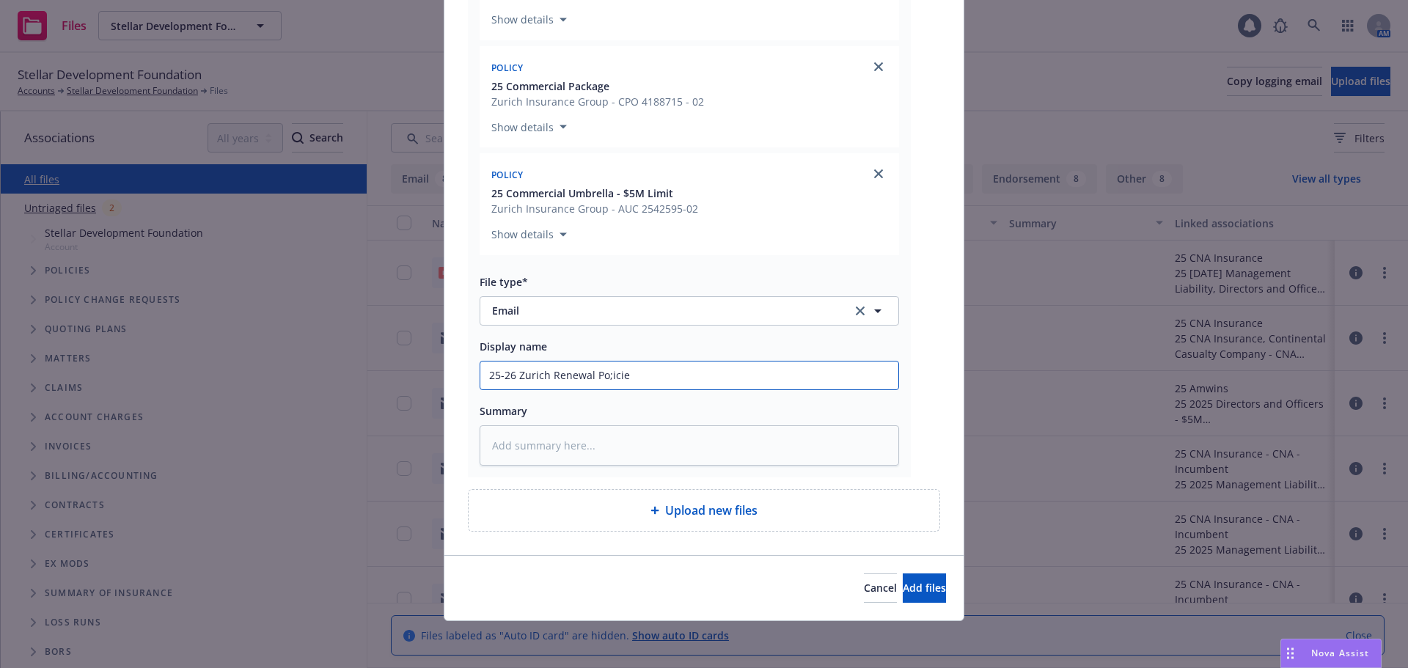
type textarea "x"
type input "25-26 Zurich Renewal Po;icies"
type textarea "x"
type input "25-26 Zurich Renewal Po;icie"
type textarea "x"
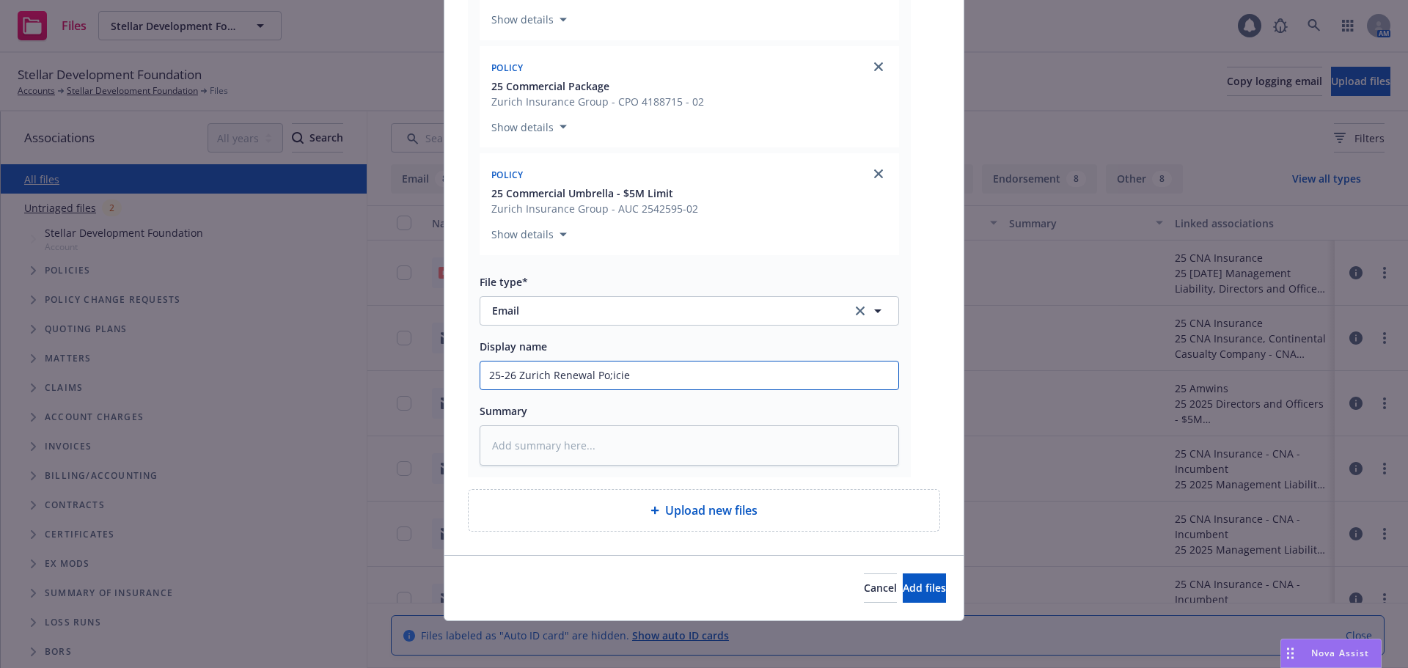
type input "25-26 Zurich Renewal Po;ici"
type textarea "x"
type input "25-26 Zurich Renewal Po;ic"
type textarea "x"
type input "25-26 Zurich [PERSON_NAME];i"
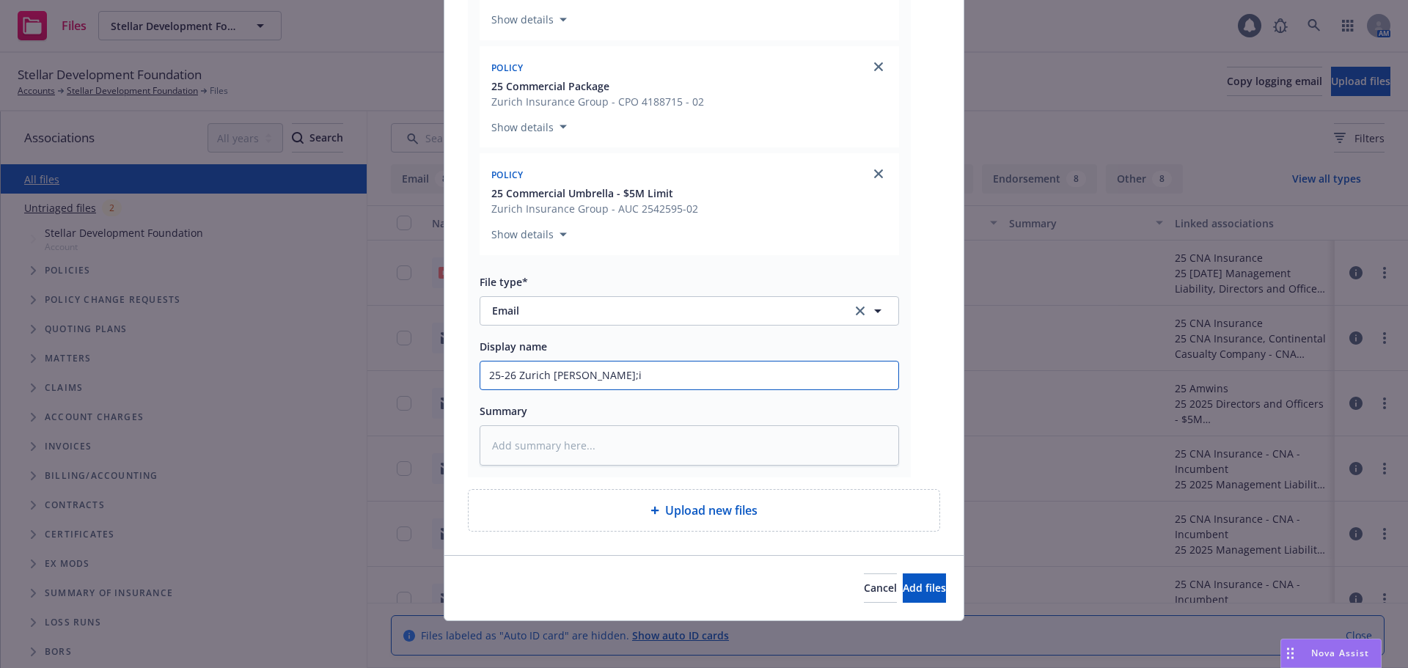
type textarea "x"
type input "25-26 Zurich [PERSON_NAME];"
type textarea "x"
type input "25-26 Zurich [PERSON_NAME]"
type textarea "x"
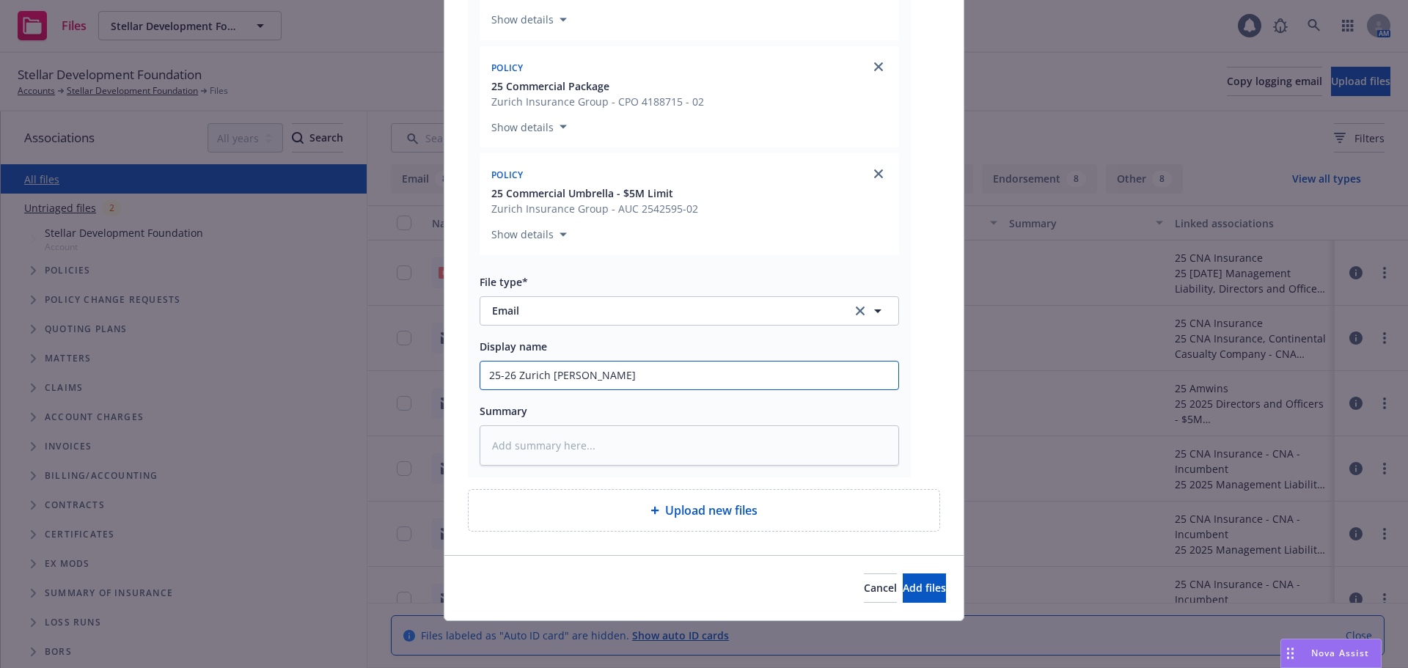
type input "25-26 Zurich Renewal Pol"
type textarea "x"
type input "25-26 Zurich [PERSON_NAME]"
type textarea "x"
type input "25-26 Zurich Renewal Polici"
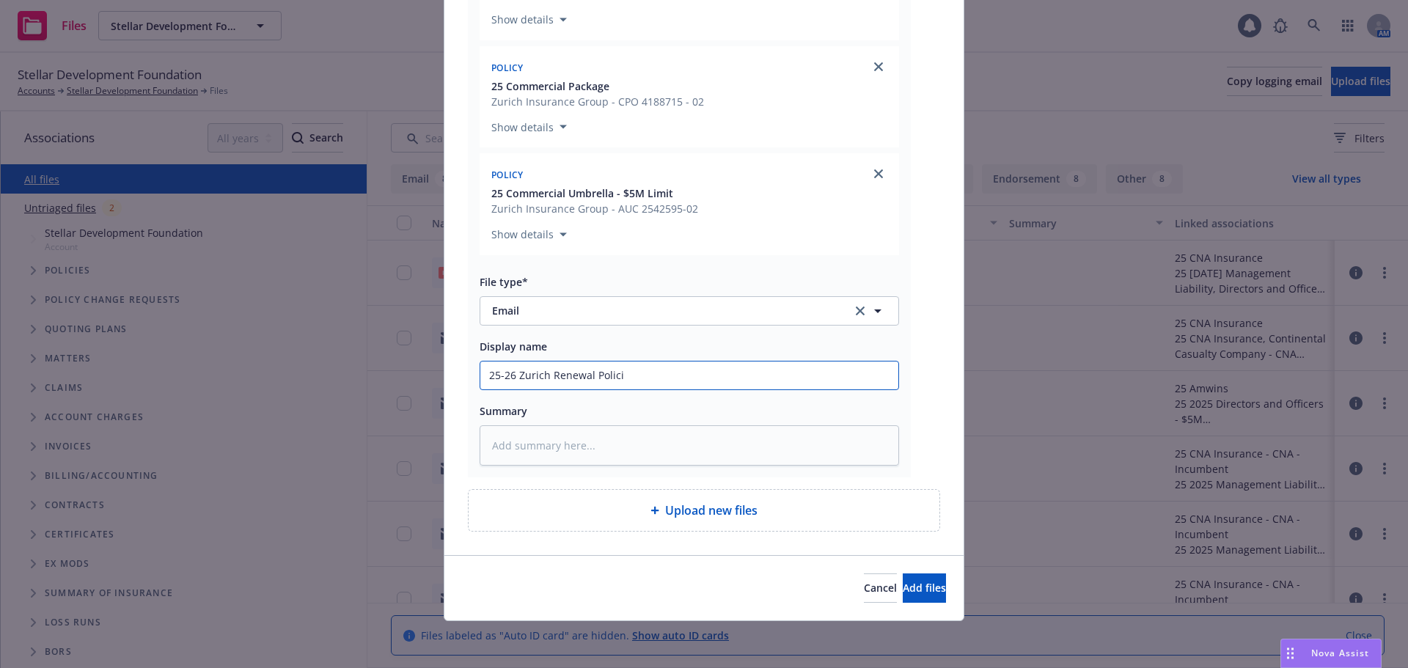
type textarea "x"
type input "25-26 Zurich Renewal Policie"
type textarea "x"
type input "25-26 Zurich Renewal Policies"
type textarea "x"
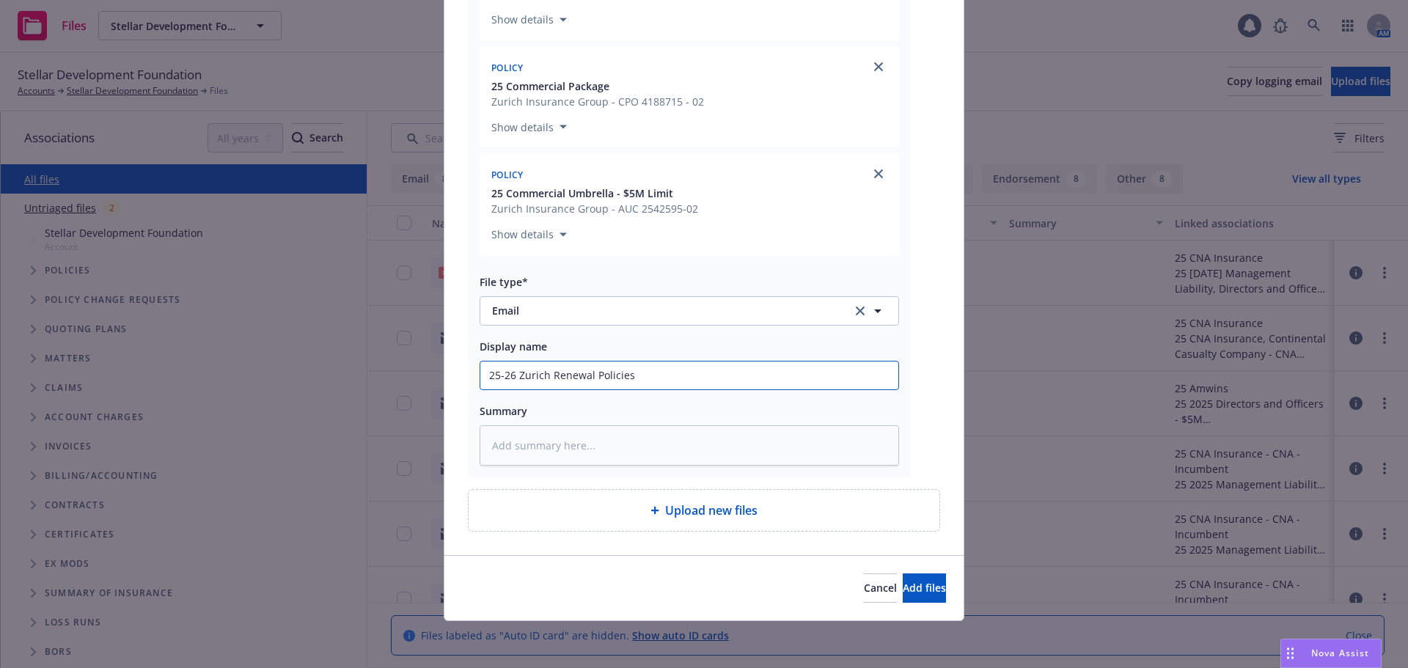
type input "25-26 Zurich Renewal Policies -"
type textarea "x"
type input "25-26 Zurich Renewal Policies -"
type textarea "x"
type input "25-26 Zurich Renewal Policies - r"
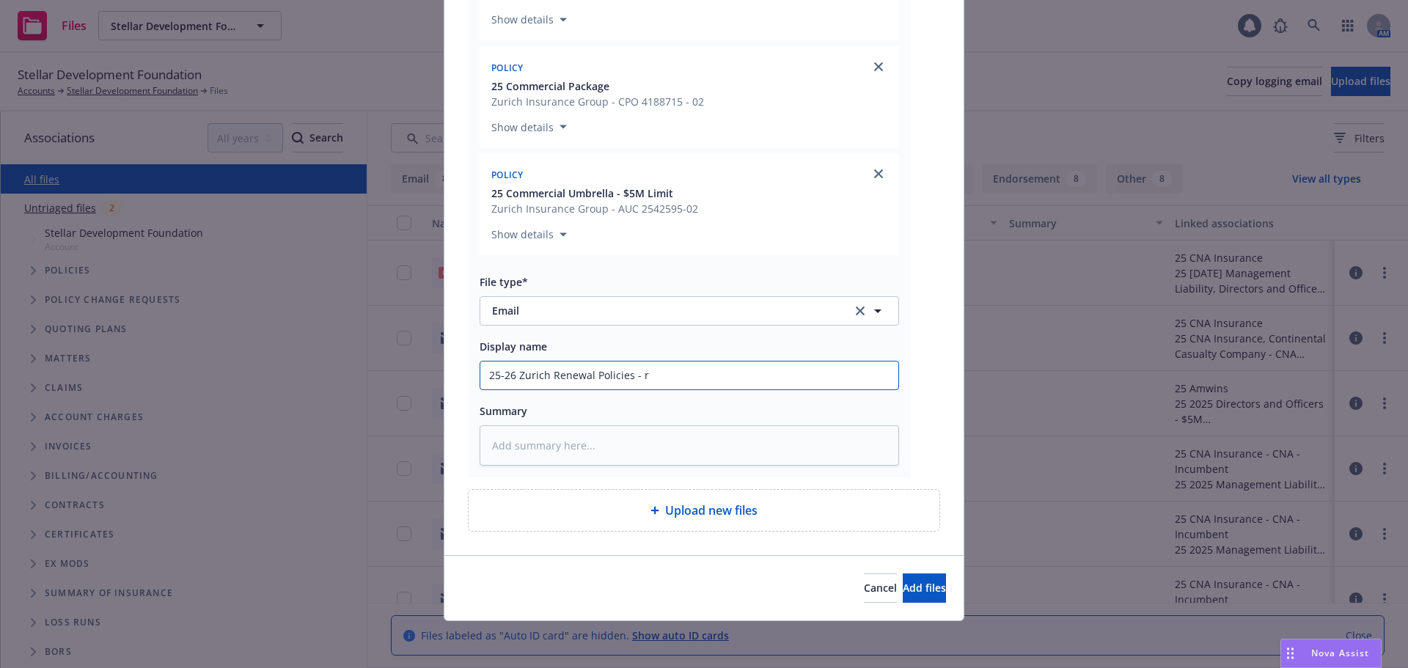
type textarea "x"
type input "25-26 Zurich Renewal Policies - re"
type textarea "x"
type input "25-26 Zurich Renewal Policies - ren"
type textarea "x"
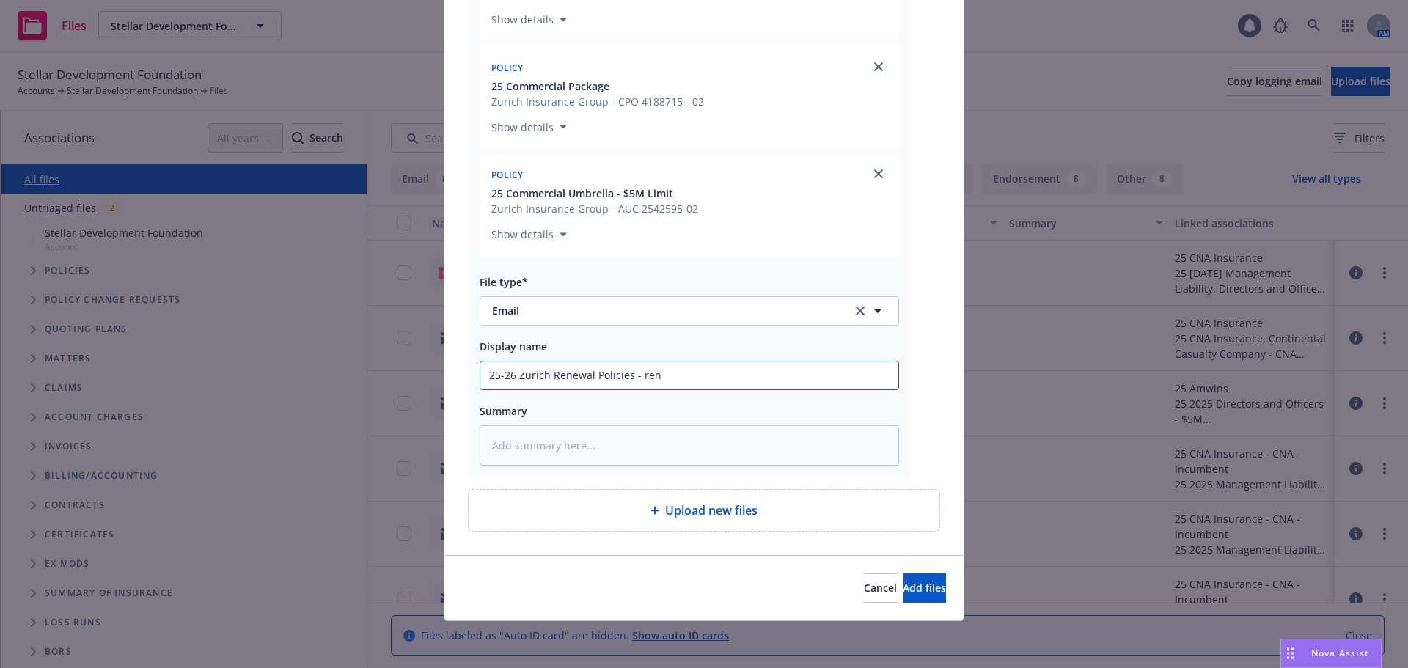
type input "25-26 Zurich Renewal Policies - [PERSON_NAME]"
type textarea "x"
type input "25-26 Zurich Renewal Policies - renewa"
type textarea "x"
type input "25-26 Zurich Renewal Policies - renewal"
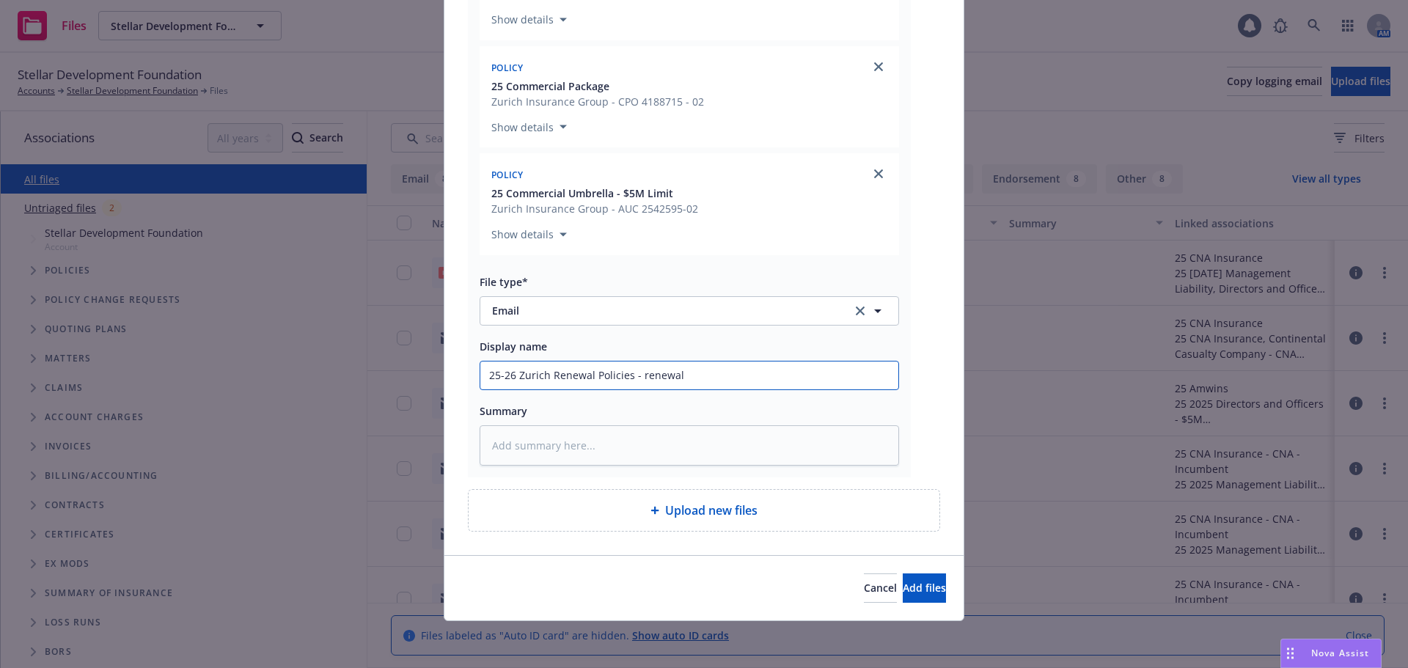
type textarea "x"
type input "25-26 Zurich Renewal Policies - renewal"
type textarea "x"
type input "25-26 Zurich Renewal Policies - renewal u"
type textarea "x"
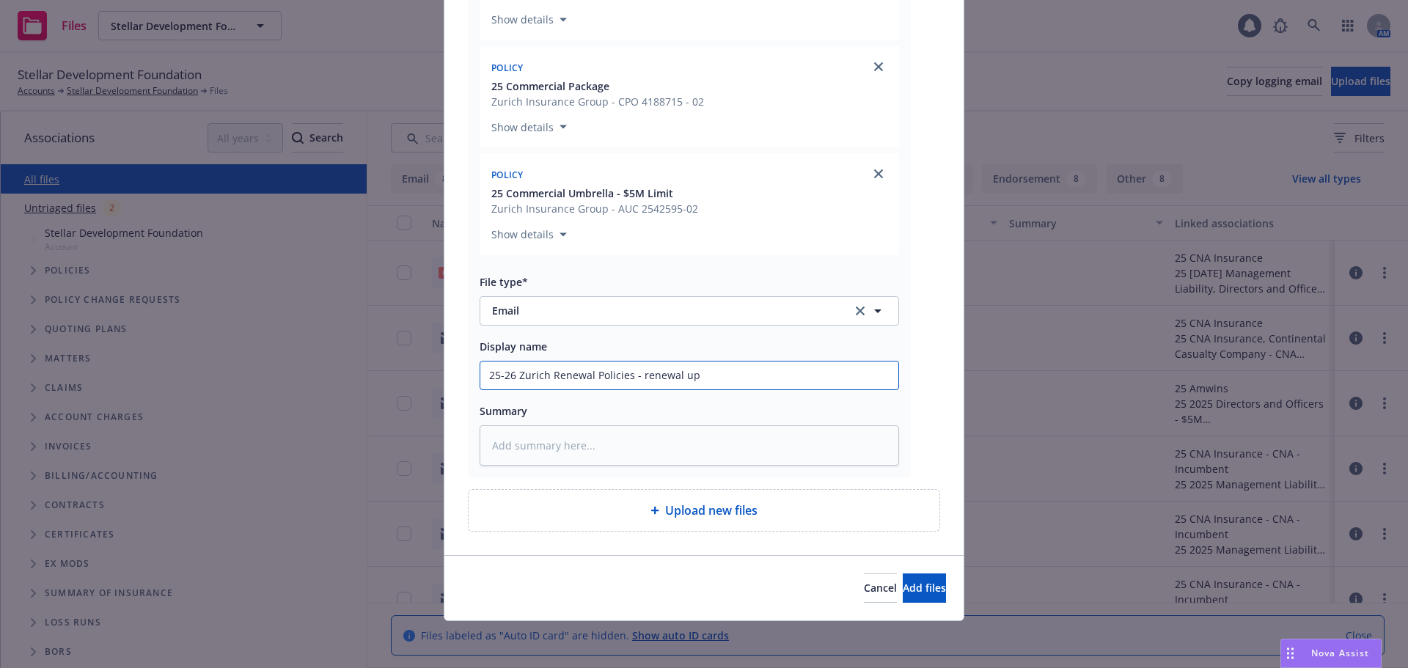
type input "25-26 Zurich Renewal Policies - renewal upd"
type textarea "x"
type input "25-26 Zurich Renewal Policies - renewal upda"
type textarea "x"
type input "25-26 Zurich Renewal Policies - renewal updat"
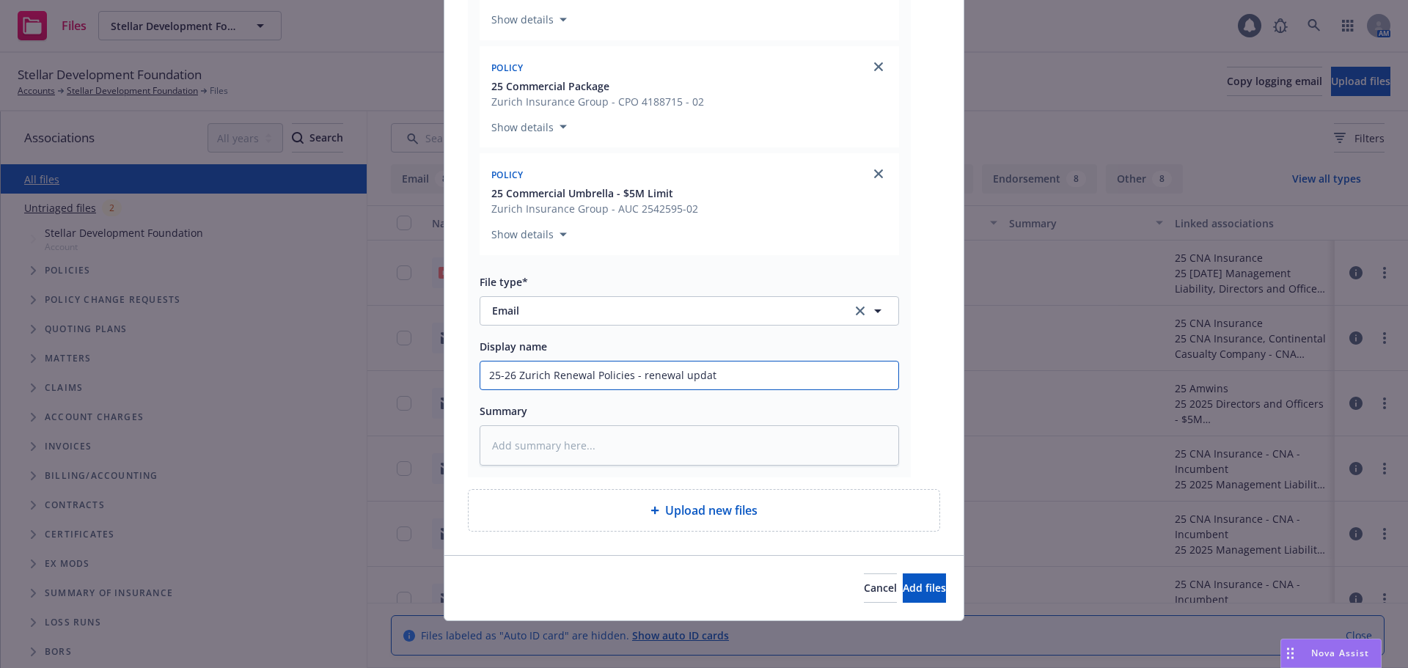
type textarea "x"
type input "25-26 Zurich Renewal Policies - renewal updates"
type textarea "x"
type input "25-26 Zurich Renewal Policies - renewal updates"
type textarea "x"
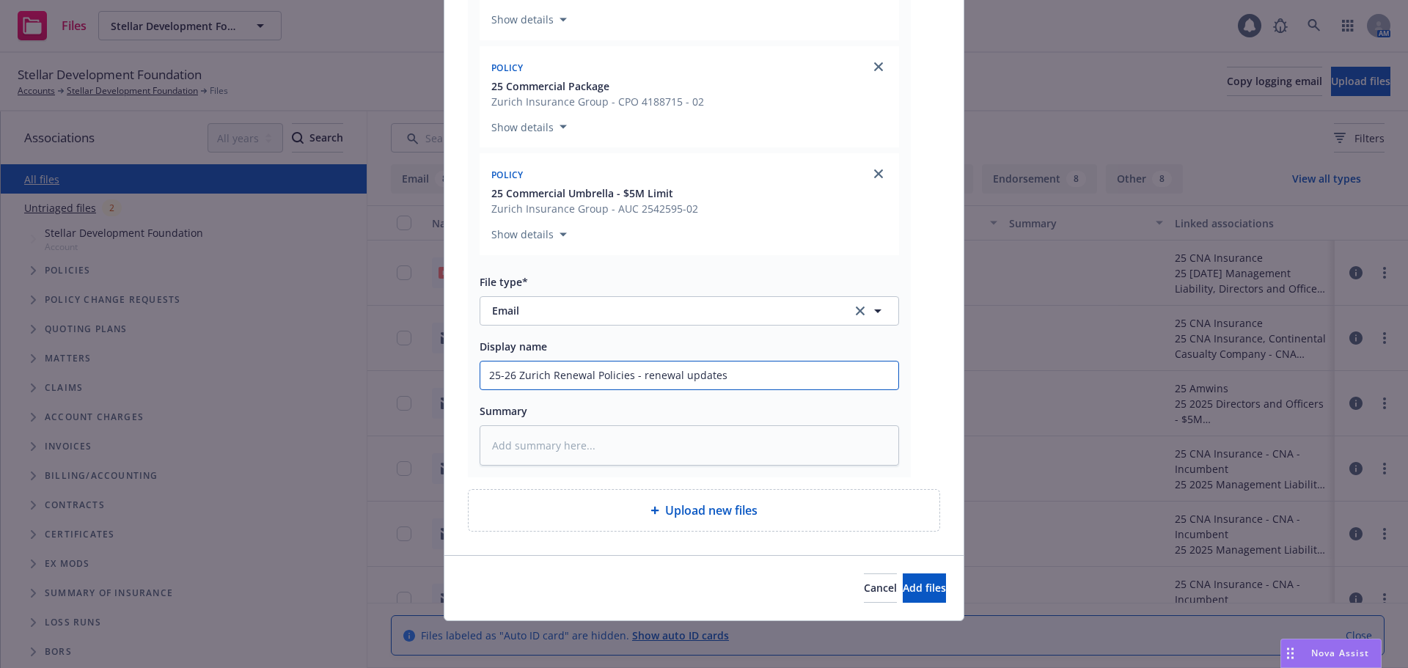
type input "25-26 Zurich Renewal Policies - renewal updates a"
type textarea "x"
type input "25-26 Zurich Renewal Policies - renewal updates an"
type textarea "x"
type input "25-26 Zurich Renewal Policies - renewal updates and"
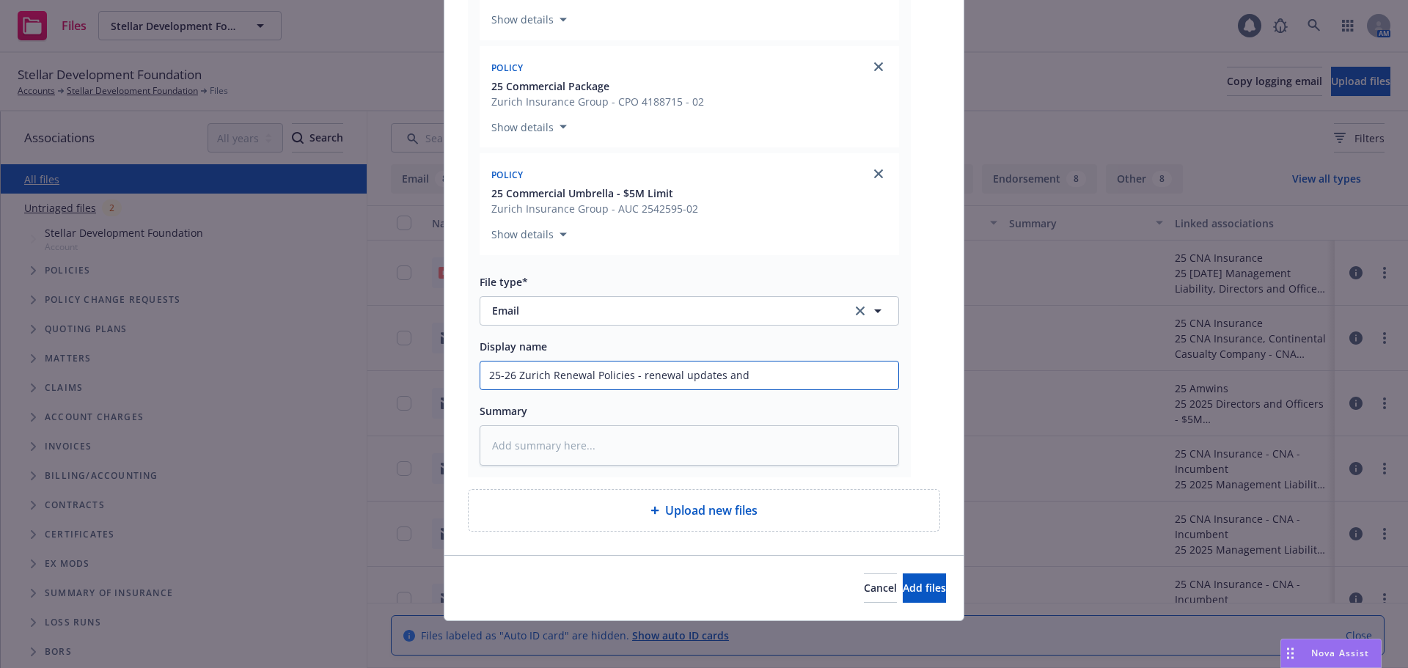
type textarea "x"
type input "25-26 Zurich Renewal Policies - renewal updates and r"
type textarea "x"
type input "25-26 Zurich Renewal Policies - renewal updates and re"
type textarea "x"
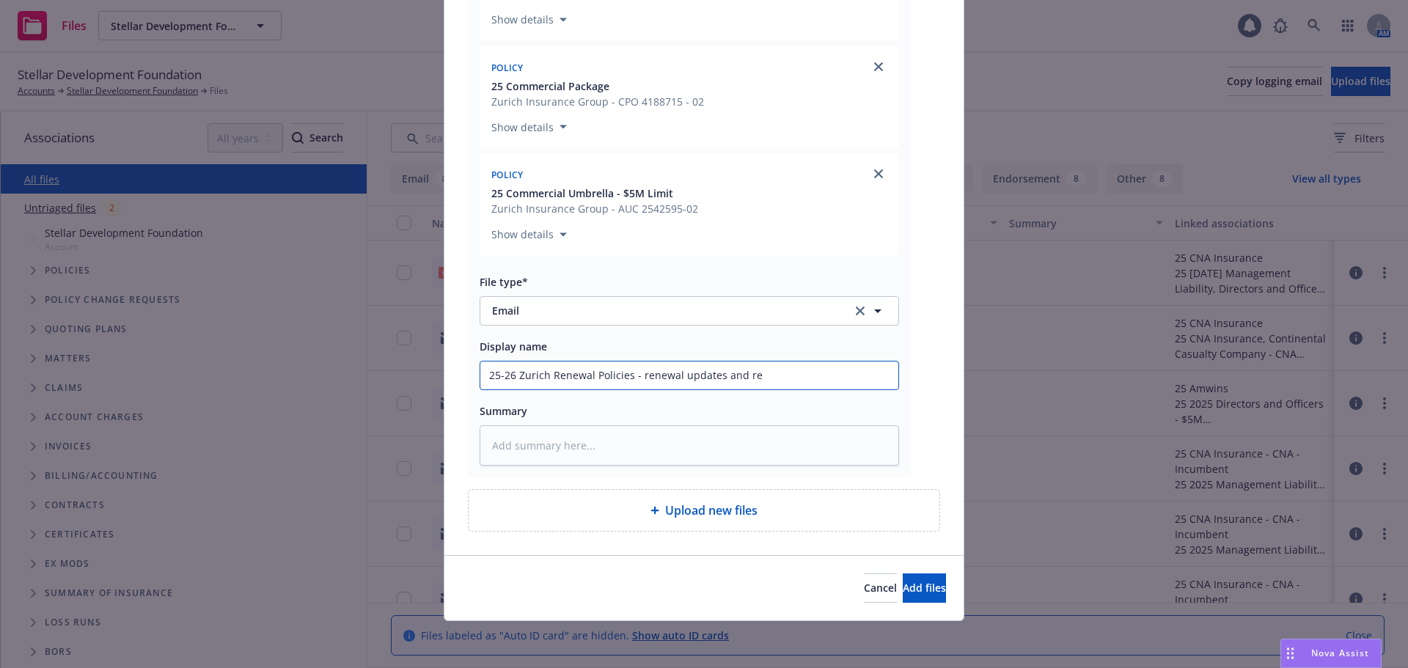
type input "25-26 Zurich Renewal Policies - renewal updates and rev"
type textarea "x"
type input "25-26 Zurich Renewal Policies - renewal updates and revi"
type textarea "x"
type input "25-26 Zurich Renewal Policies - renewal updates and revisi"
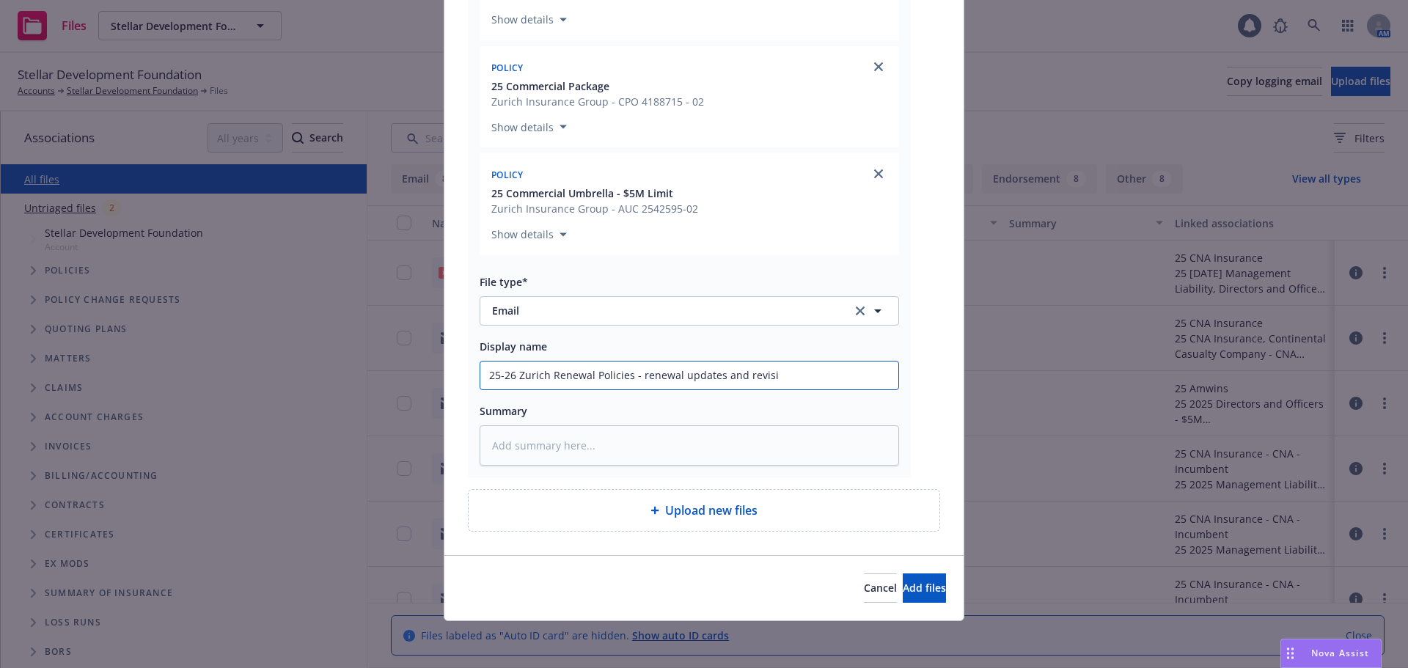
type textarea "x"
type input "25-26 Zurich Renewal Policies - renewal updates and revisio"
type textarea "x"
type input "25-26 Zurich Renewal Policies - renewal updates and revision"
type textarea "x"
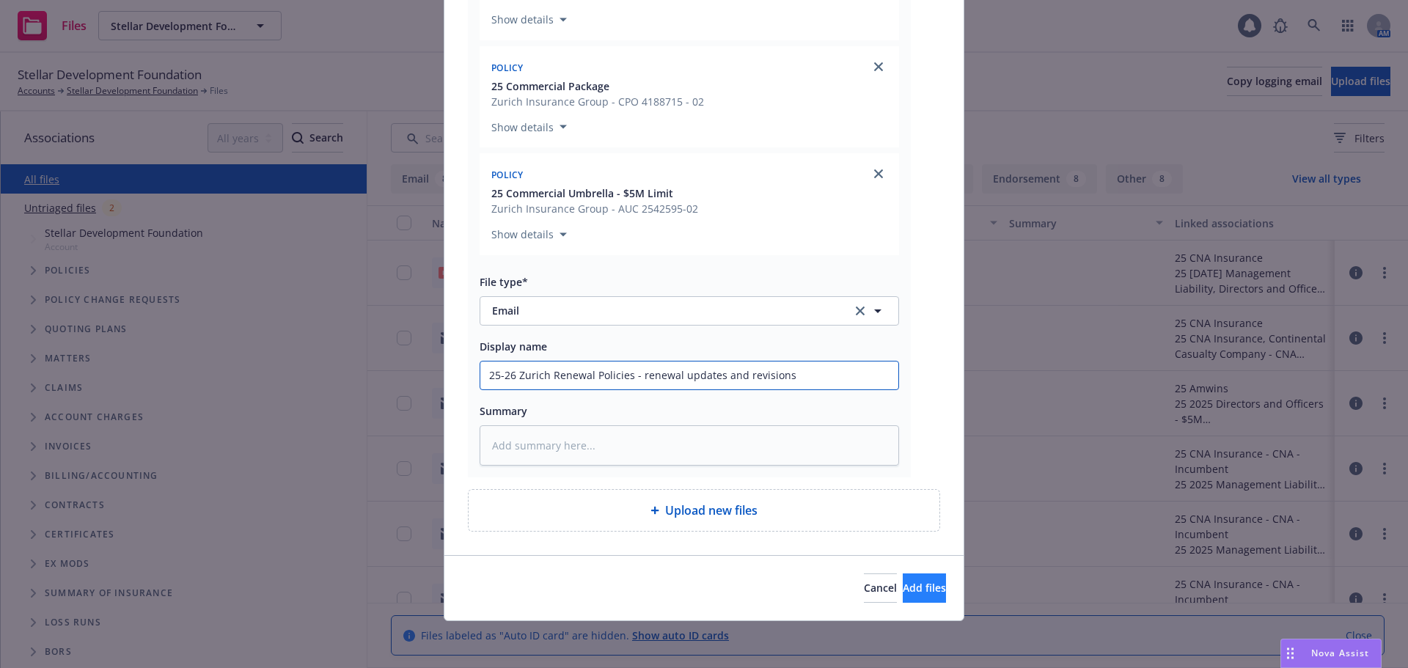
type input "25-26 Zurich Renewal Policies - renewal updates and revisions"
click at [903, 584] on span "Add files" at bounding box center [924, 588] width 43 height 14
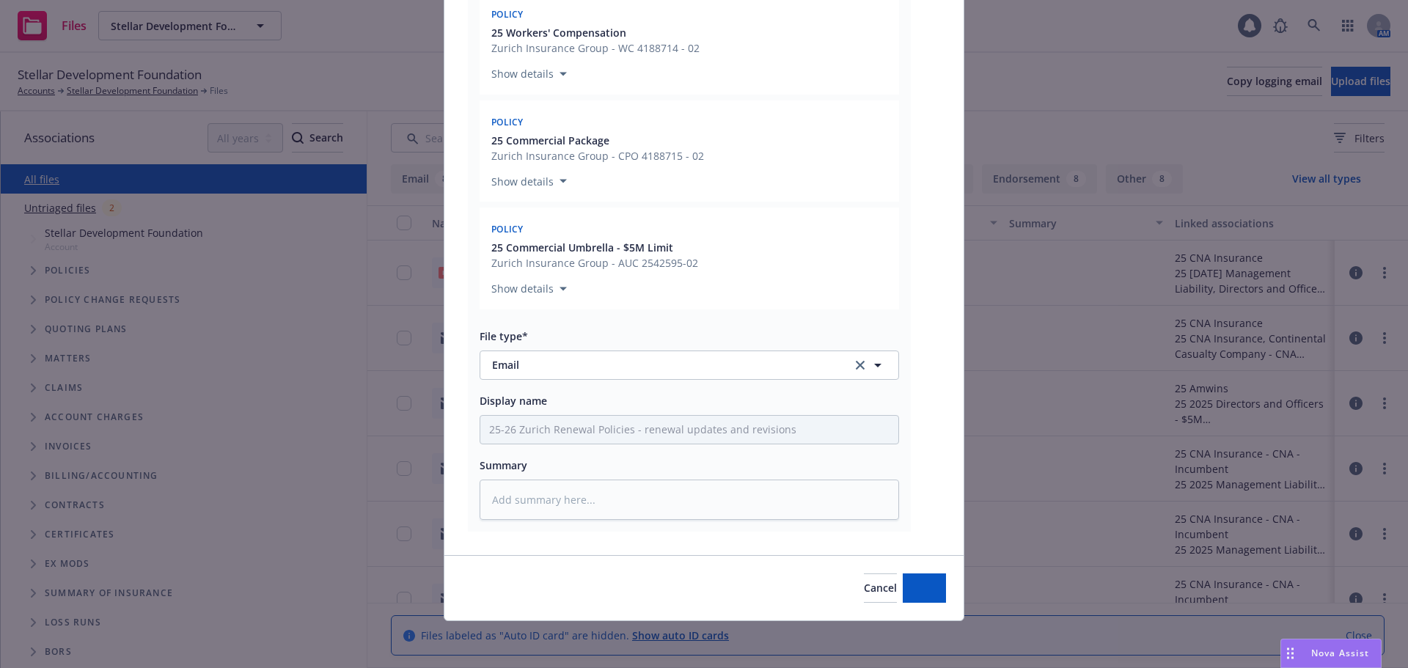
type textarea "x"
